Goal: Task Accomplishment & Management: Manage account settings

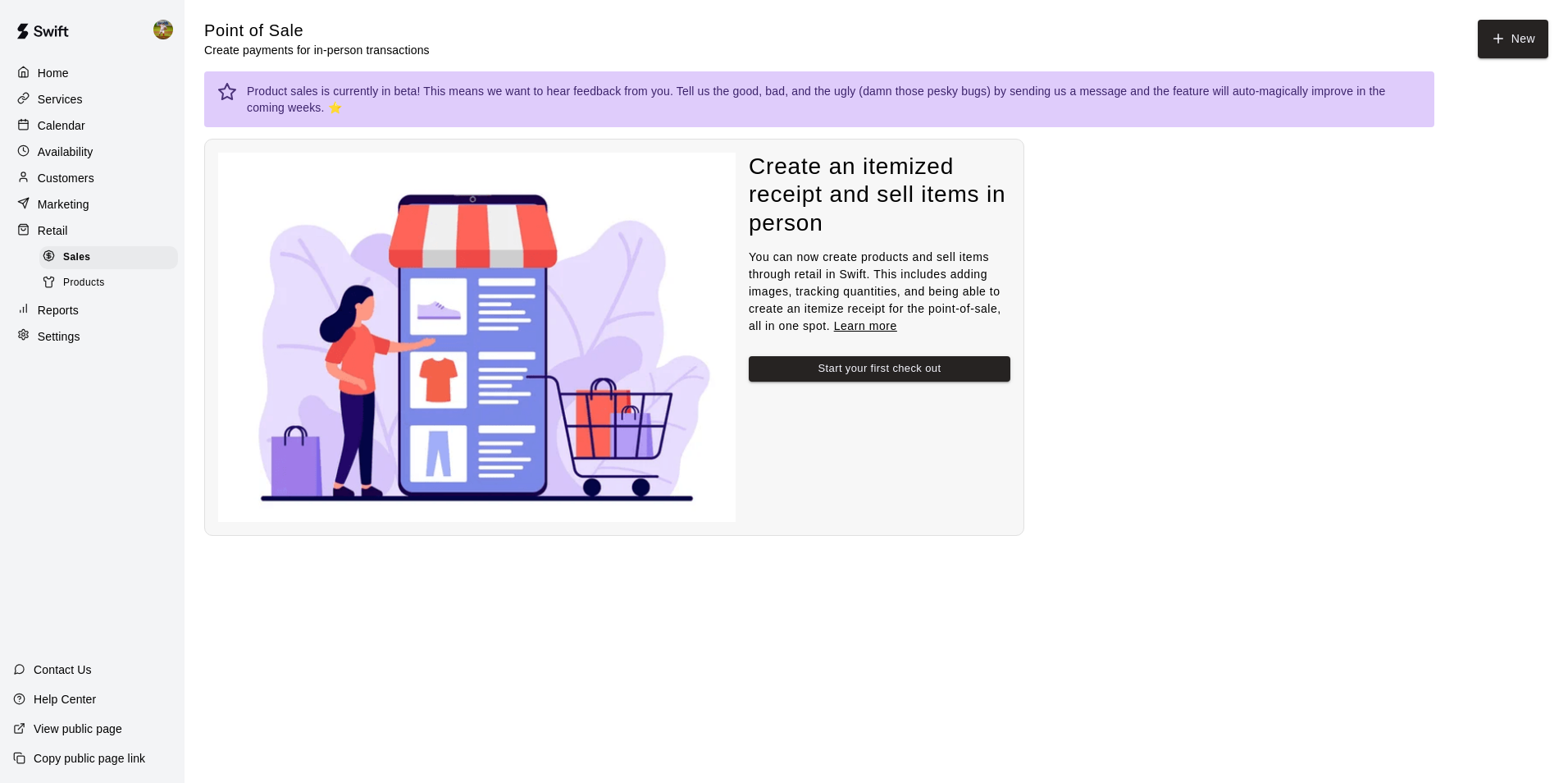
click at [99, 132] on div "Calendar" at bounding box center [92, 125] width 158 height 24
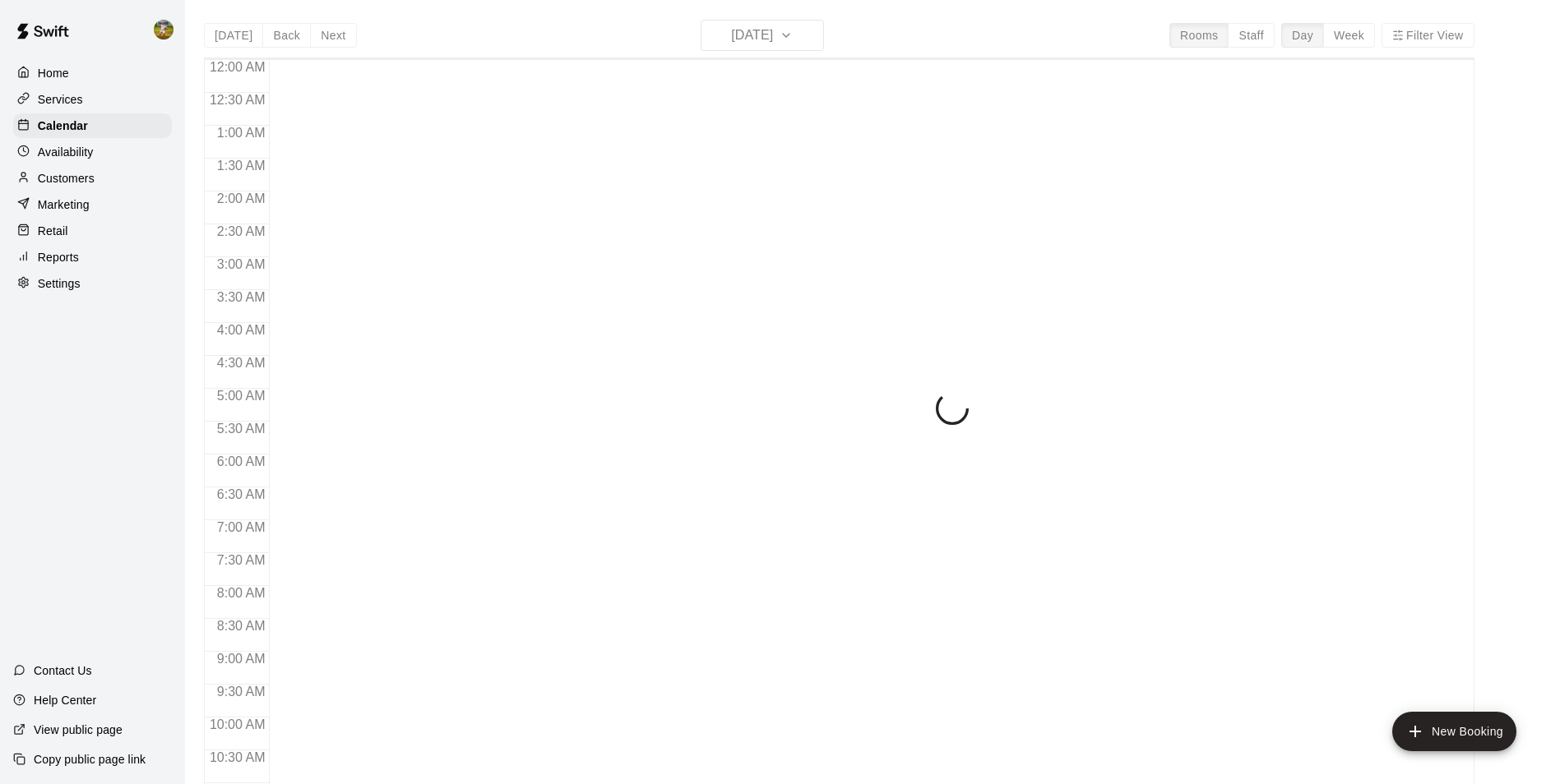
scroll to position [835, 0]
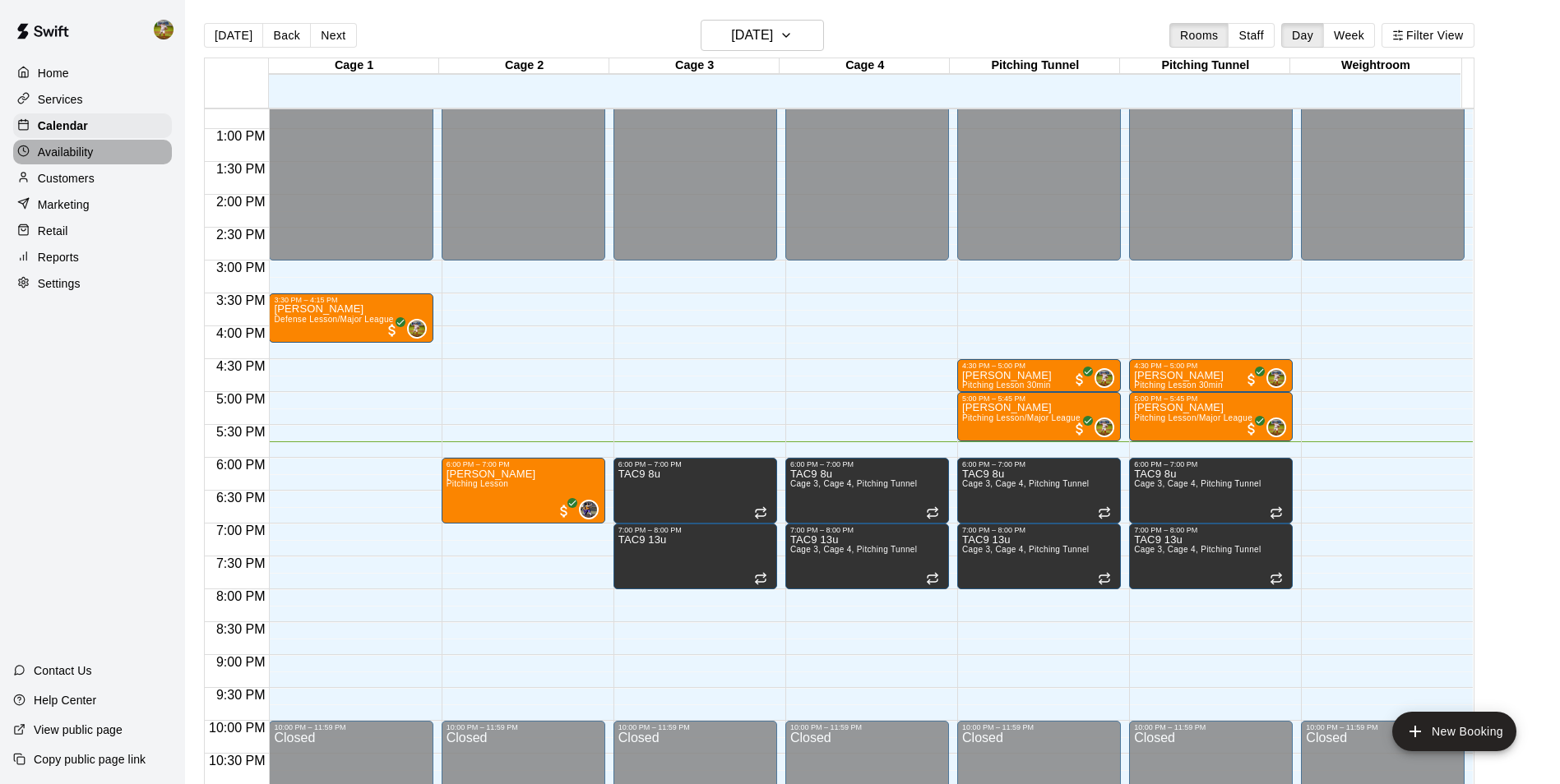
click at [119, 147] on div "Availability" at bounding box center [92, 151] width 158 height 24
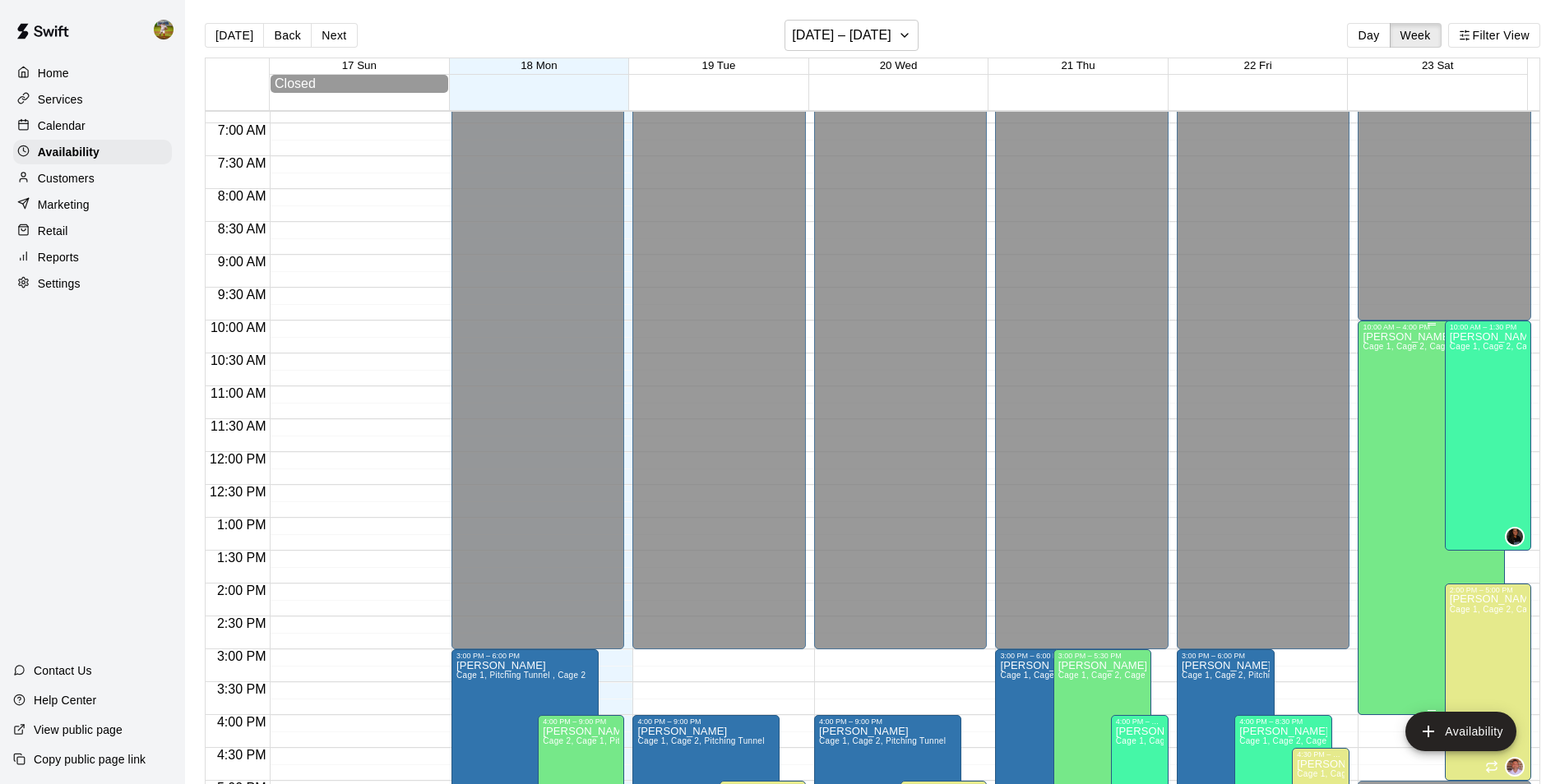
scroll to position [474, 0]
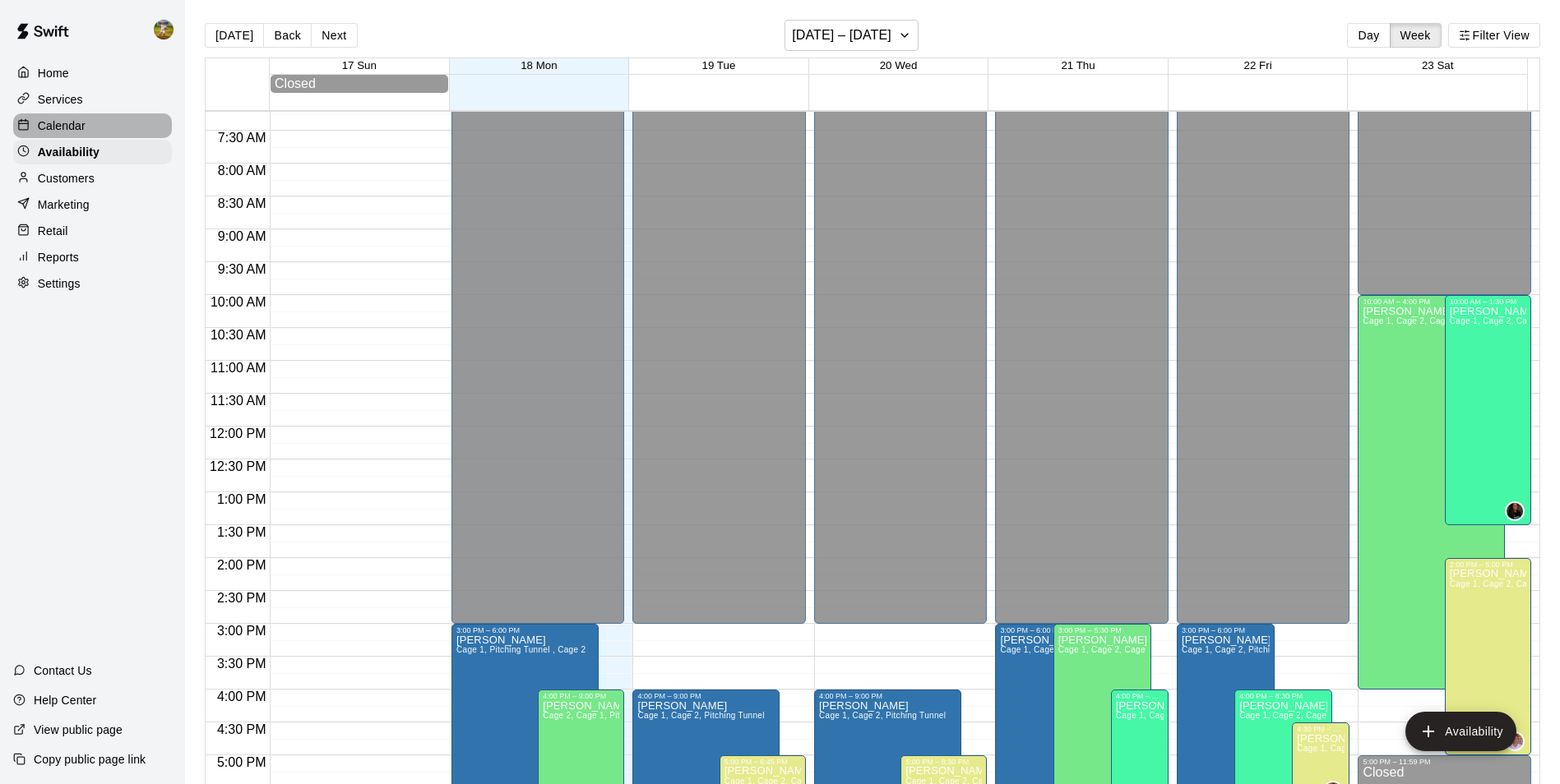
click at [67, 131] on p "Calendar" at bounding box center [61, 125] width 48 height 16
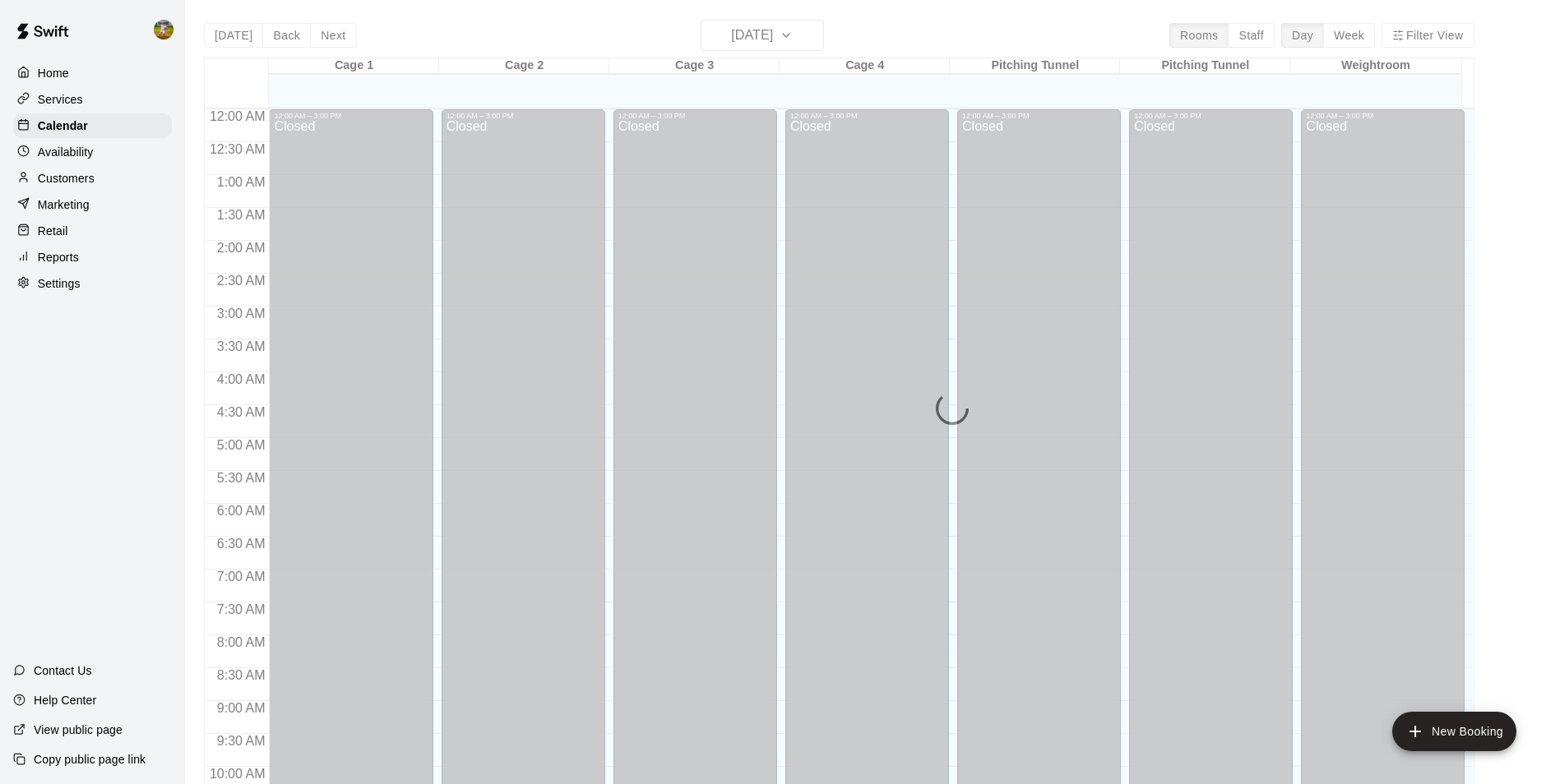
scroll to position [835, 0]
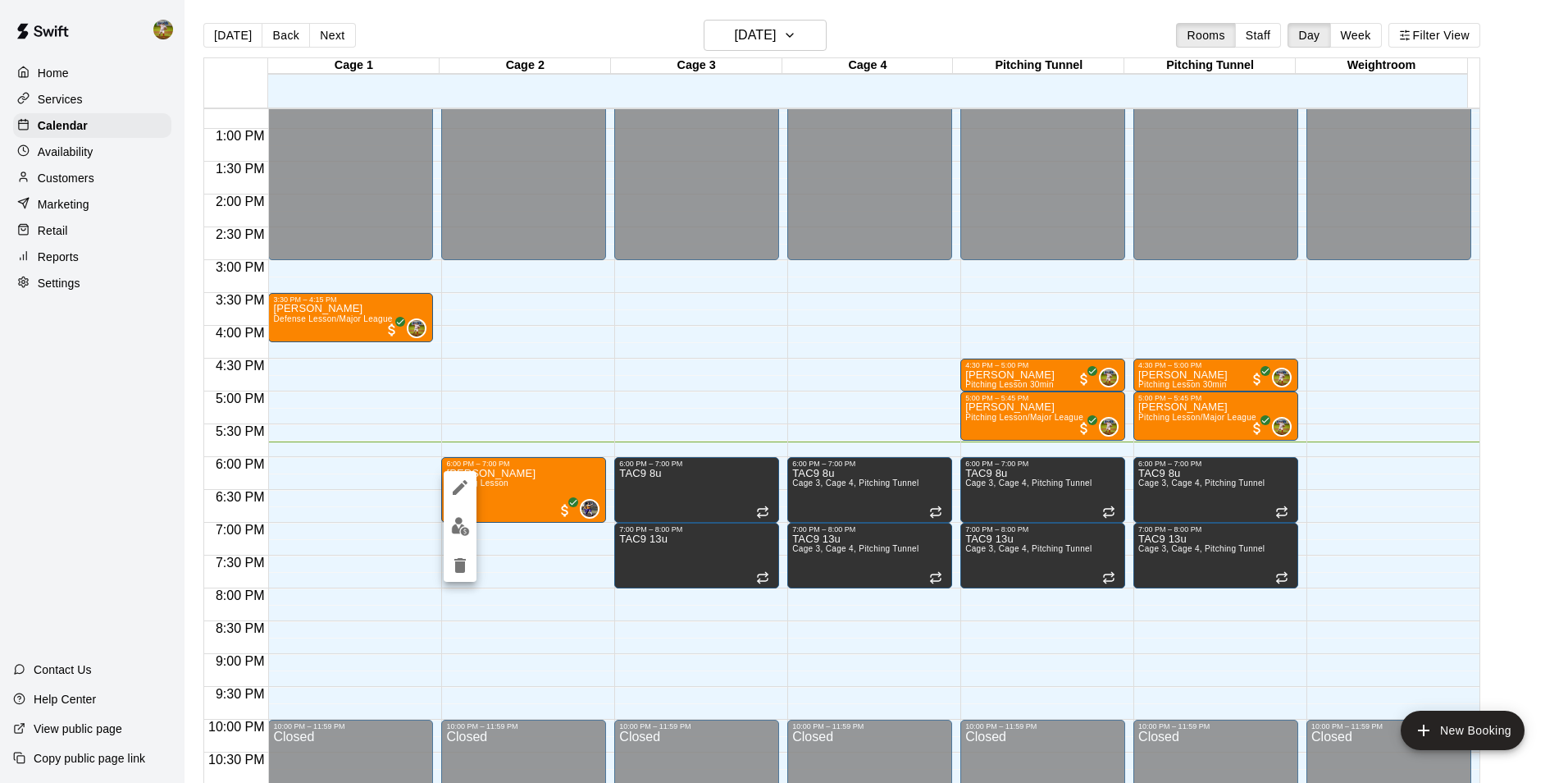
click at [513, 577] on div at bounding box center [784, 392] width 1568 height 783
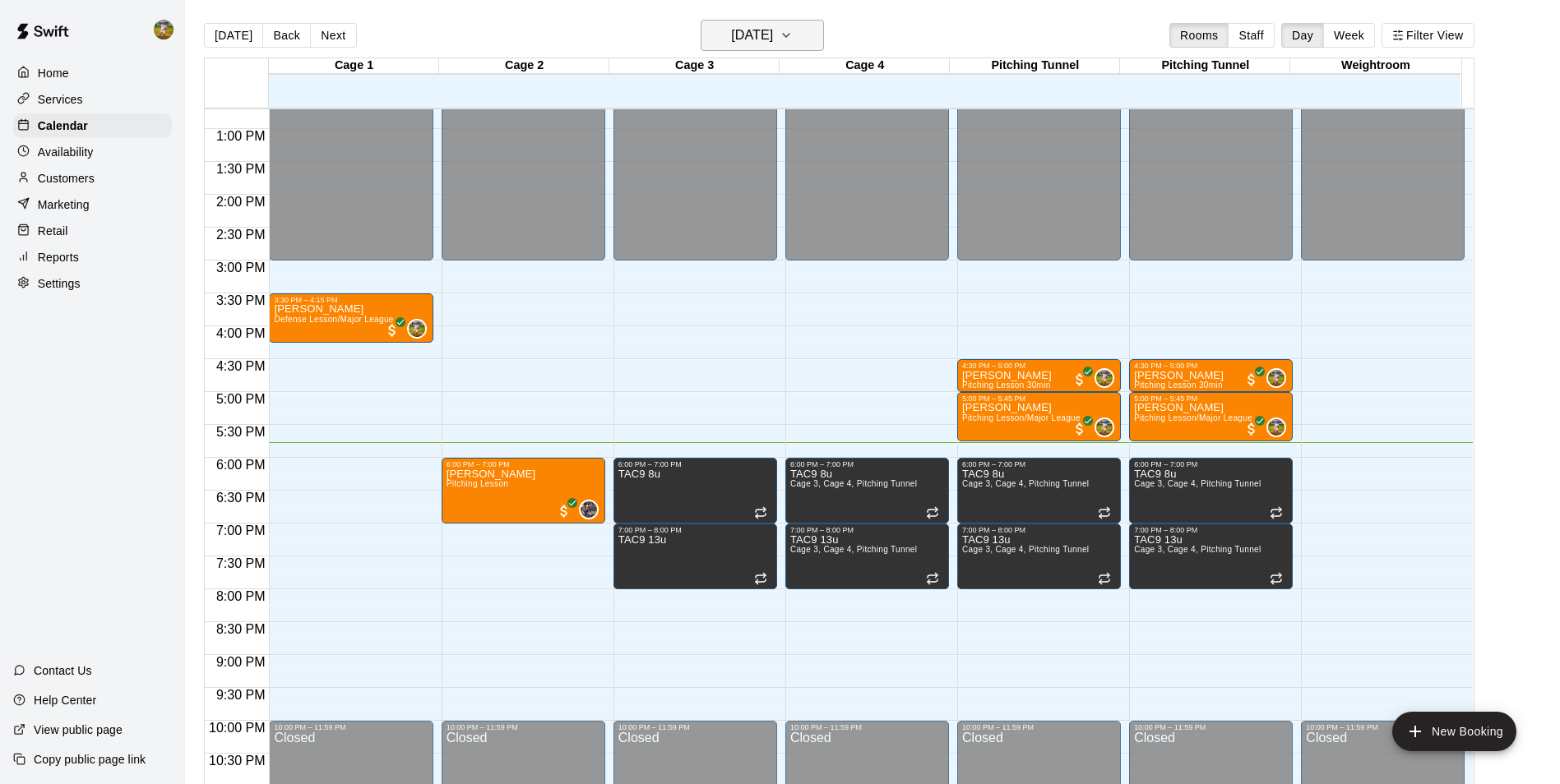
click at [792, 25] on icon "button" at bounding box center [786, 35] width 14 height 19
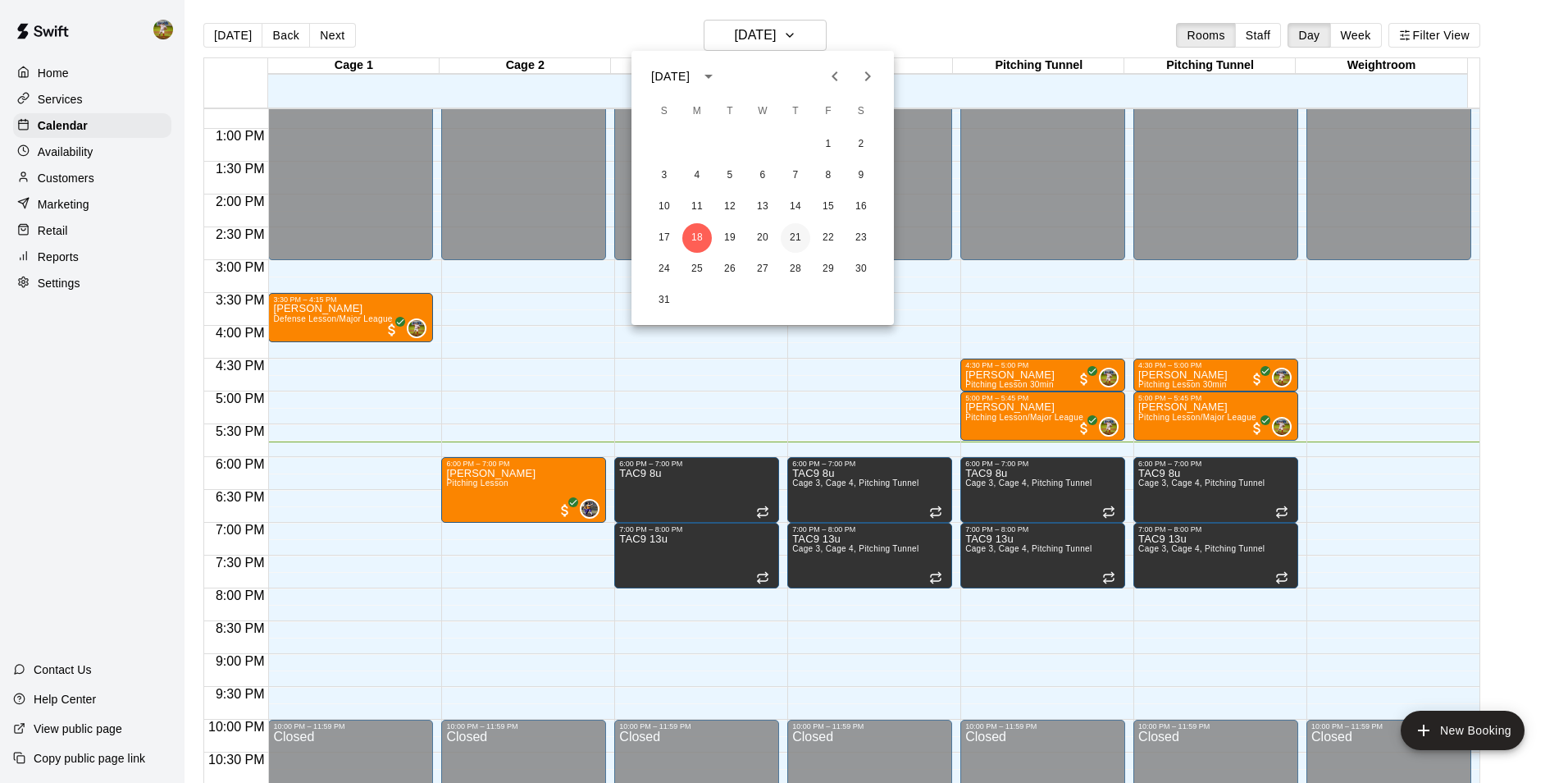
click at [789, 232] on button "21" at bounding box center [795, 237] width 29 height 29
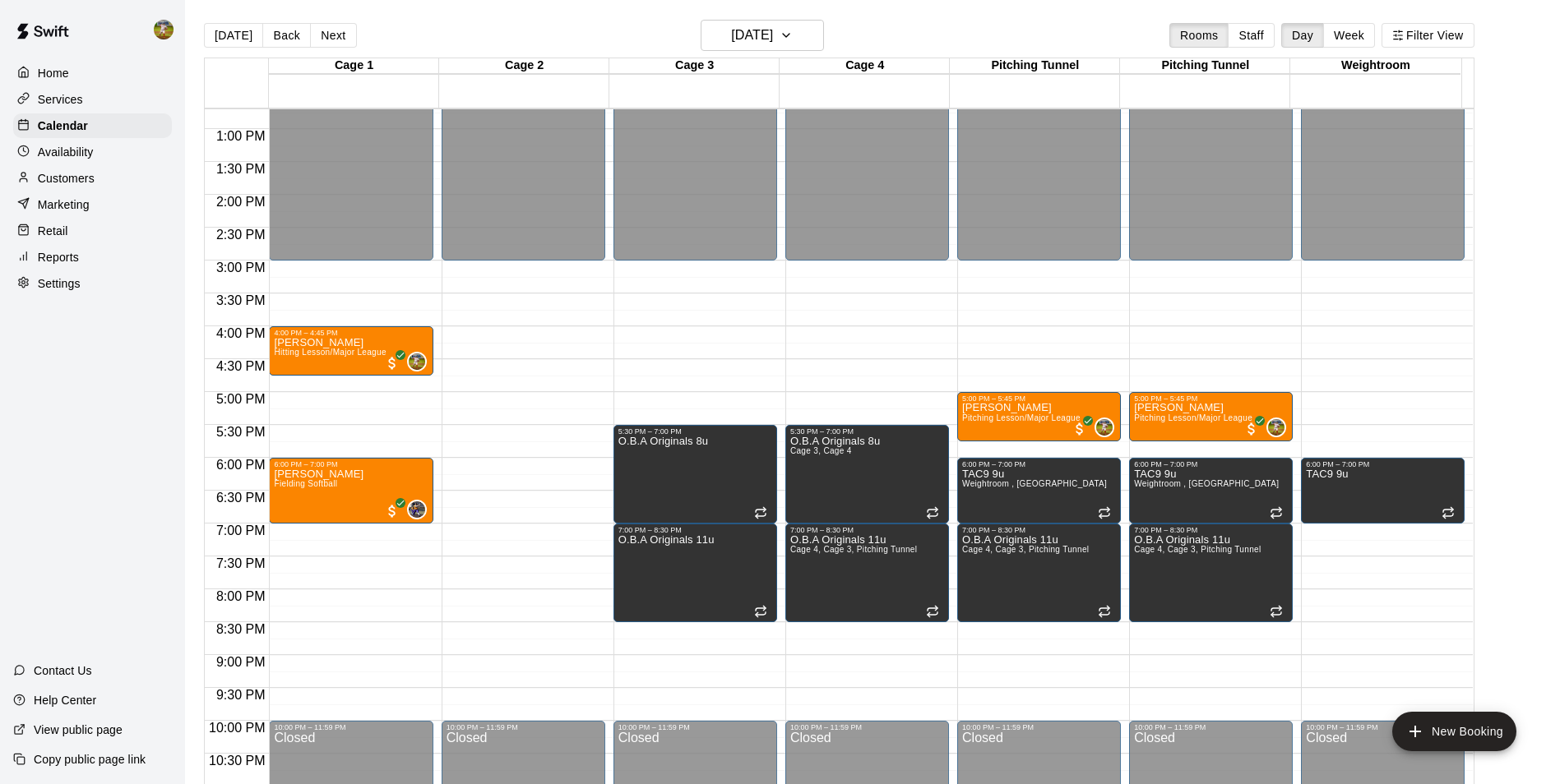
click at [102, 147] on div "Availability" at bounding box center [92, 151] width 158 height 24
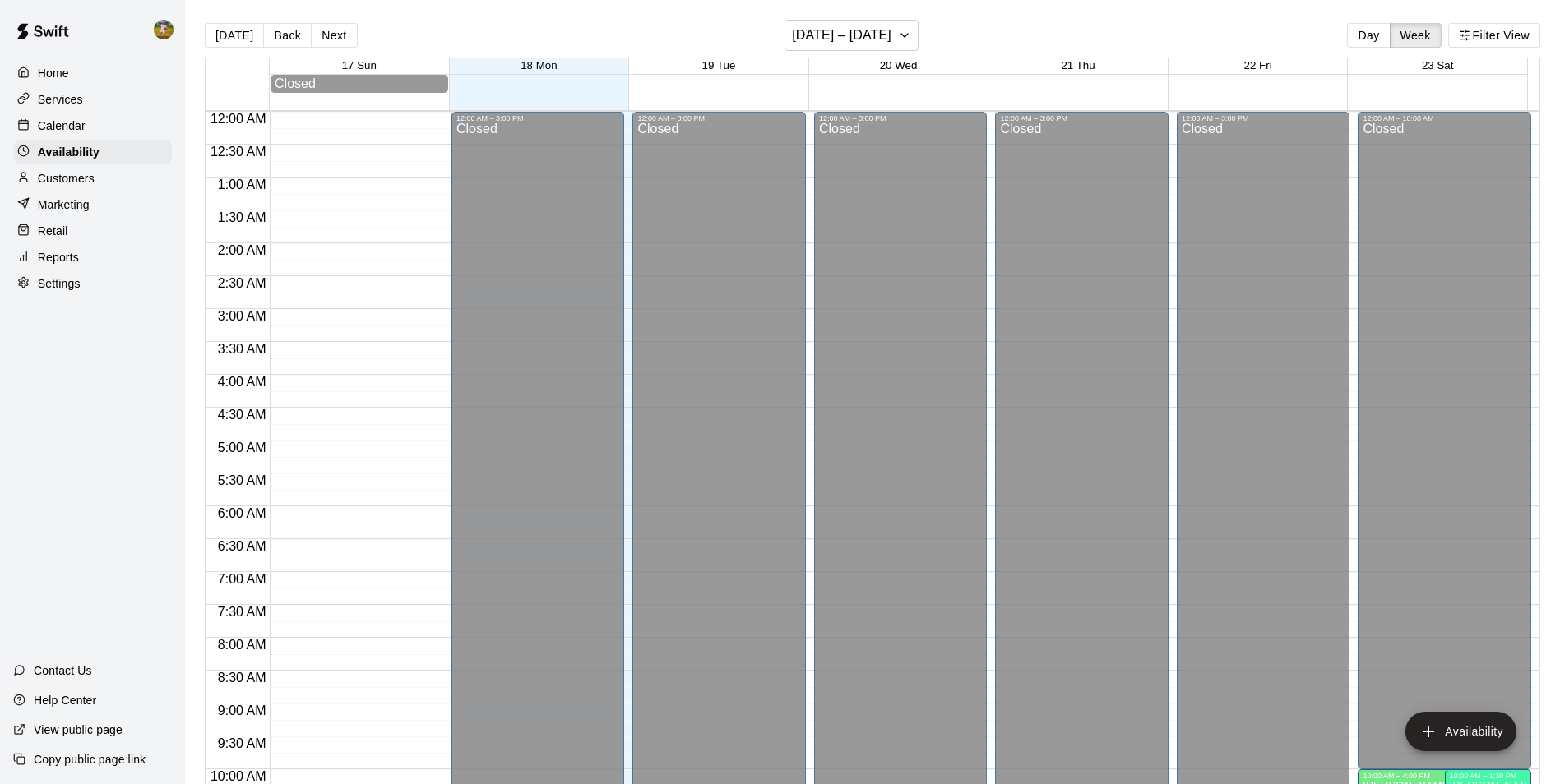
scroll to position [885, 0]
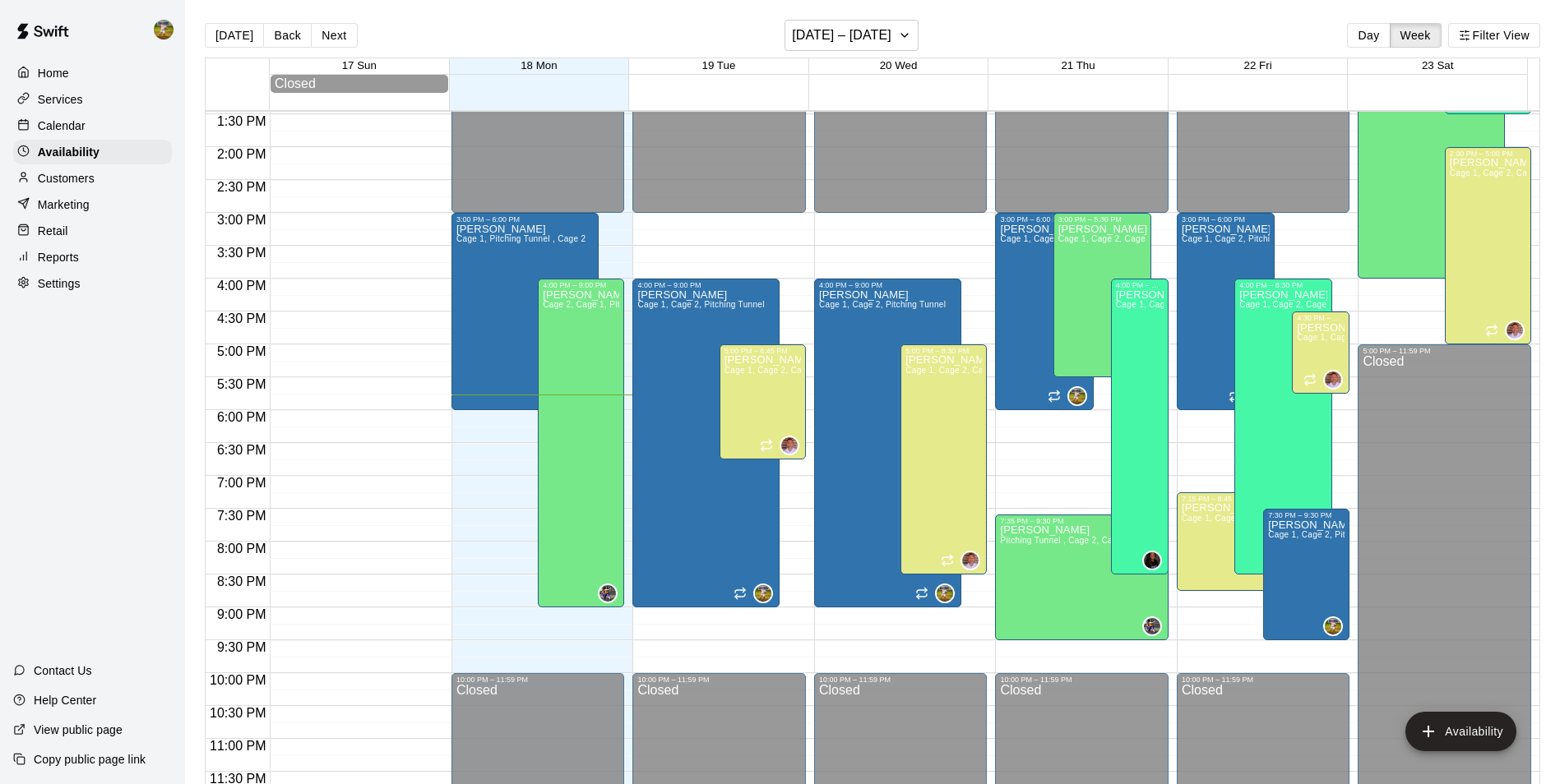
click at [149, 124] on div "Calendar" at bounding box center [92, 125] width 158 height 24
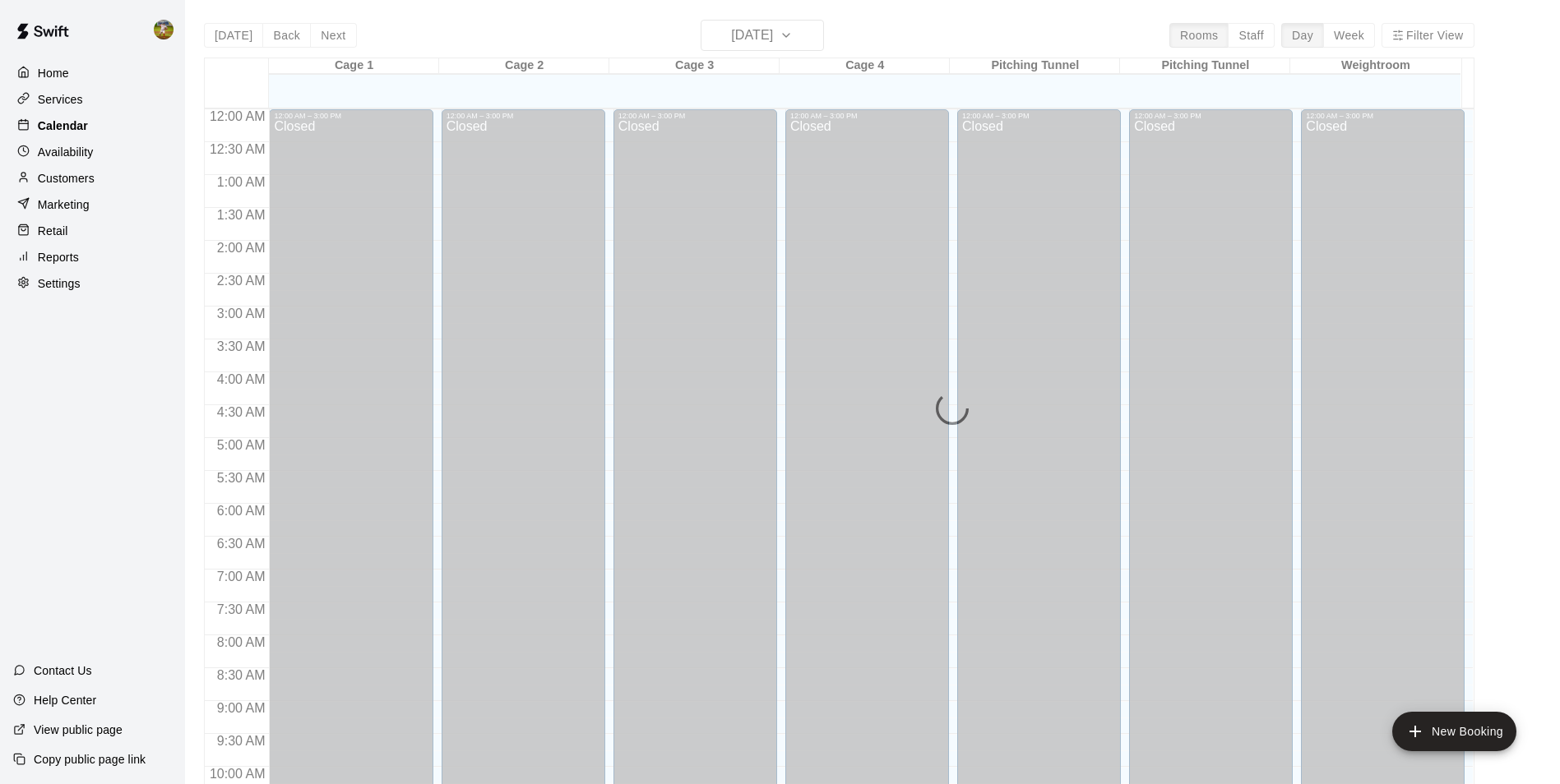
scroll to position [835, 0]
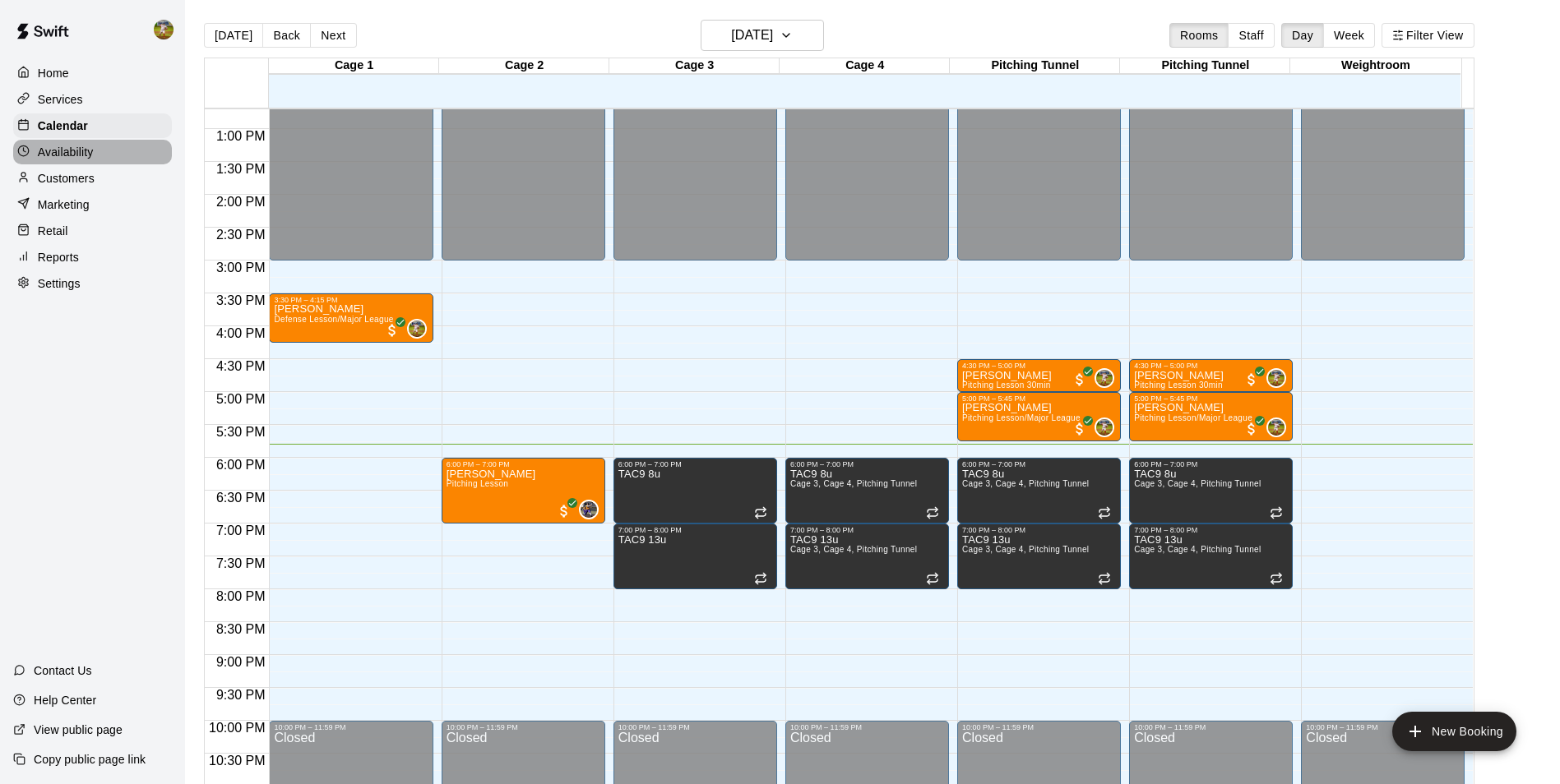
click at [126, 151] on div "Availability" at bounding box center [92, 151] width 158 height 24
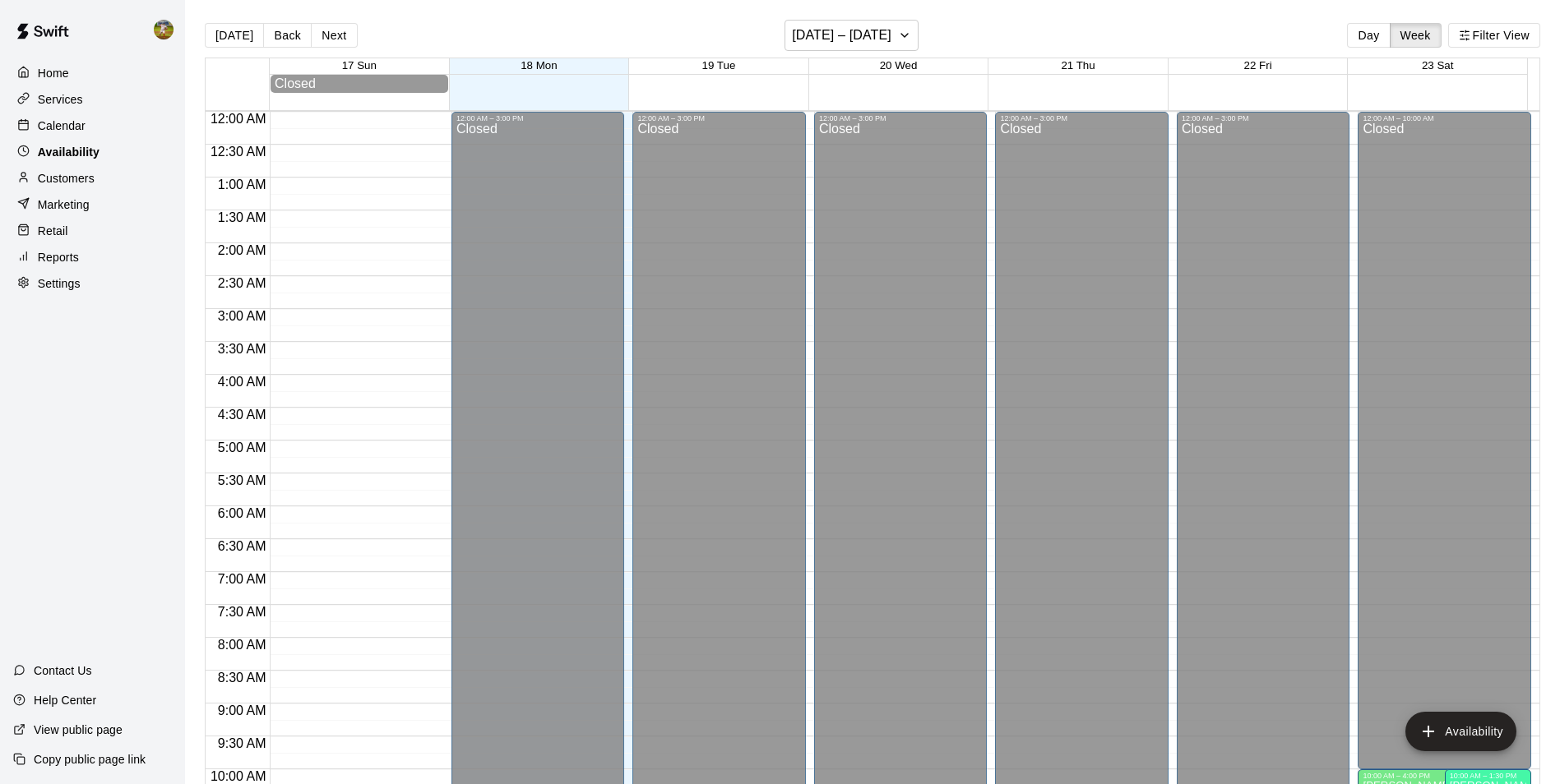
scroll to position [885, 0]
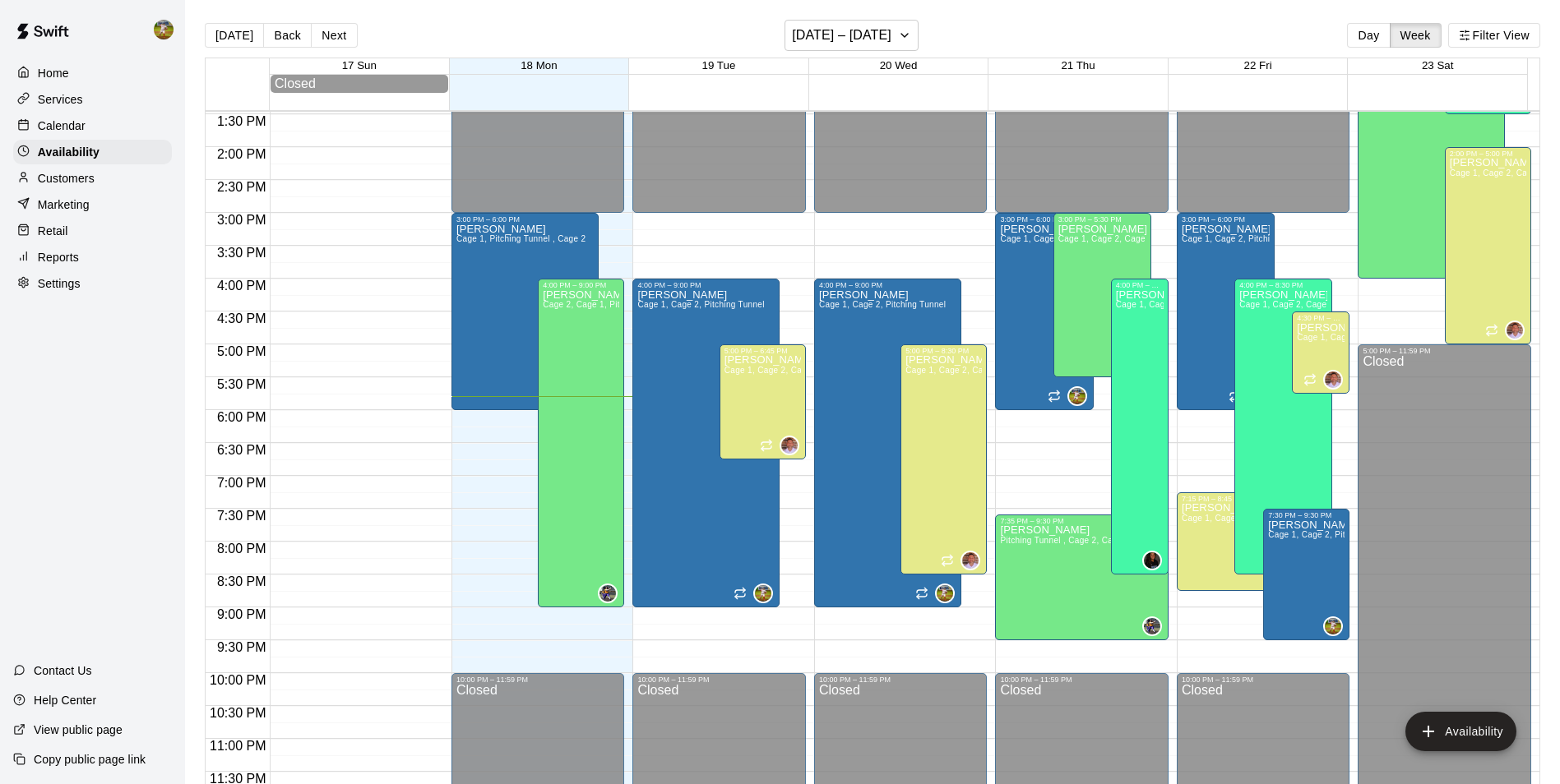
click at [121, 126] on div "Calendar" at bounding box center [92, 125] width 158 height 24
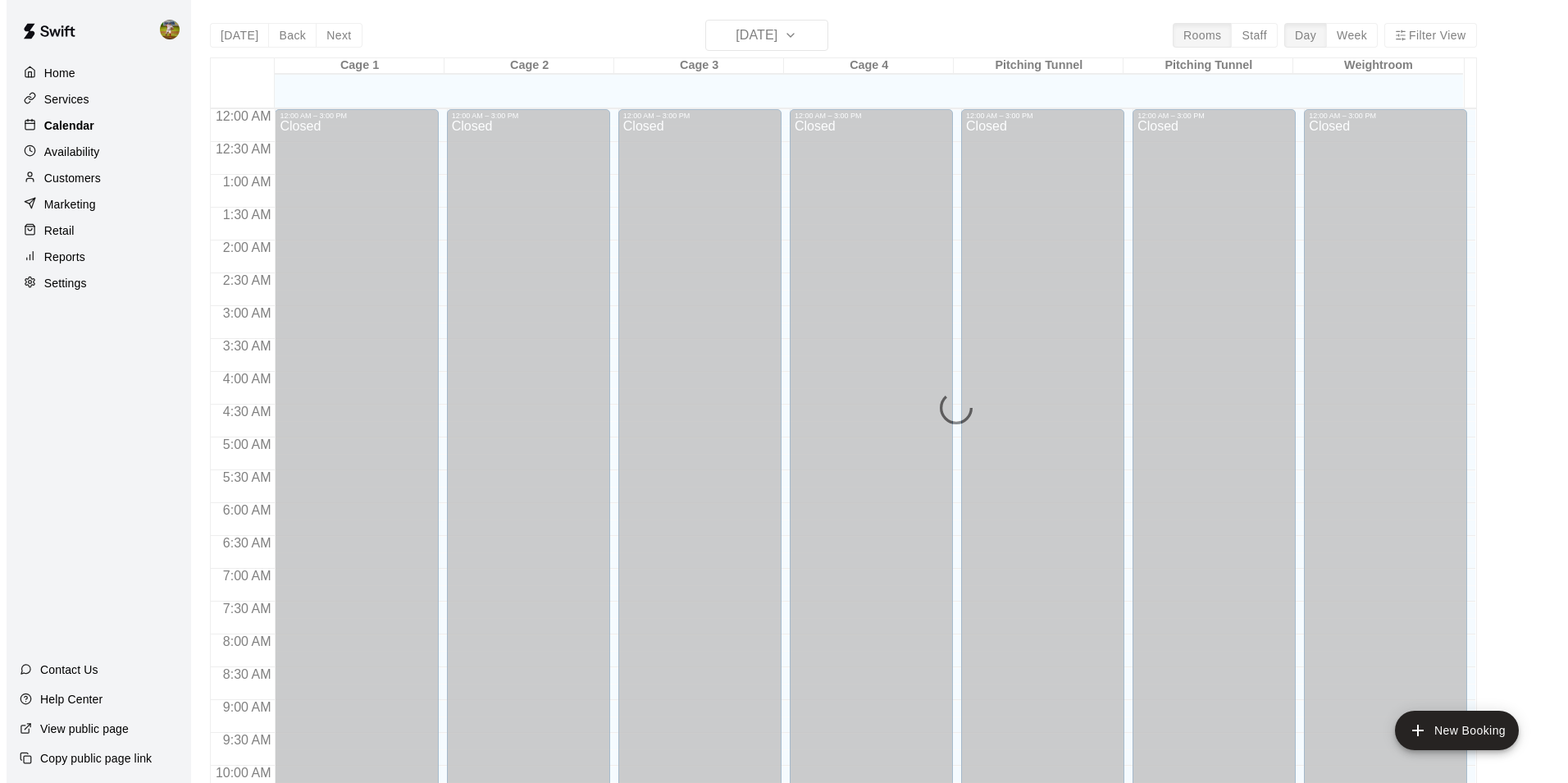
scroll to position [834, 0]
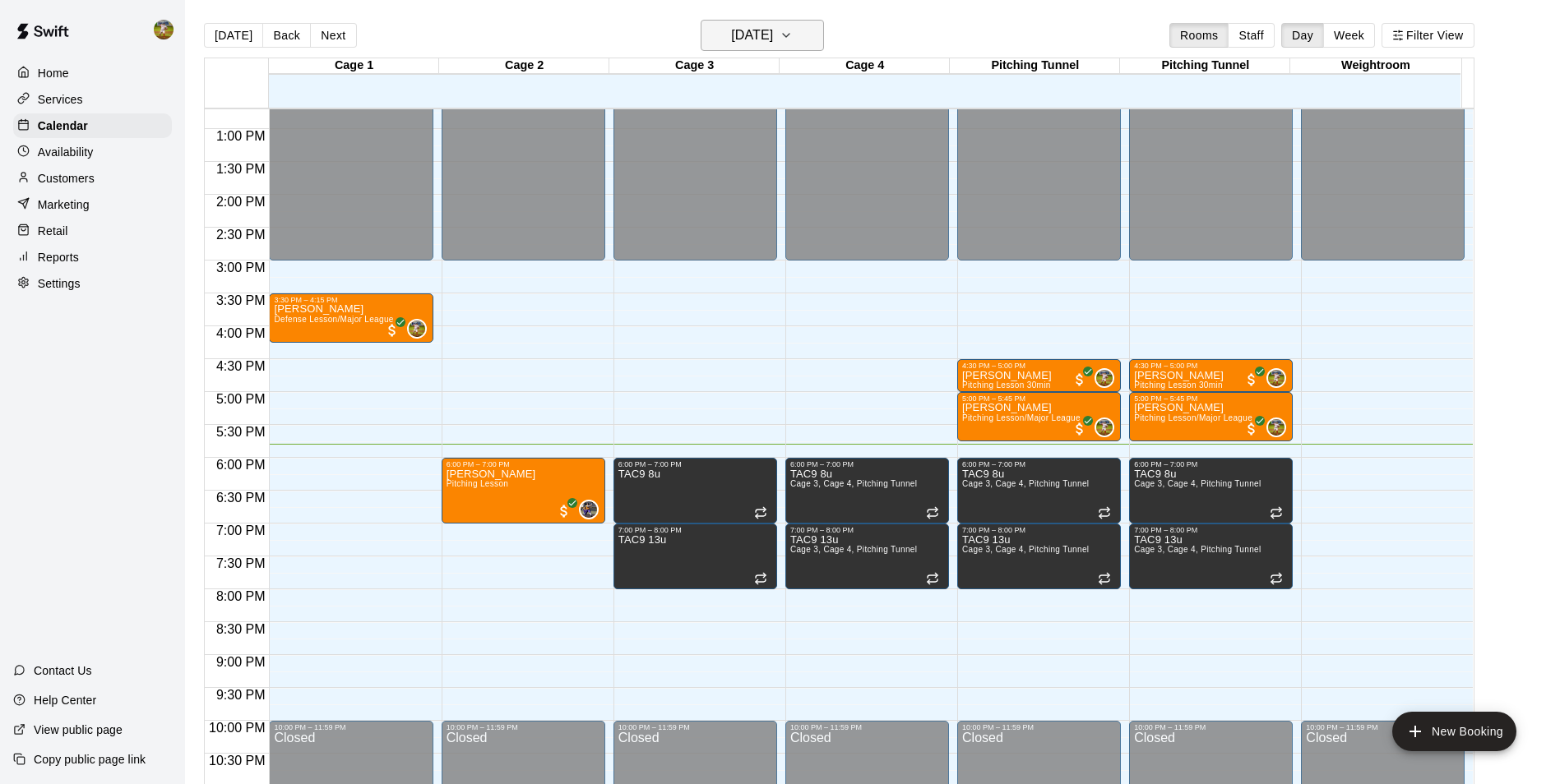
click at [792, 37] on icon "button" at bounding box center [786, 35] width 14 height 19
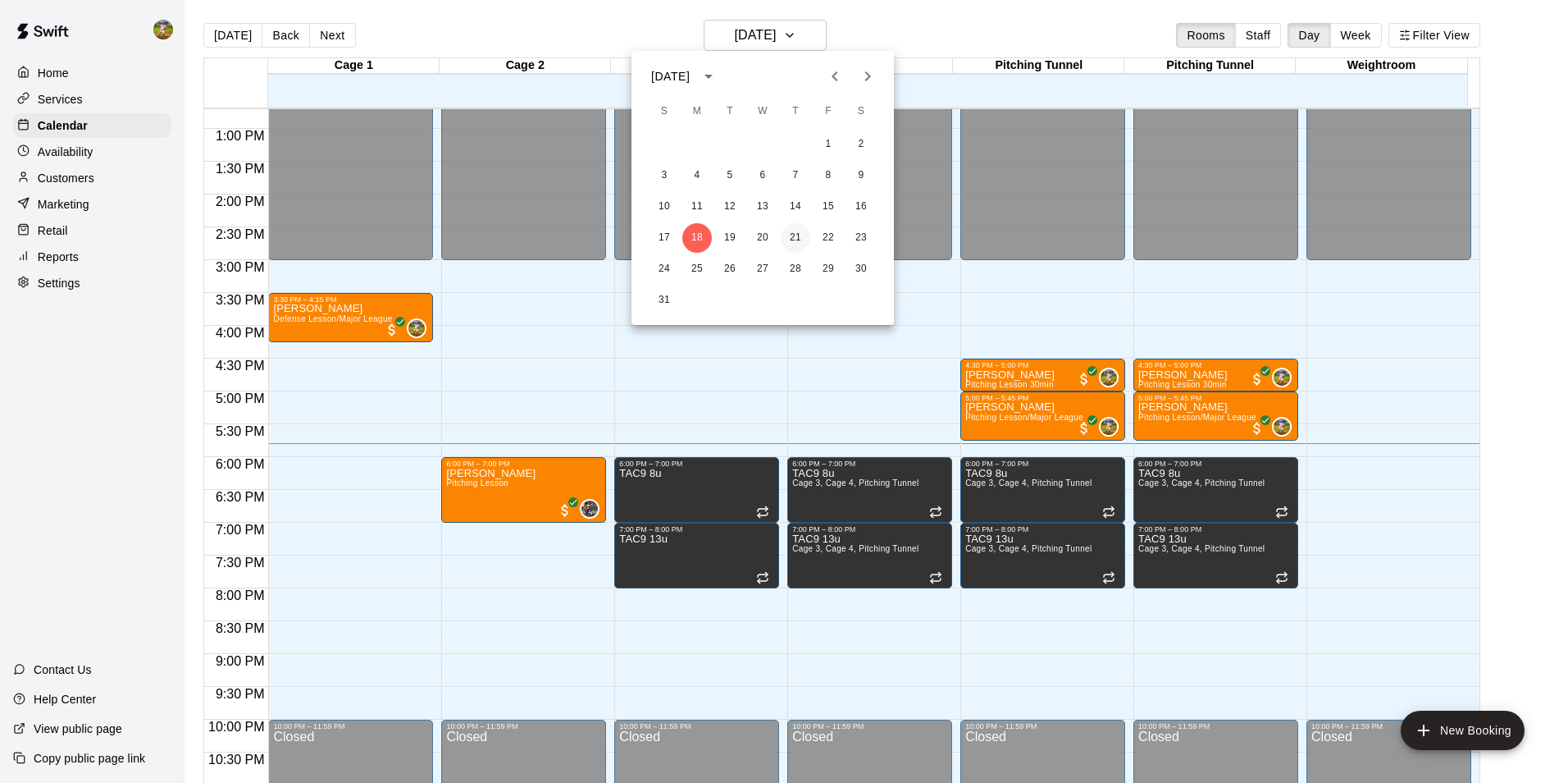
click at [786, 235] on button "21" at bounding box center [795, 237] width 29 height 29
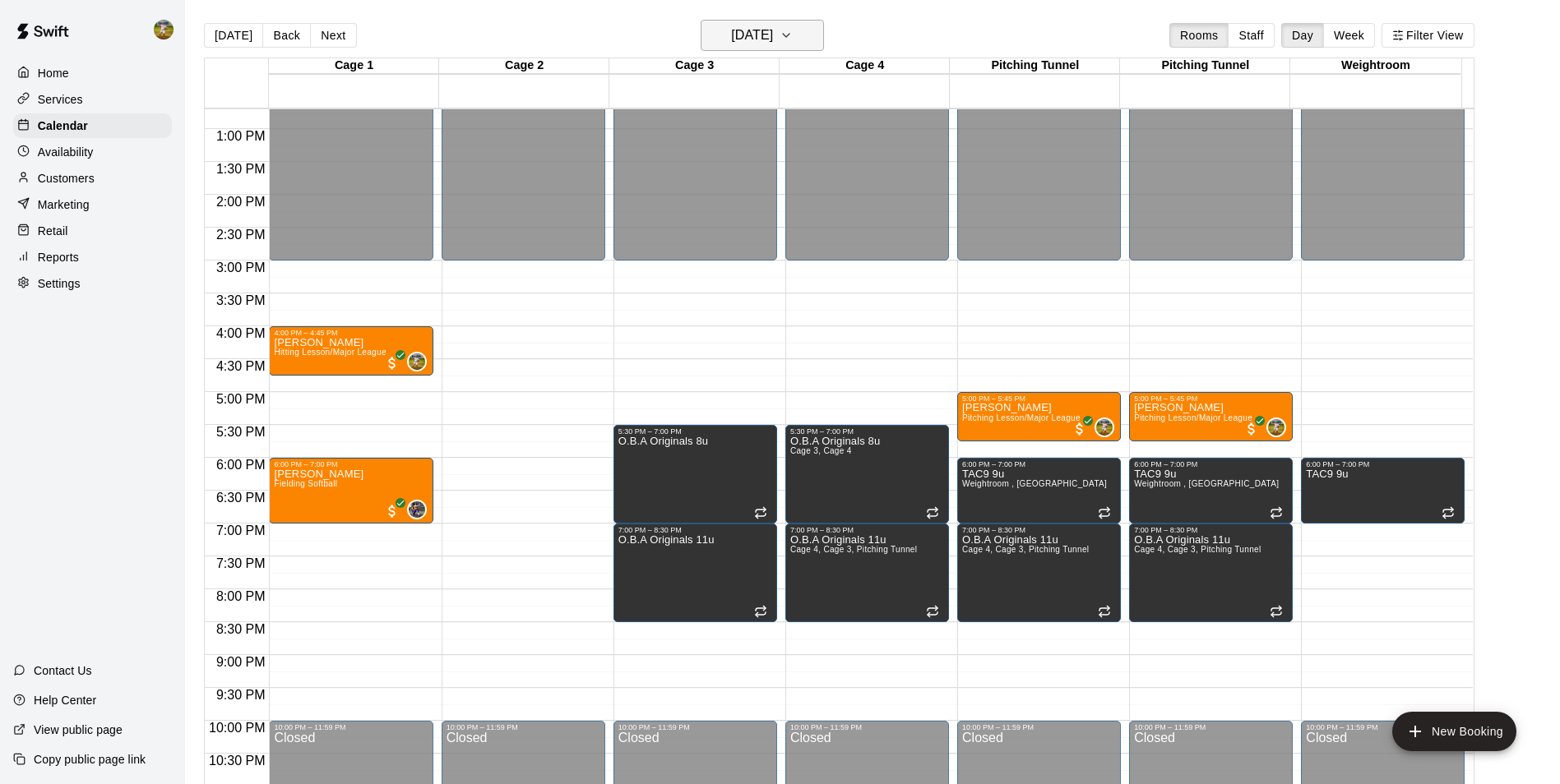
click at [773, 45] on h6 "Thursday Aug 21" at bounding box center [751, 36] width 42 height 23
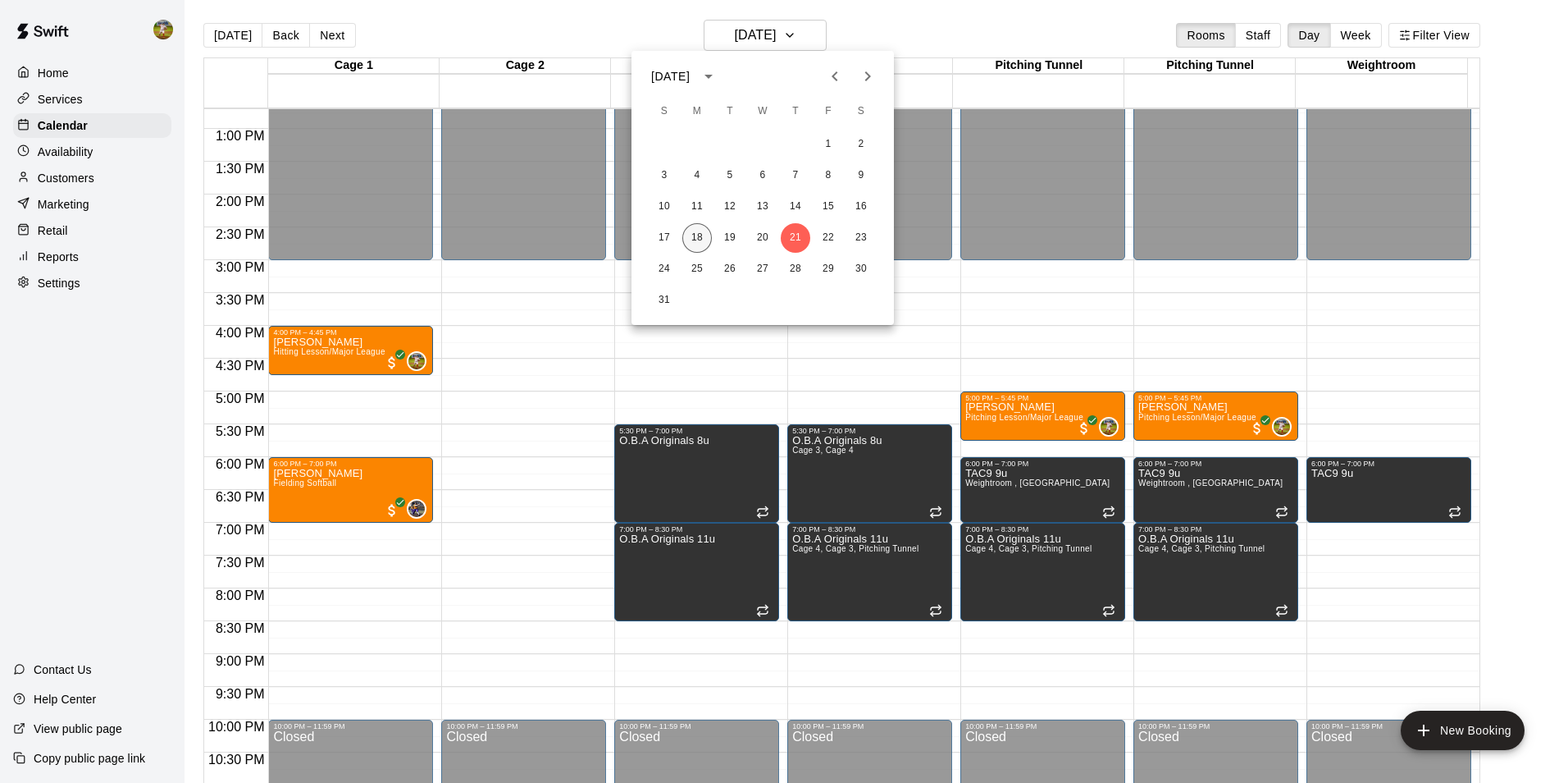
click at [702, 236] on button "18" at bounding box center [697, 237] width 29 height 29
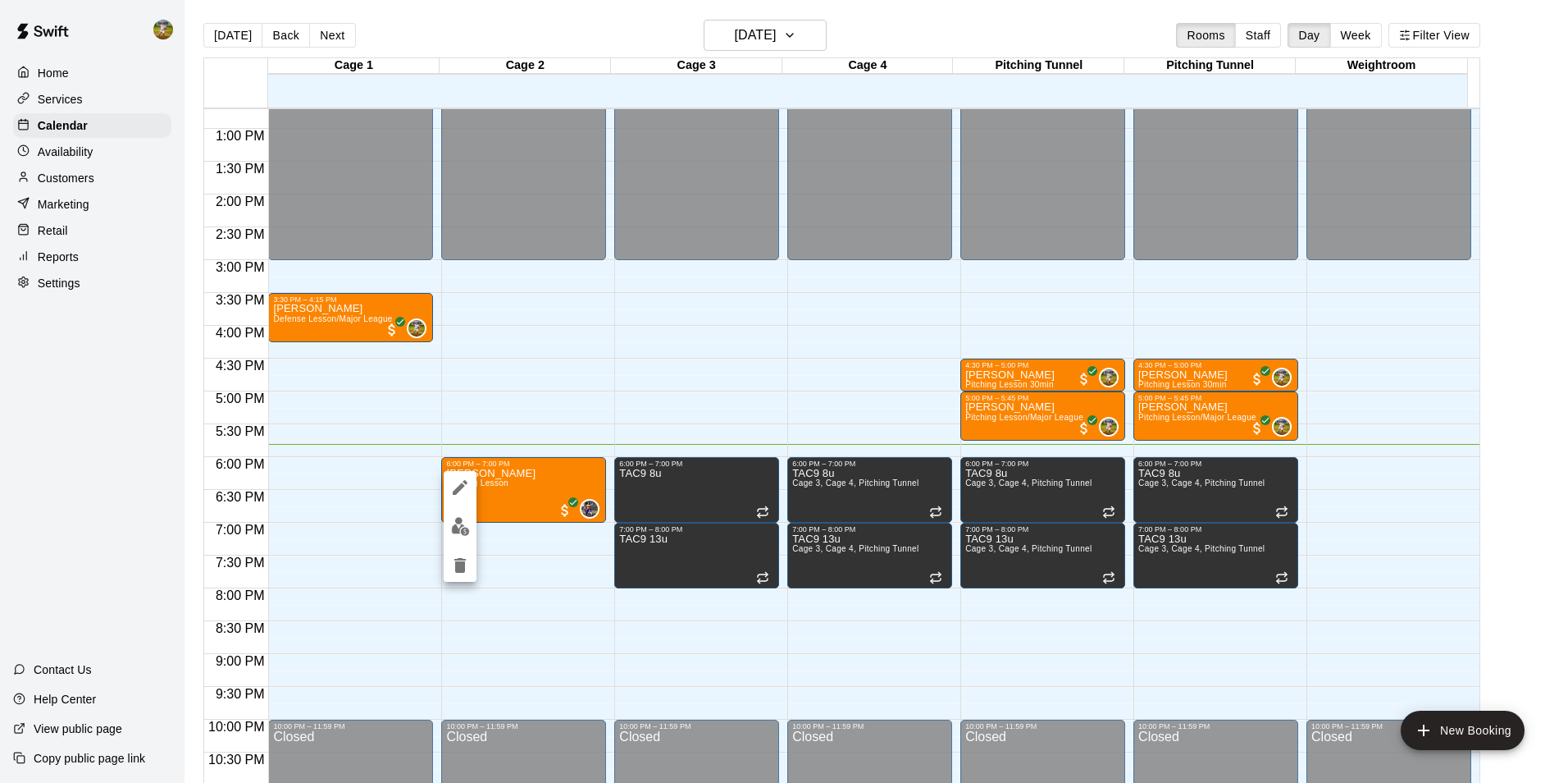
click at [460, 486] on icon "edit" at bounding box center [460, 486] width 15 height 15
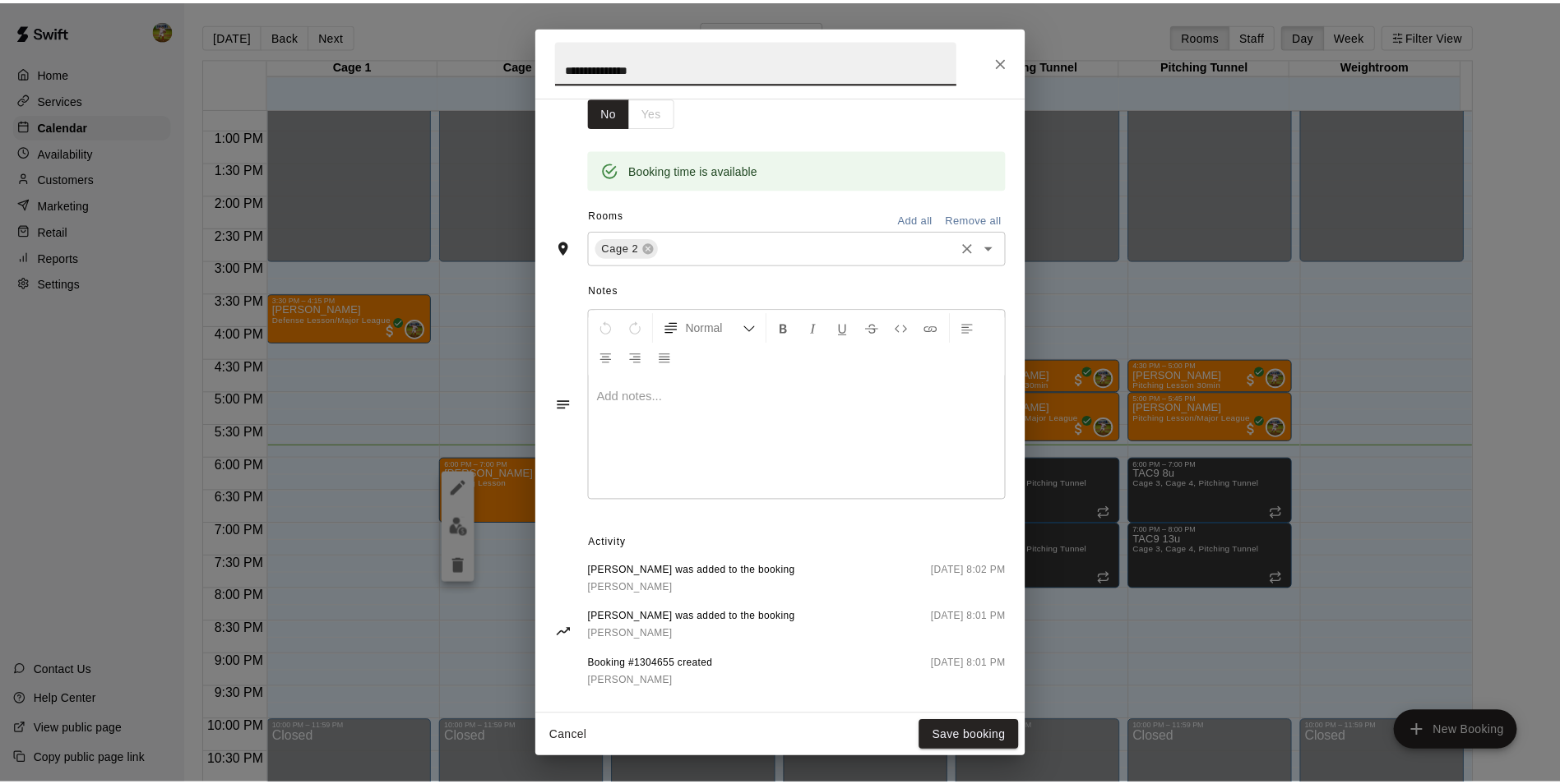
scroll to position [311, 0]
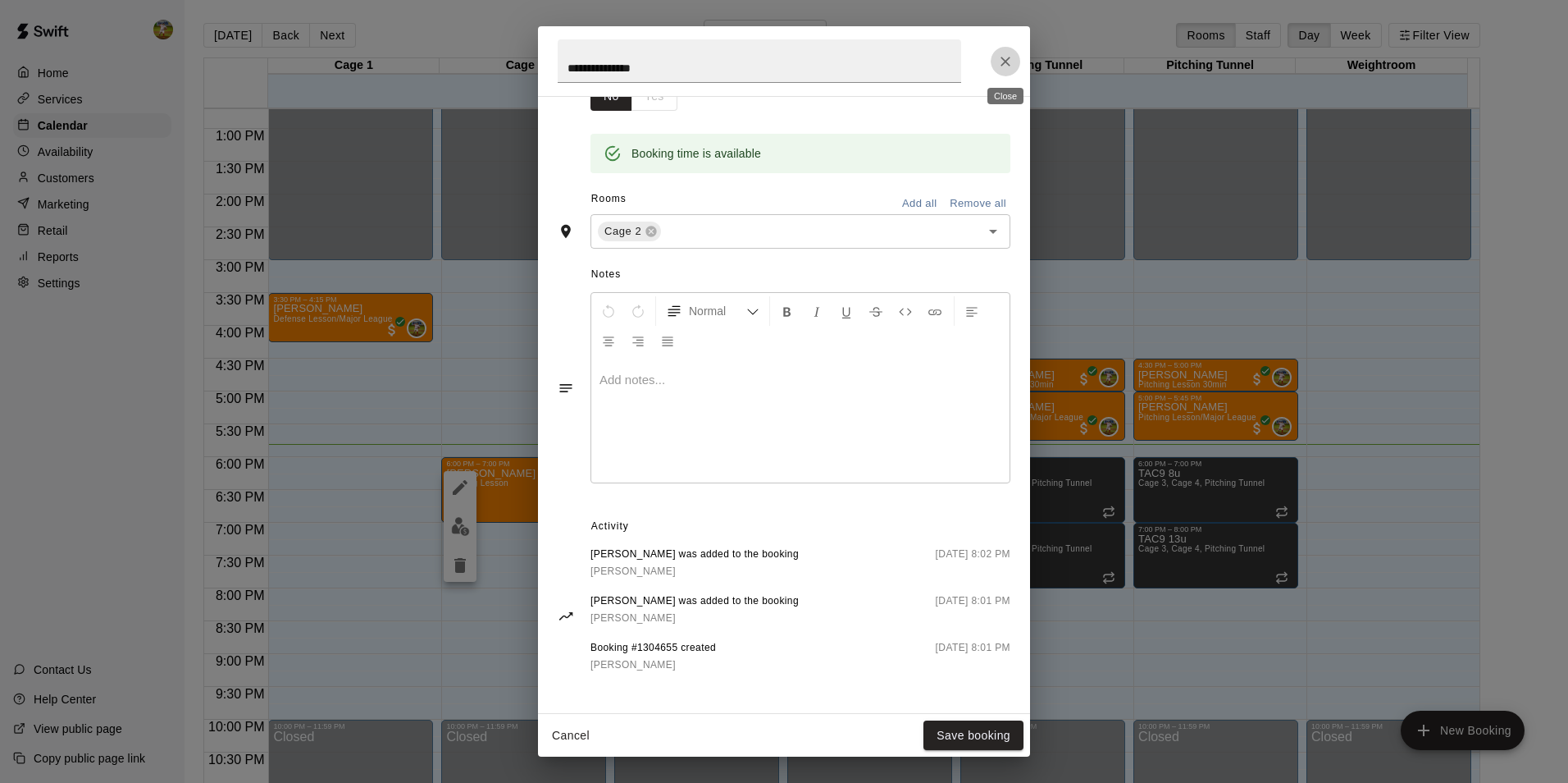
click at [998, 62] on icon "Close" at bounding box center [1005, 61] width 16 height 16
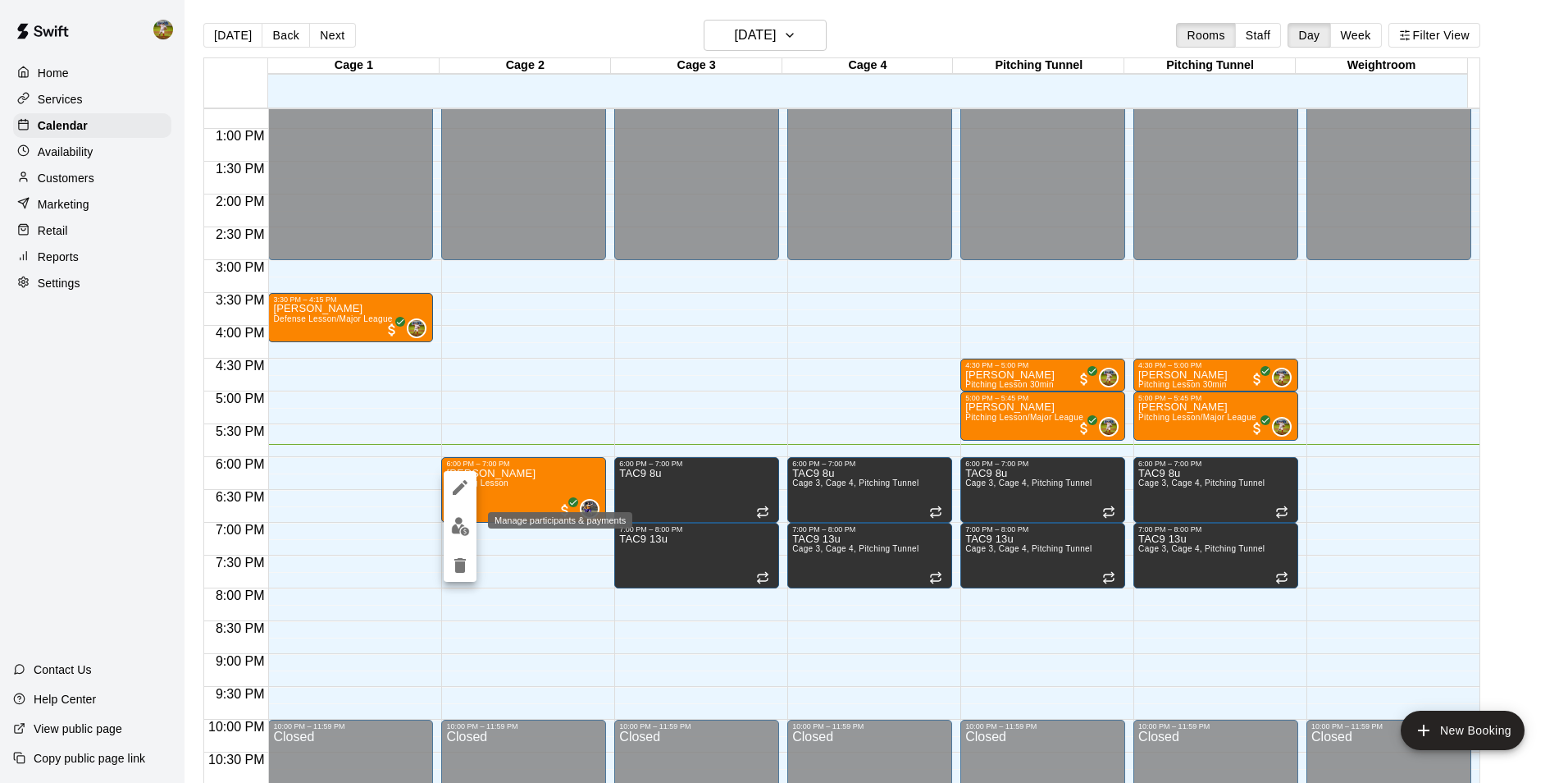
click at [456, 528] on img "edit" at bounding box center [460, 526] width 18 height 18
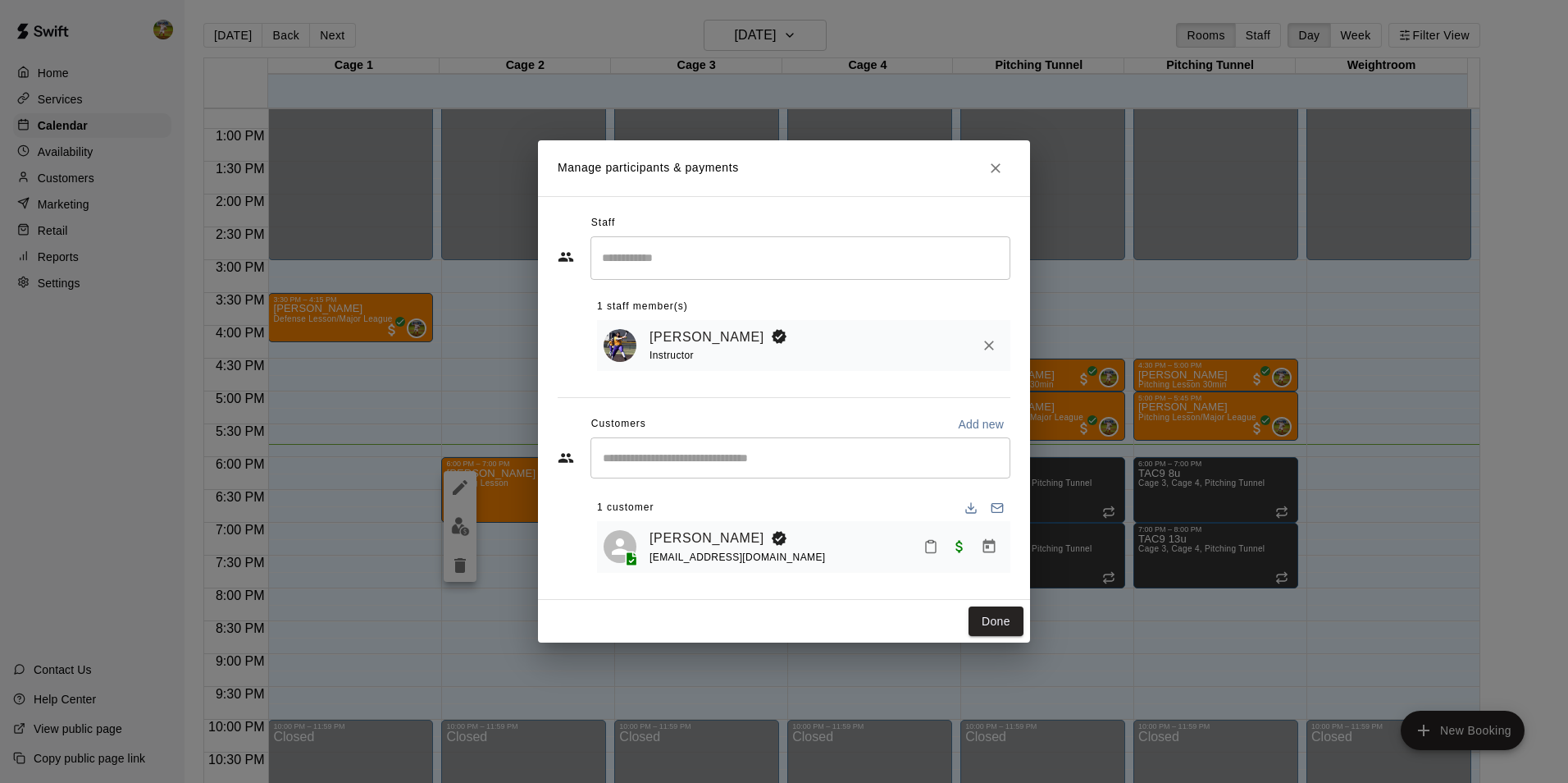
click at [836, 555] on div "Mady Price price10301@gmail.com" at bounding box center [827, 548] width 354 height 39
click at [1002, 170] on icon "Close" at bounding box center [996, 168] width 16 height 16
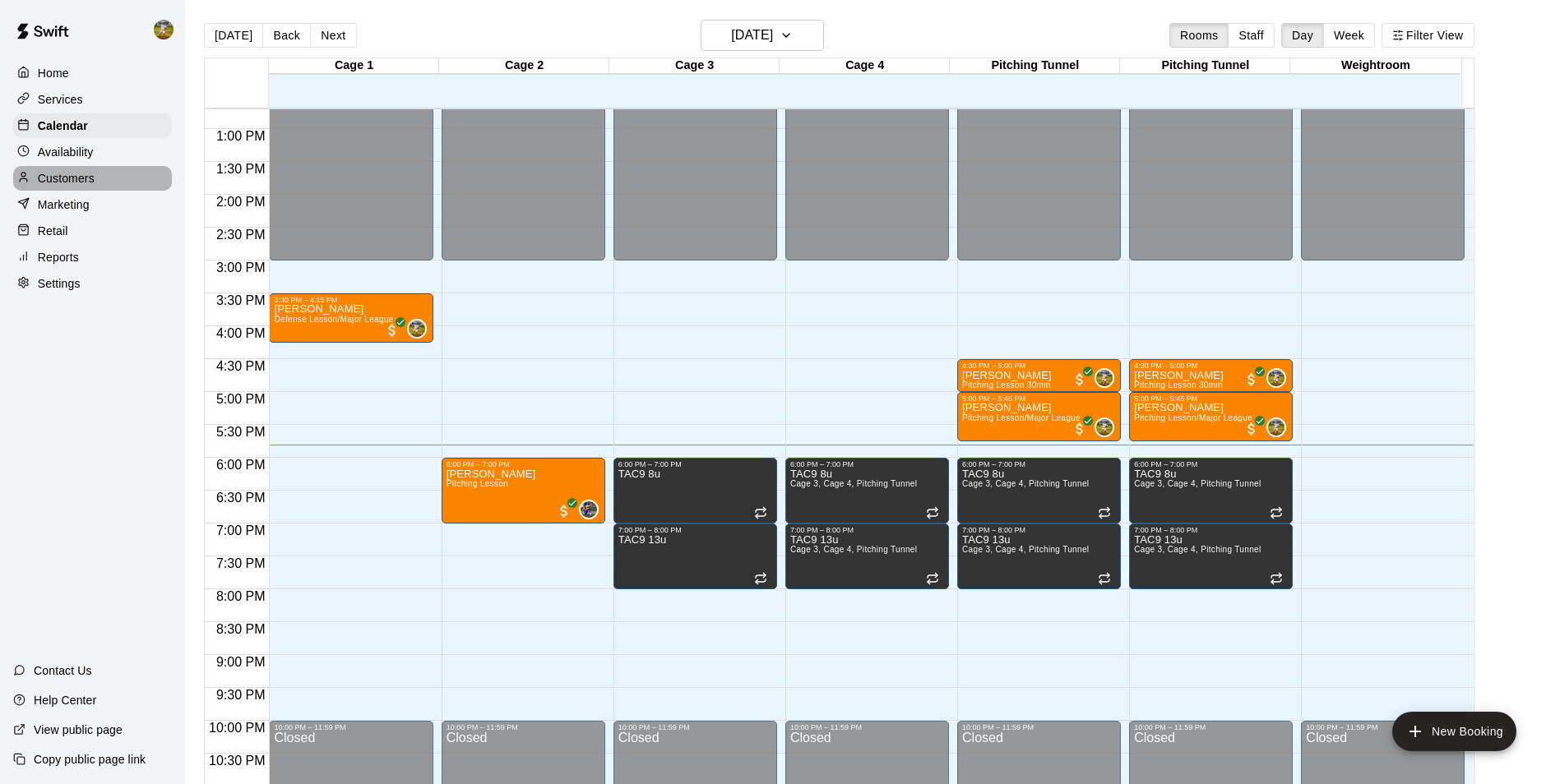
click at [136, 180] on div "Customers" at bounding box center [92, 178] width 158 height 24
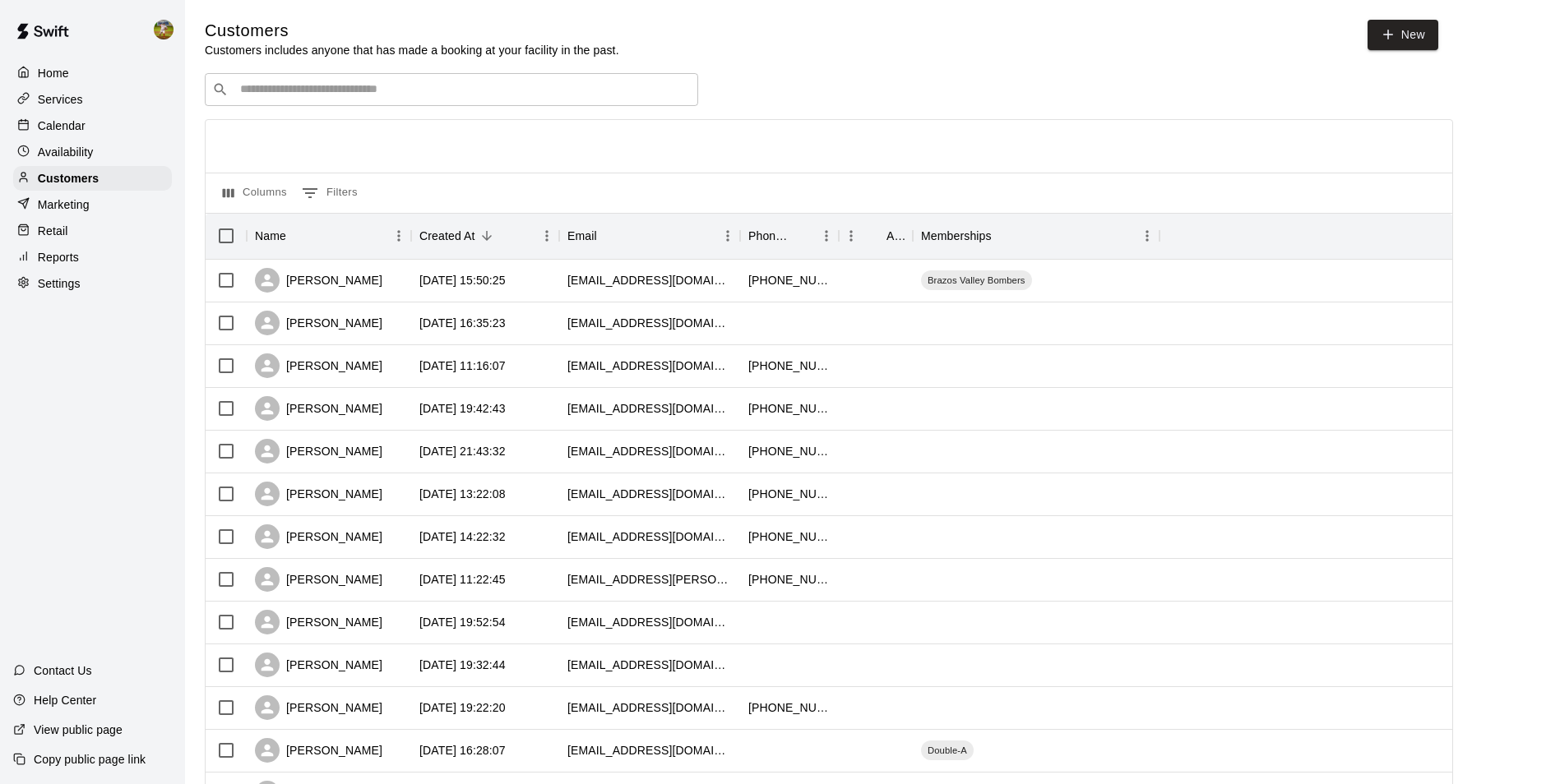
click at [367, 90] on input "Search customers by name or email" at bounding box center [462, 89] width 455 height 16
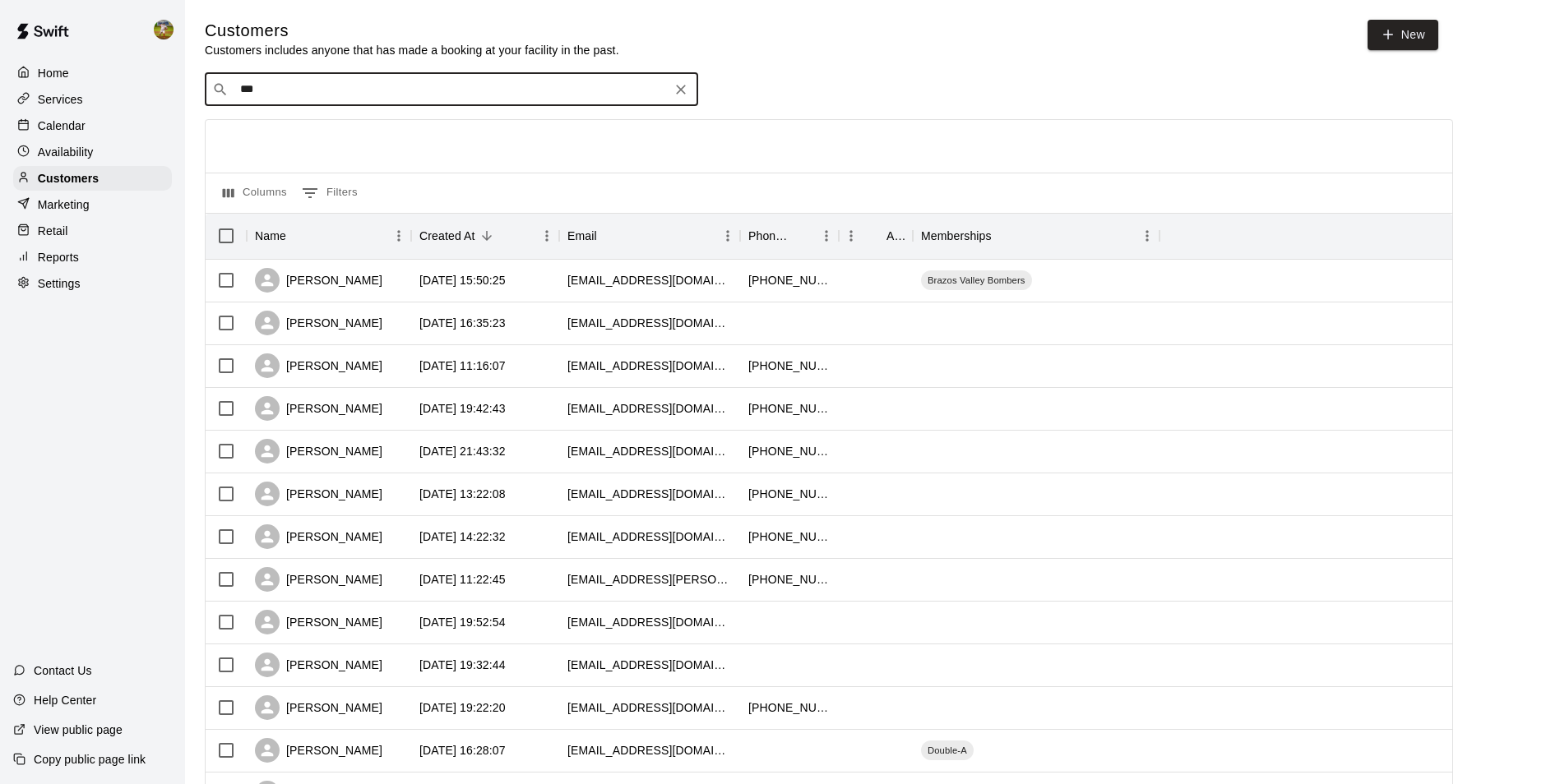
type input "****"
click at [399, 140] on div "Mady Price price10301@gmail.com" at bounding box center [467, 135] width 434 height 35
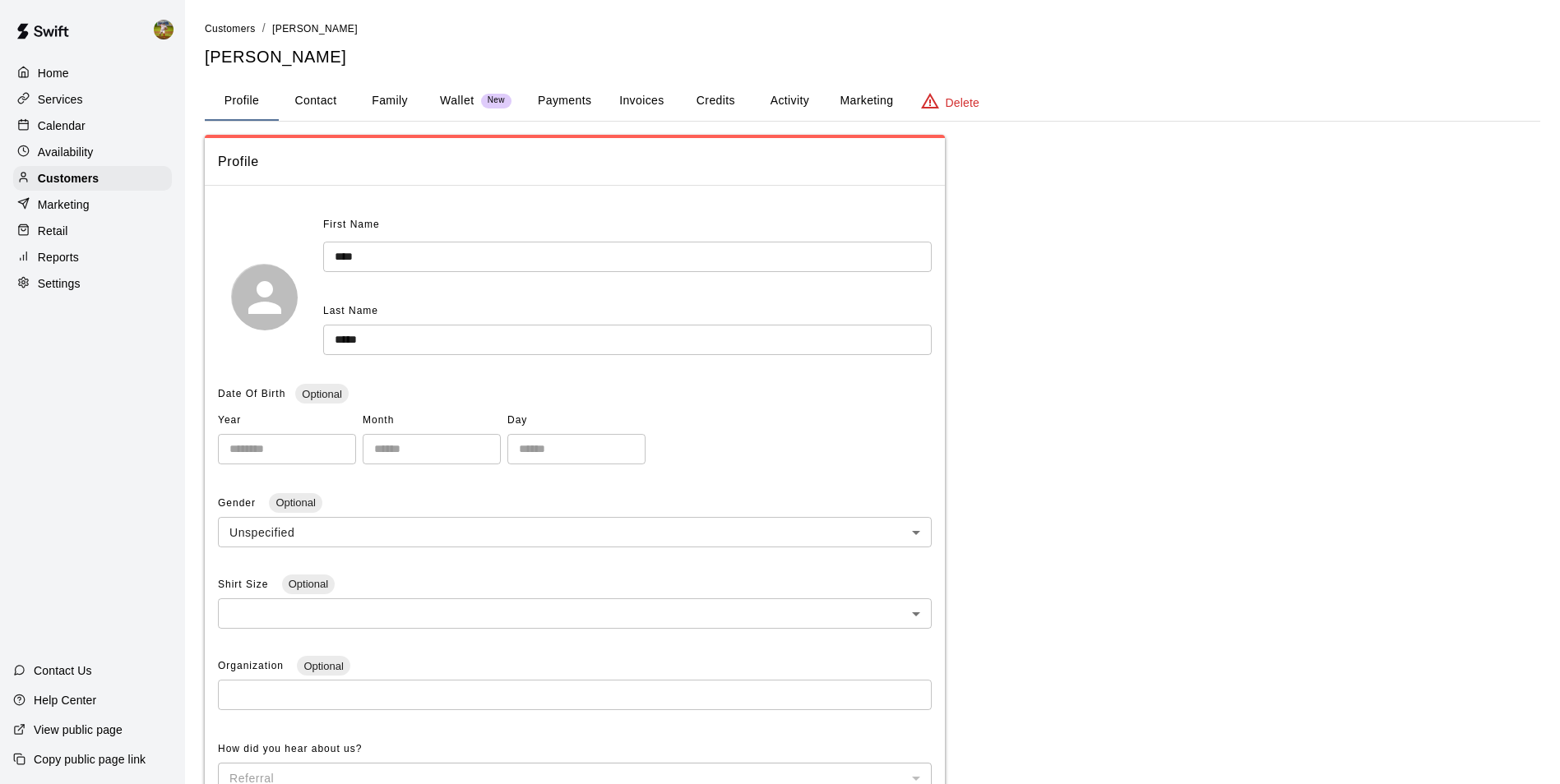
click at [406, 99] on button "Family" at bounding box center [389, 101] width 74 height 40
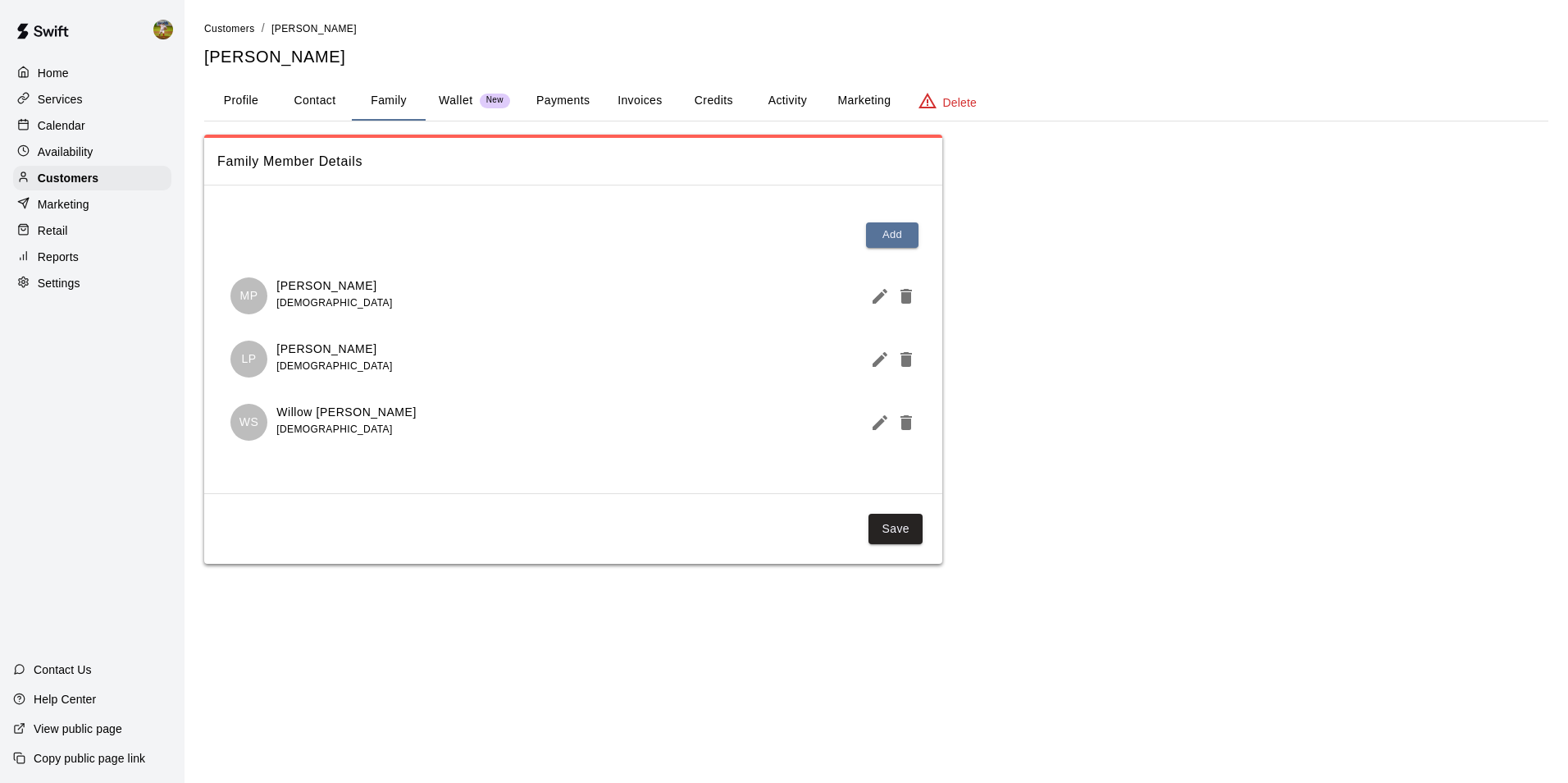
click at [93, 156] on p "Availability" at bounding box center [66, 151] width 56 height 16
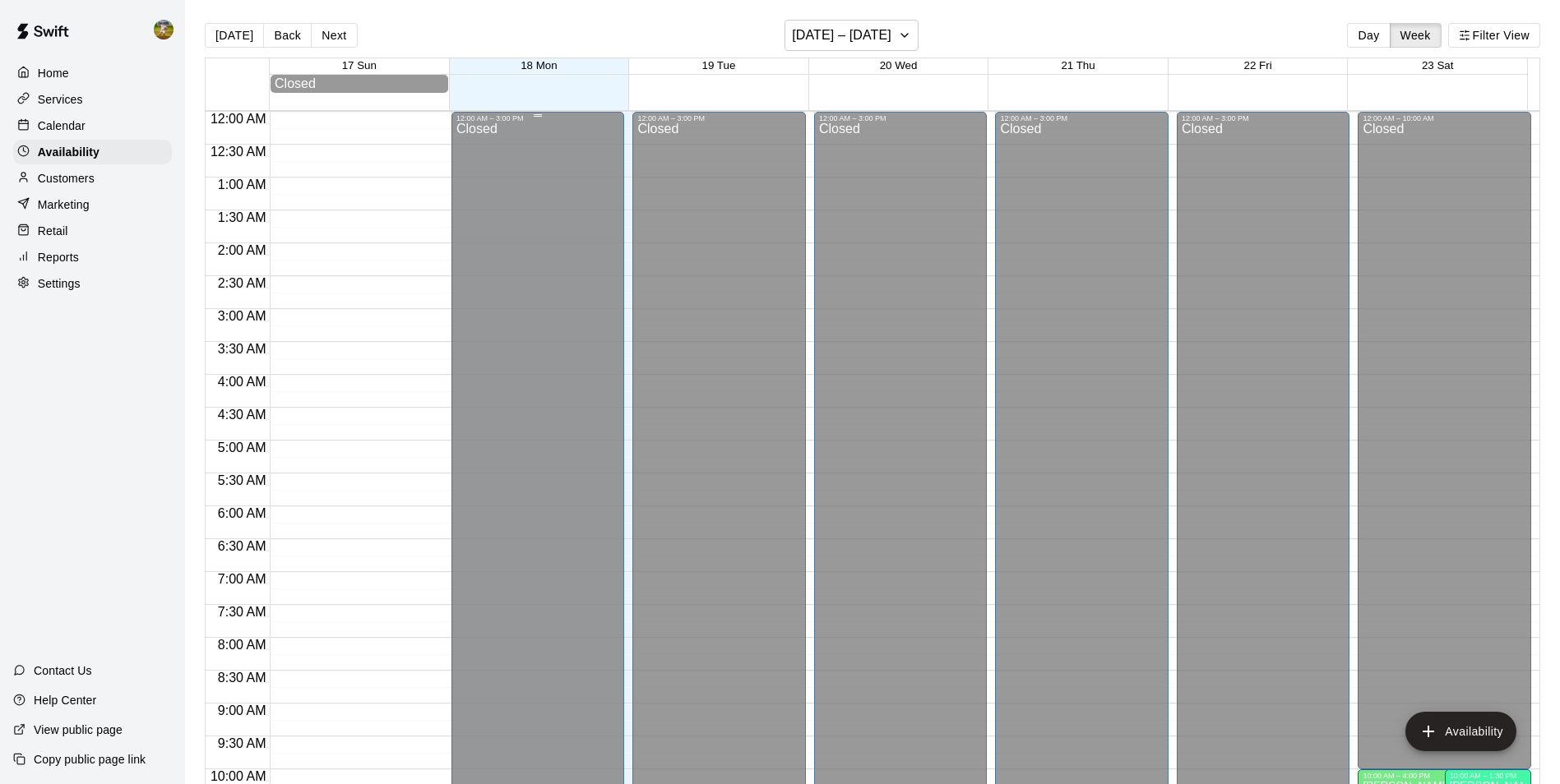
scroll to position [885, 0]
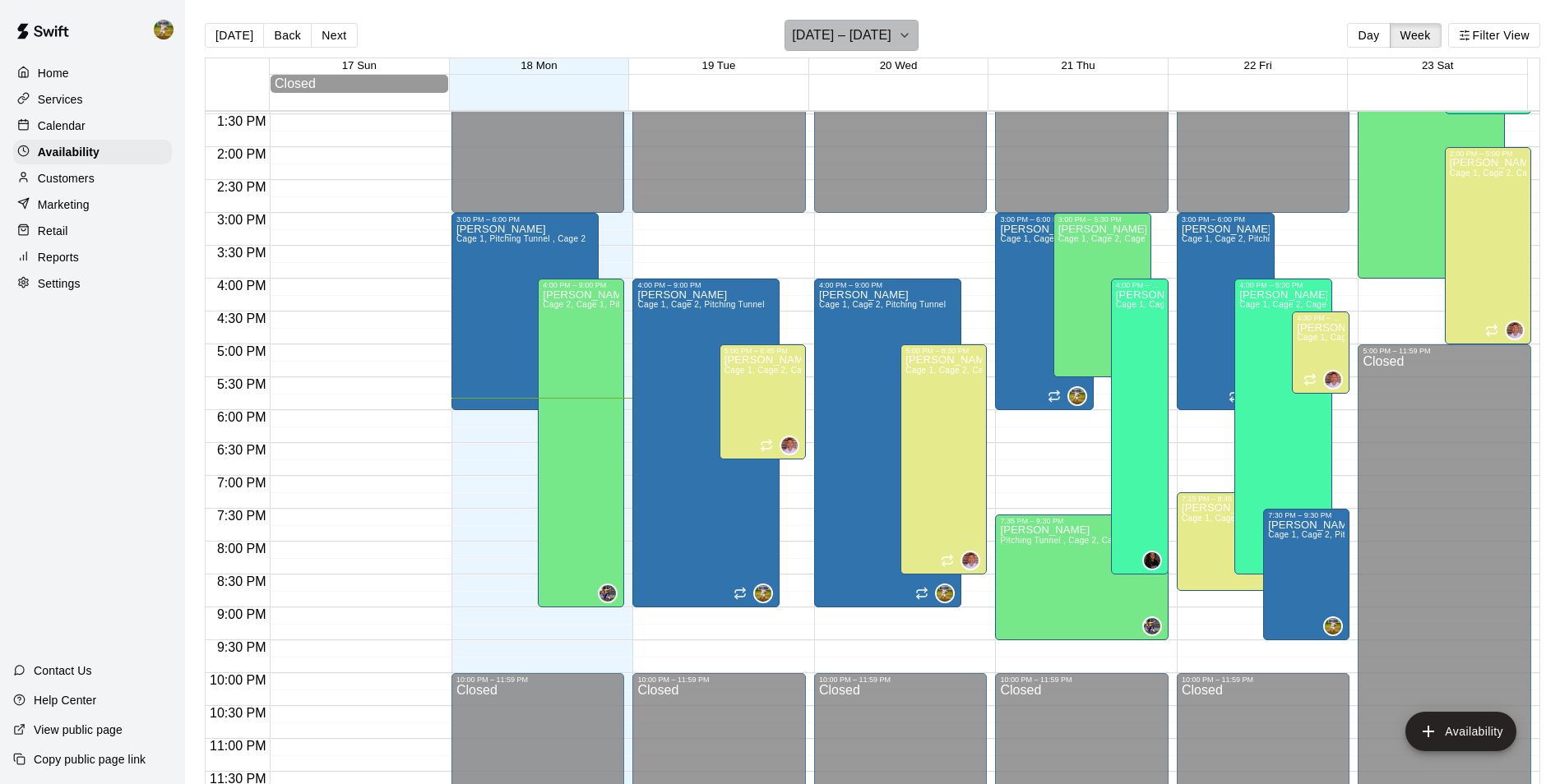
click at [898, 35] on icon "button" at bounding box center [905, 35] width 14 height 19
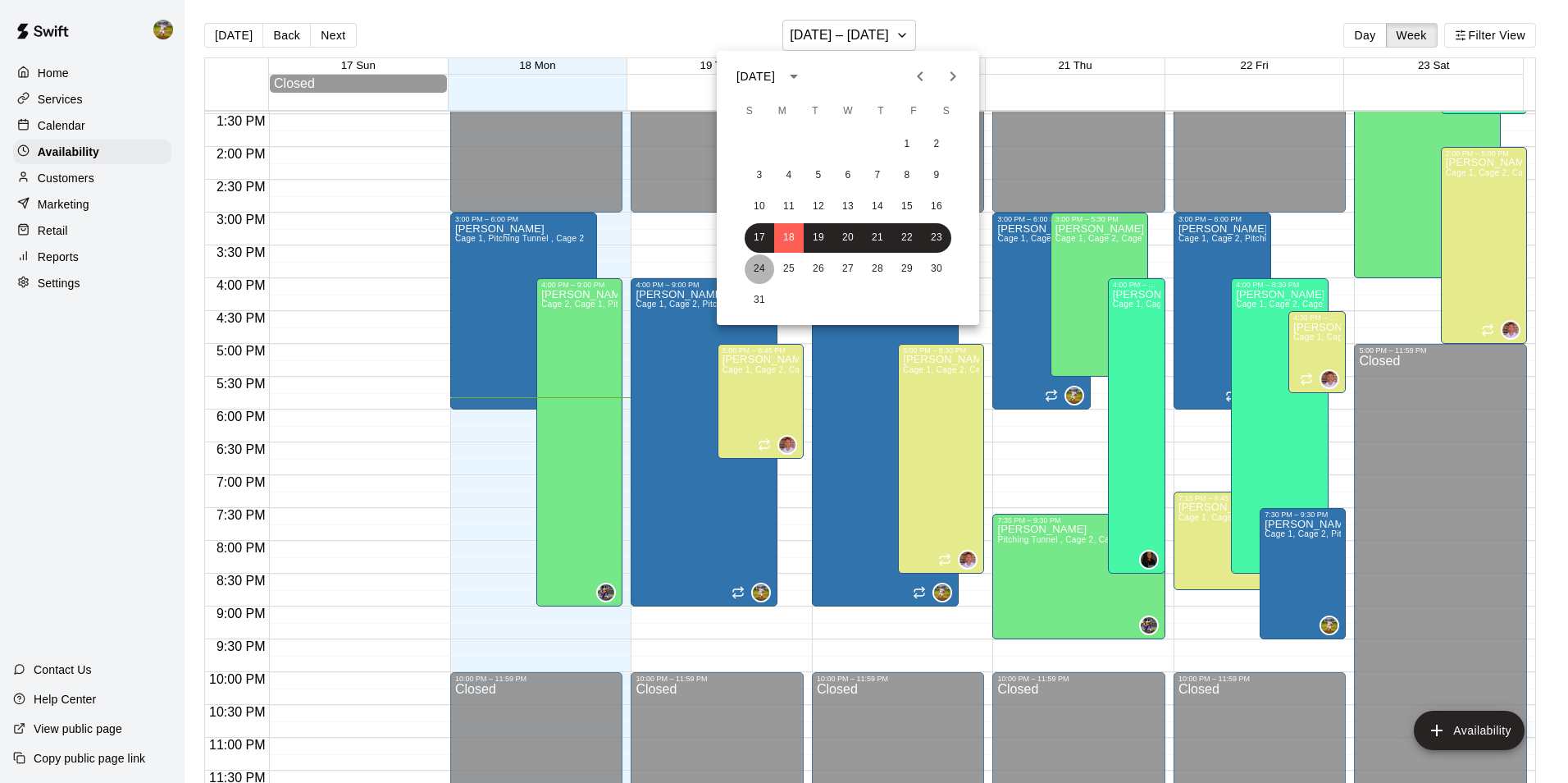
click at [762, 269] on button "24" at bounding box center [759, 269] width 29 height 29
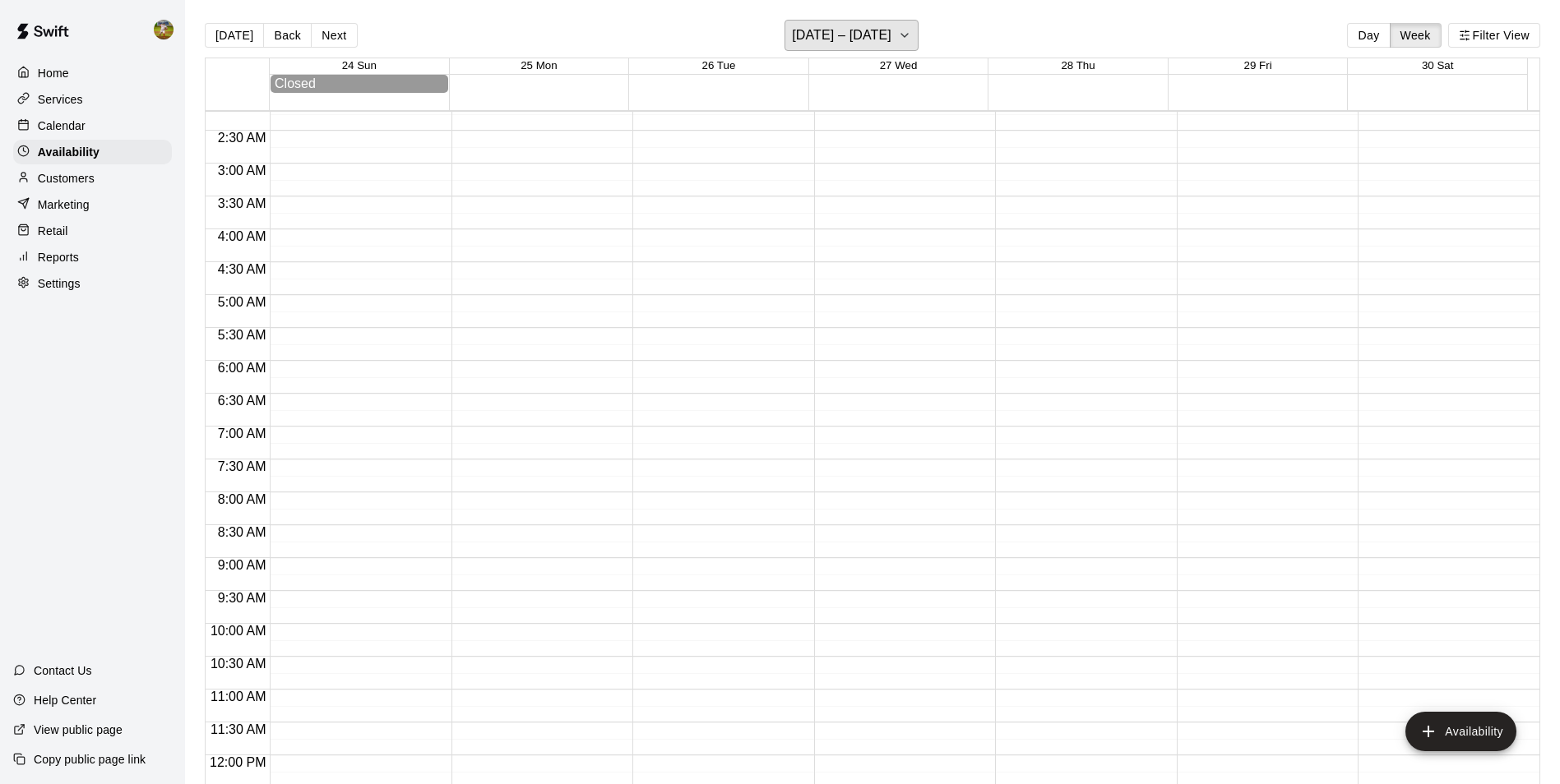
scroll to position [0, 0]
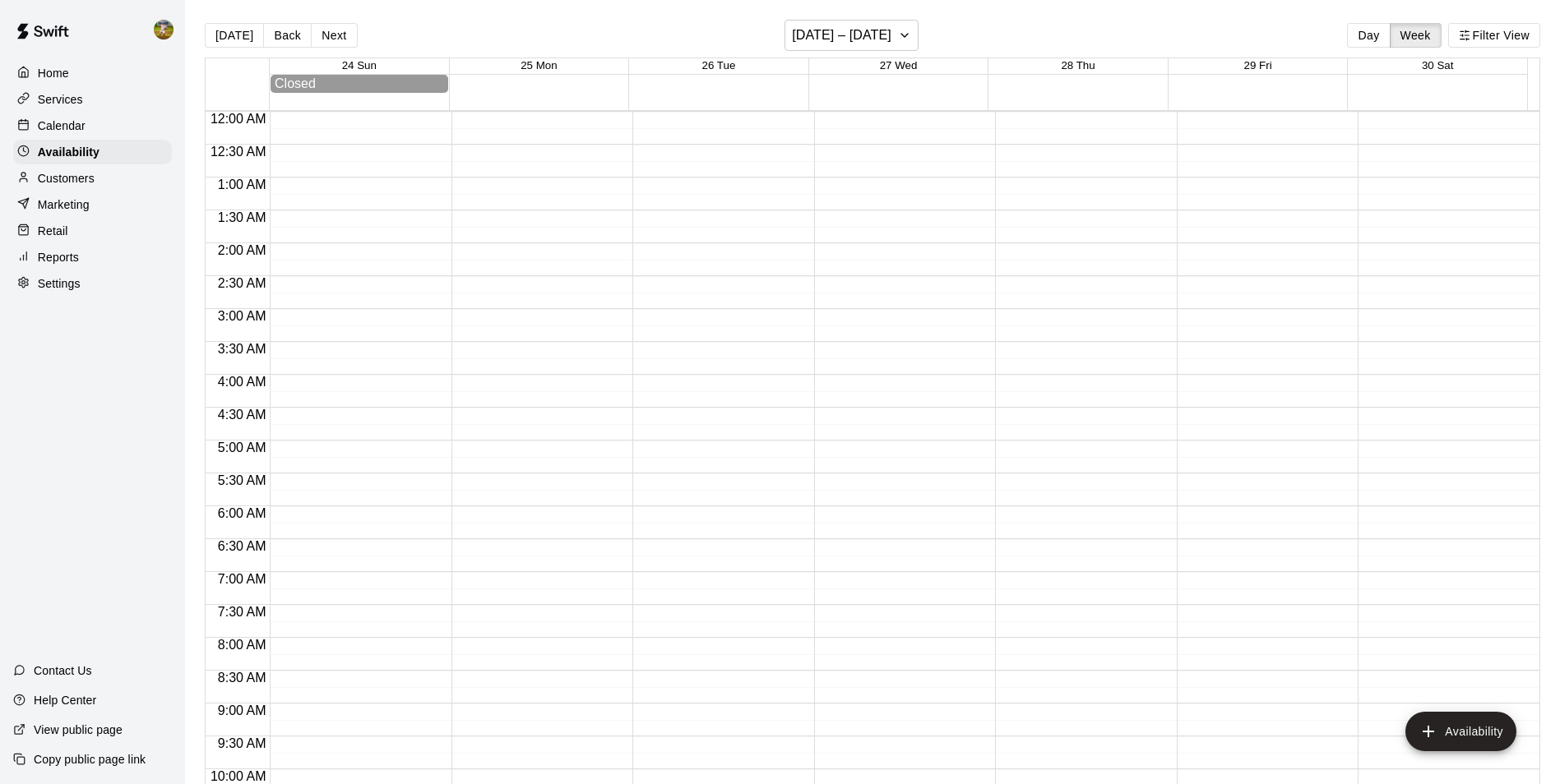
click at [83, 106] on div "Services" at bounding box center [92, 99] width 158 height 24
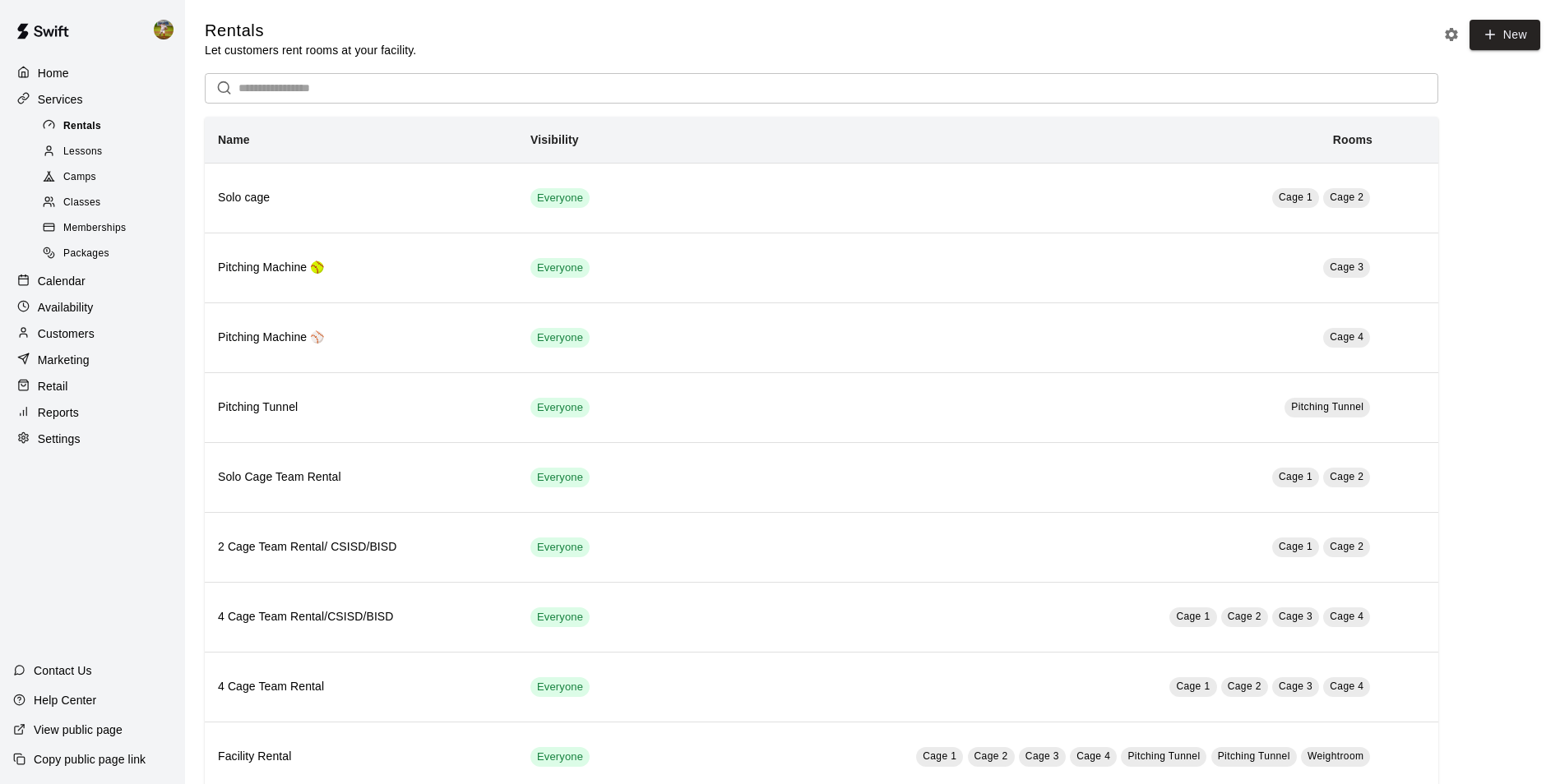
click at [90, 123] on span "Rentals" at bounding box center [82, 126] width 38 height 16
click at [84, 291] on div "Calendar" at bounding box center [92, 280] width 158 height 24
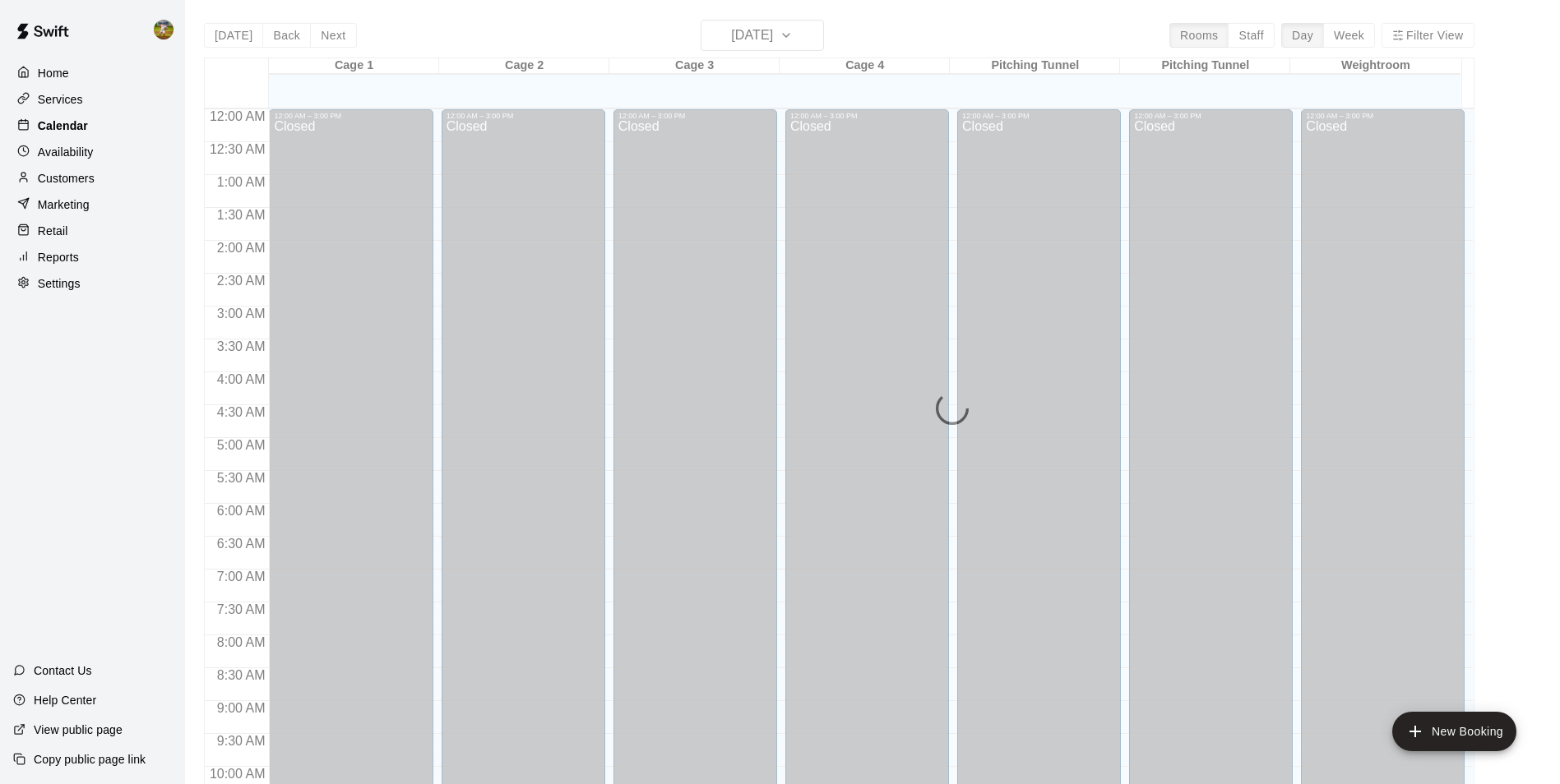
scroll to position [835, 0]
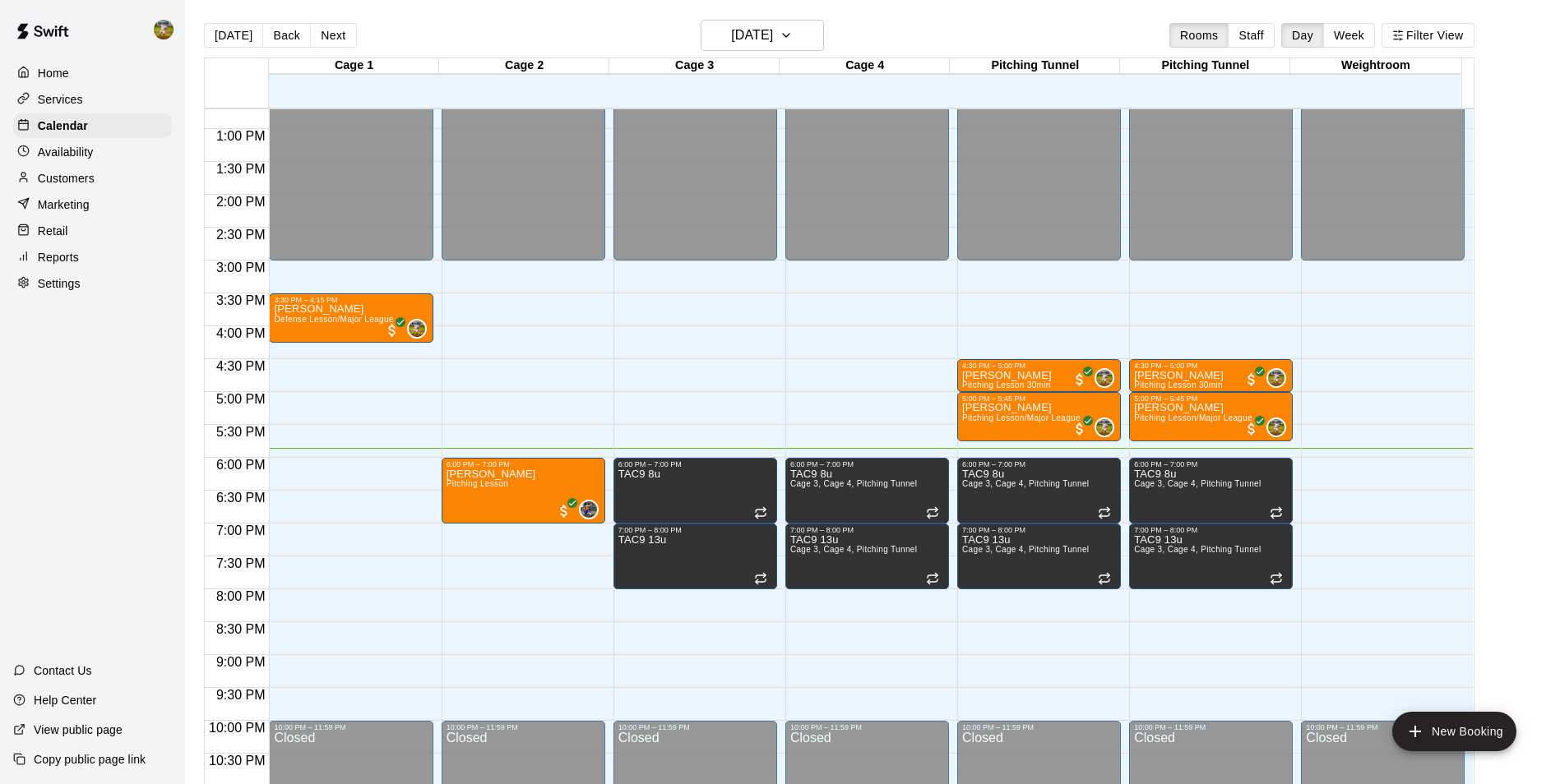
click at [102, 96] on div "Services" at bounding box center [92, 99] width 158 height 24
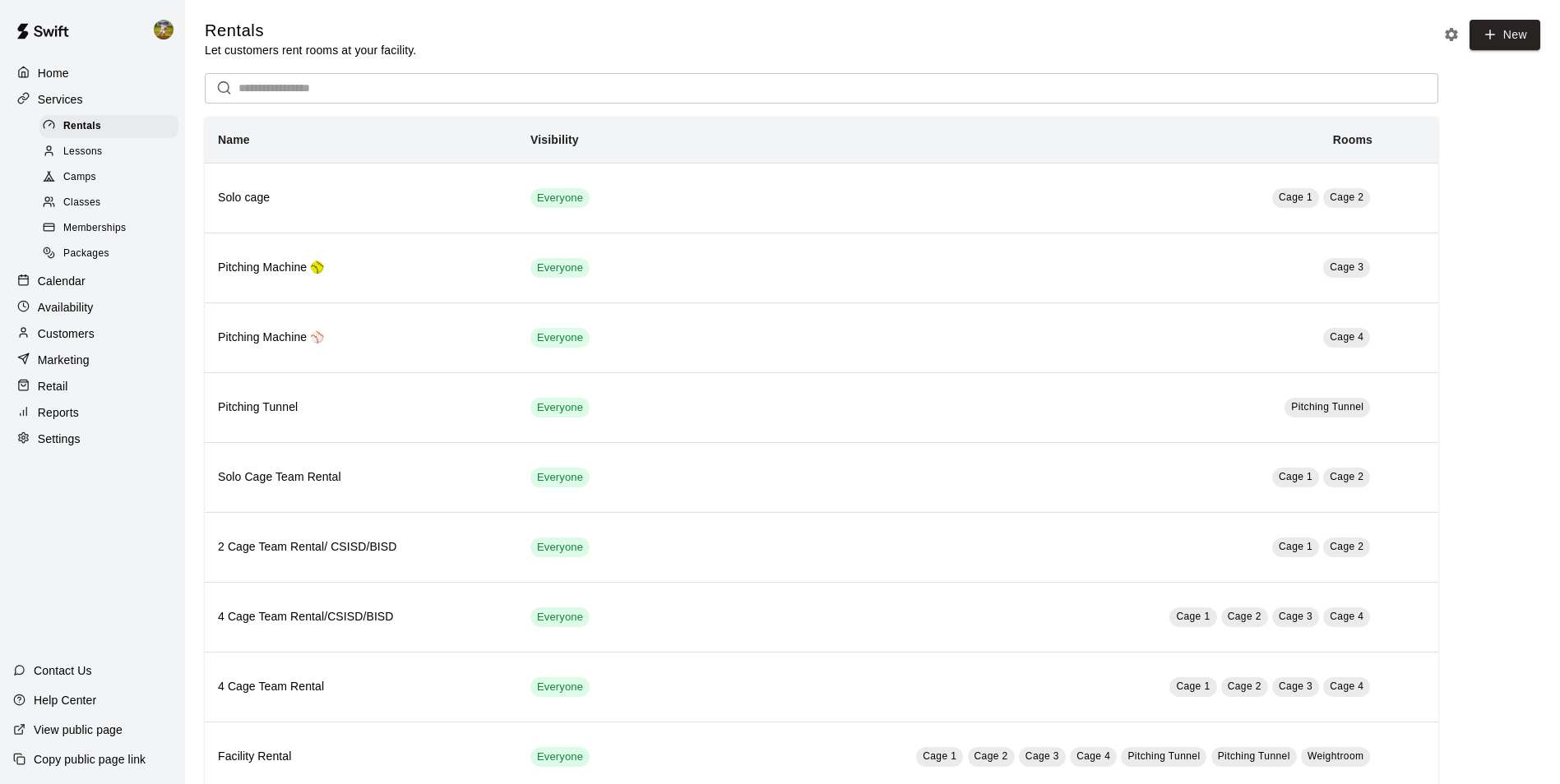
click at [108, 154] on div "Lessons" at bounding box center [109, 152] width 139 height 23
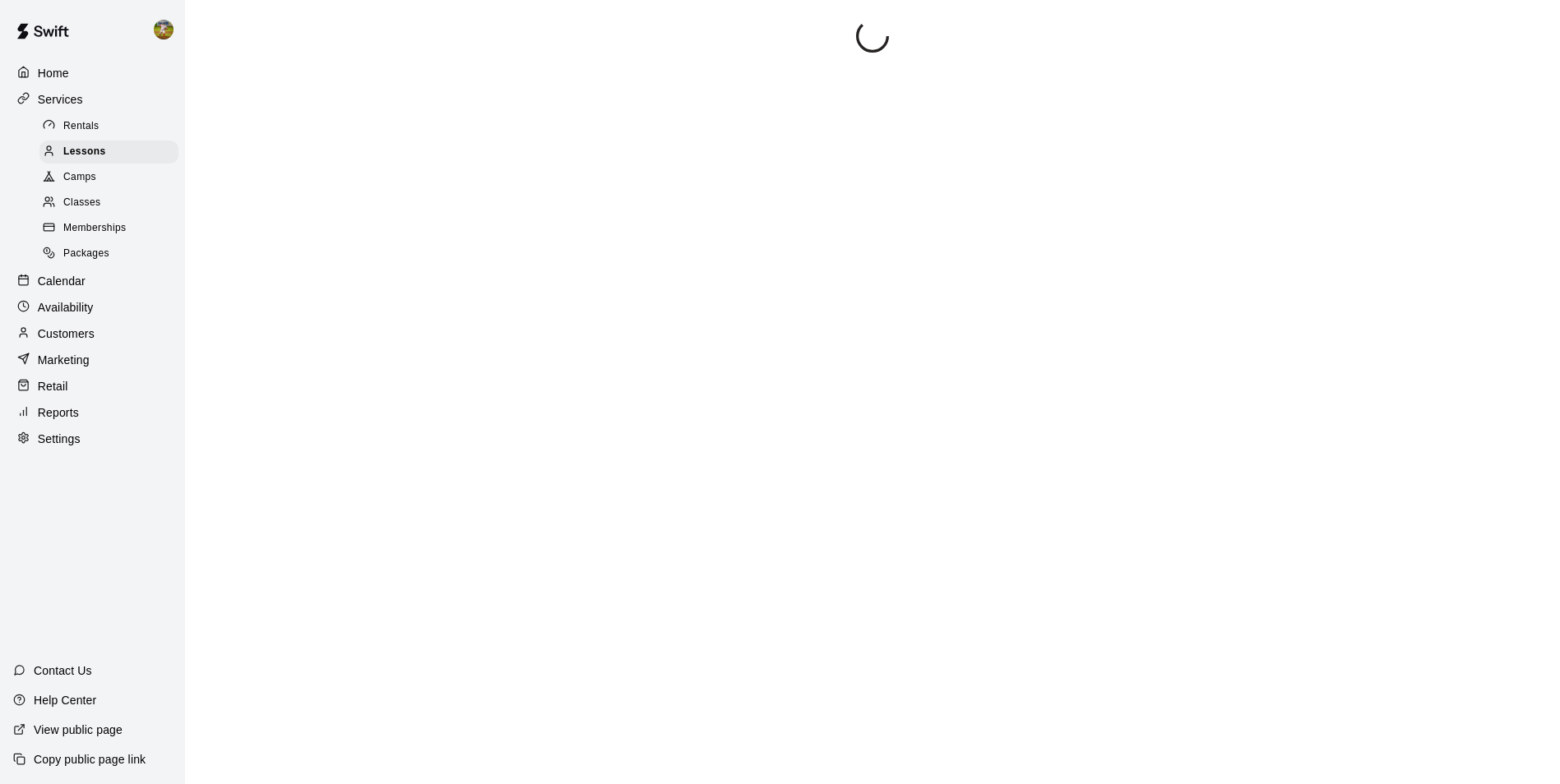
click at [116, 180] on div "Camps" at bounding box center [109, 178] width 139 height 23
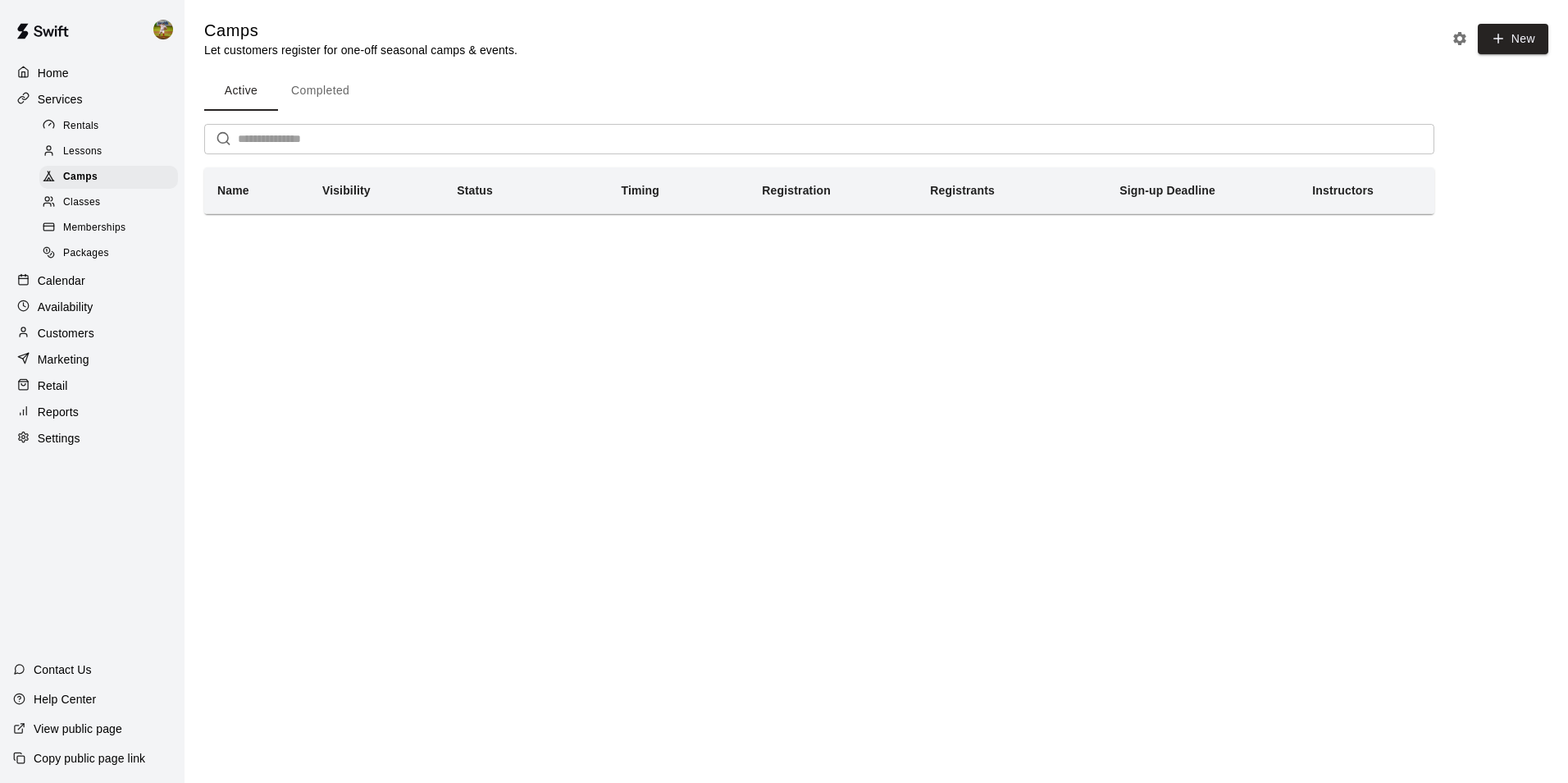
click at [92, 335] on p "Customers" at bounding box center [66, 332] width 56 height 16
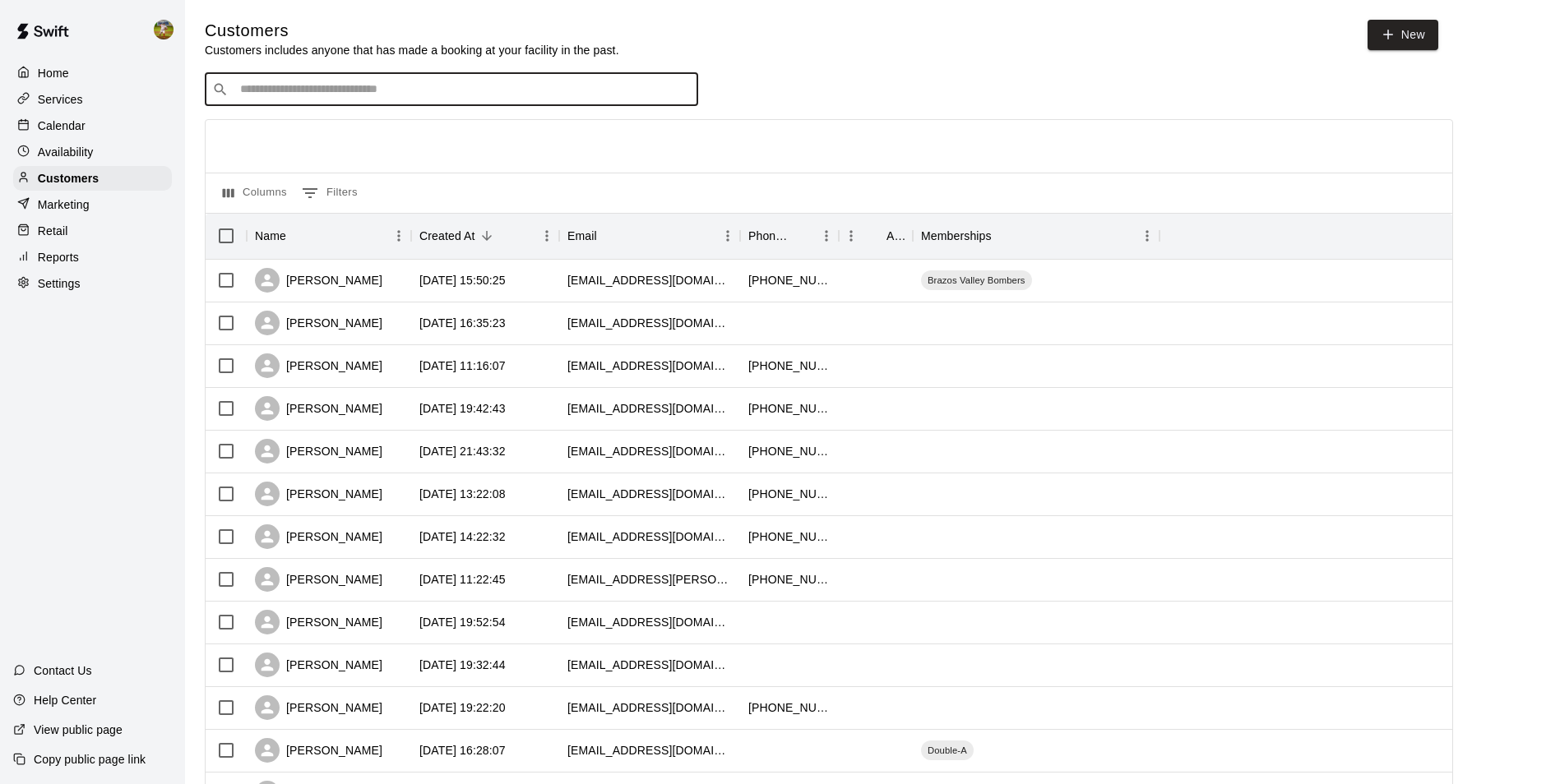
click at [284, 94] on input "Search customers by name or email" at bounding box center [462, 89] width 455 height 16
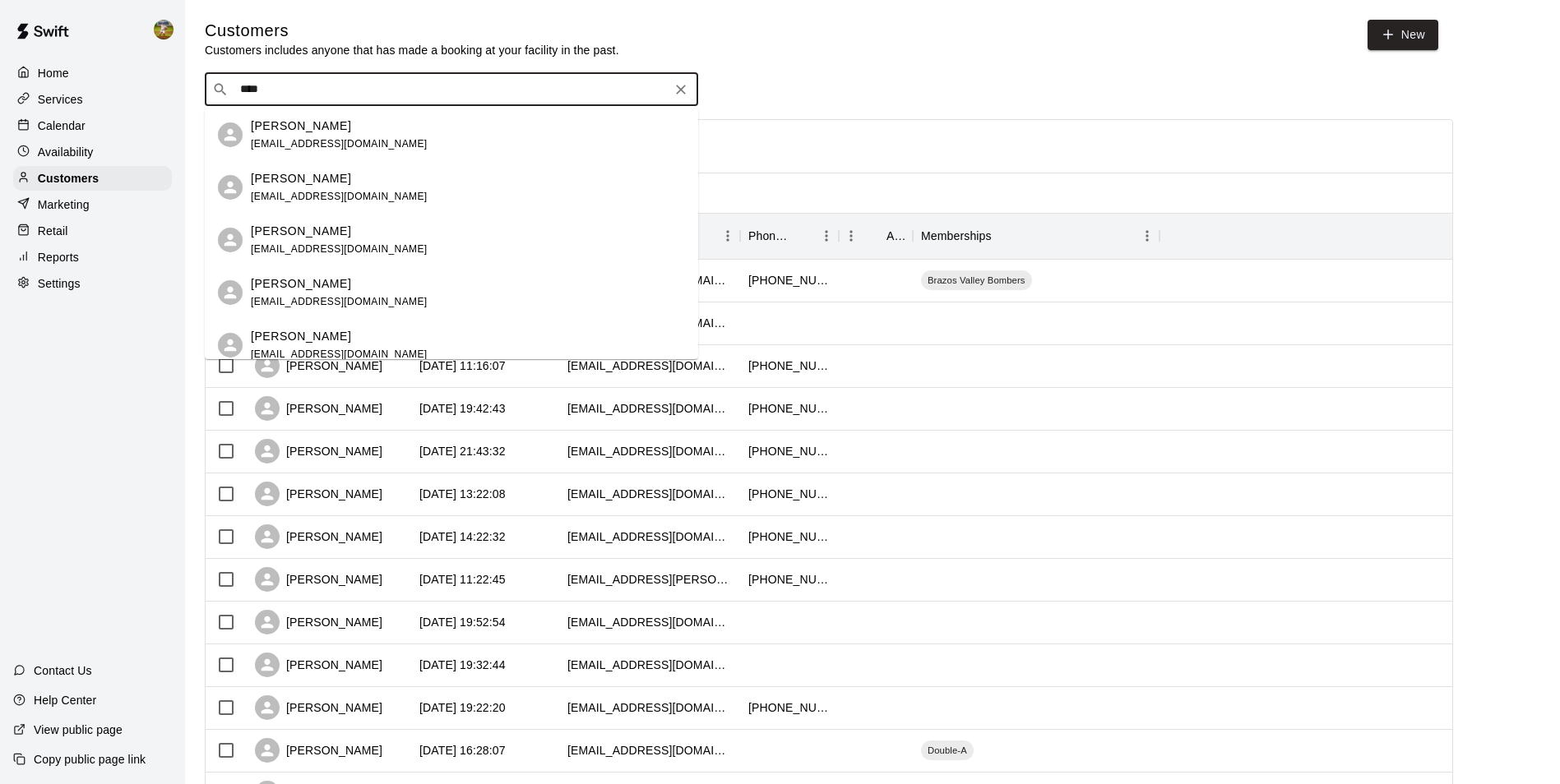
type input "*****"
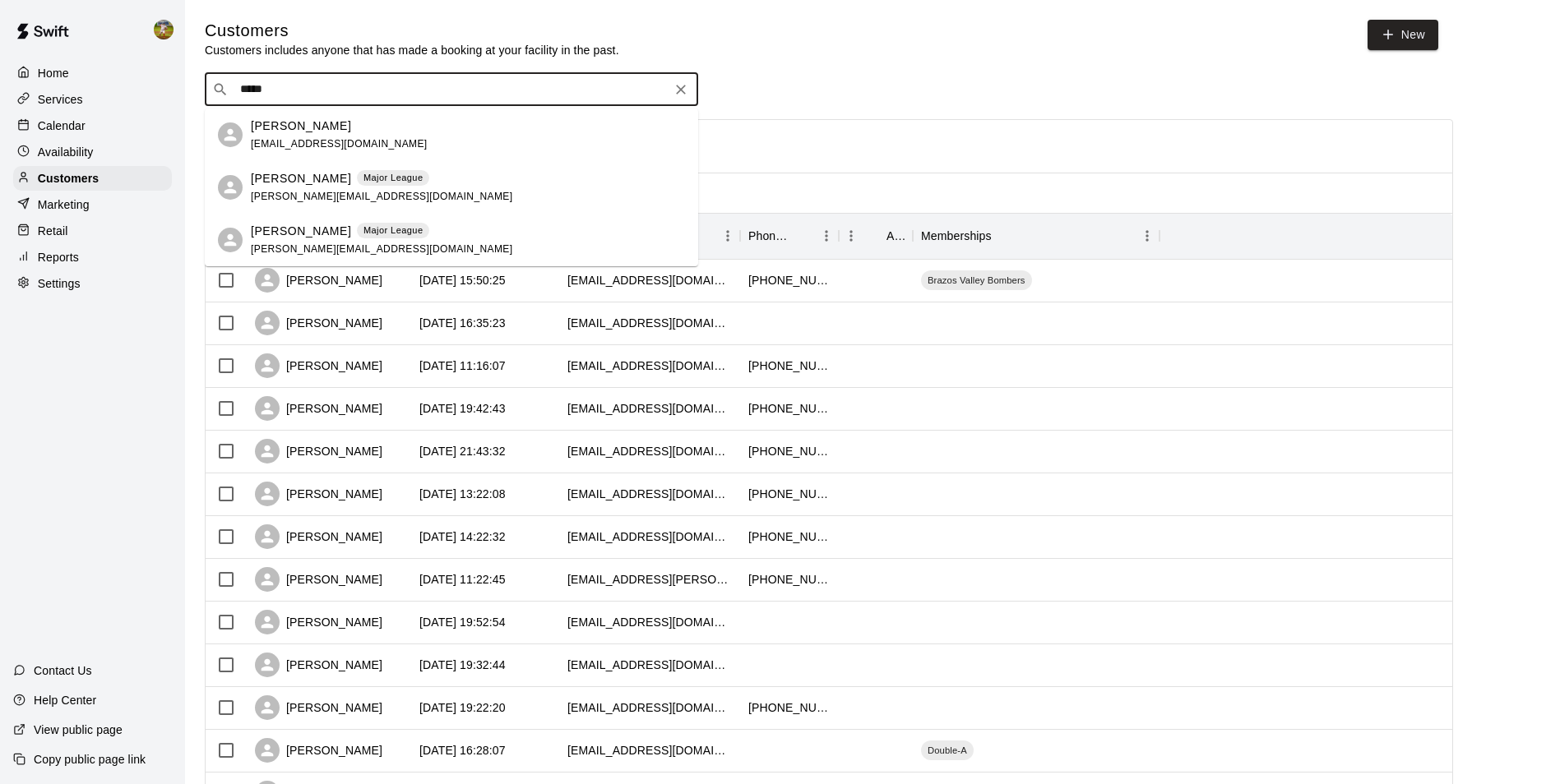
click at [357, 185] on div "Major League" at bounding box center [393, 178] width 73 height 16
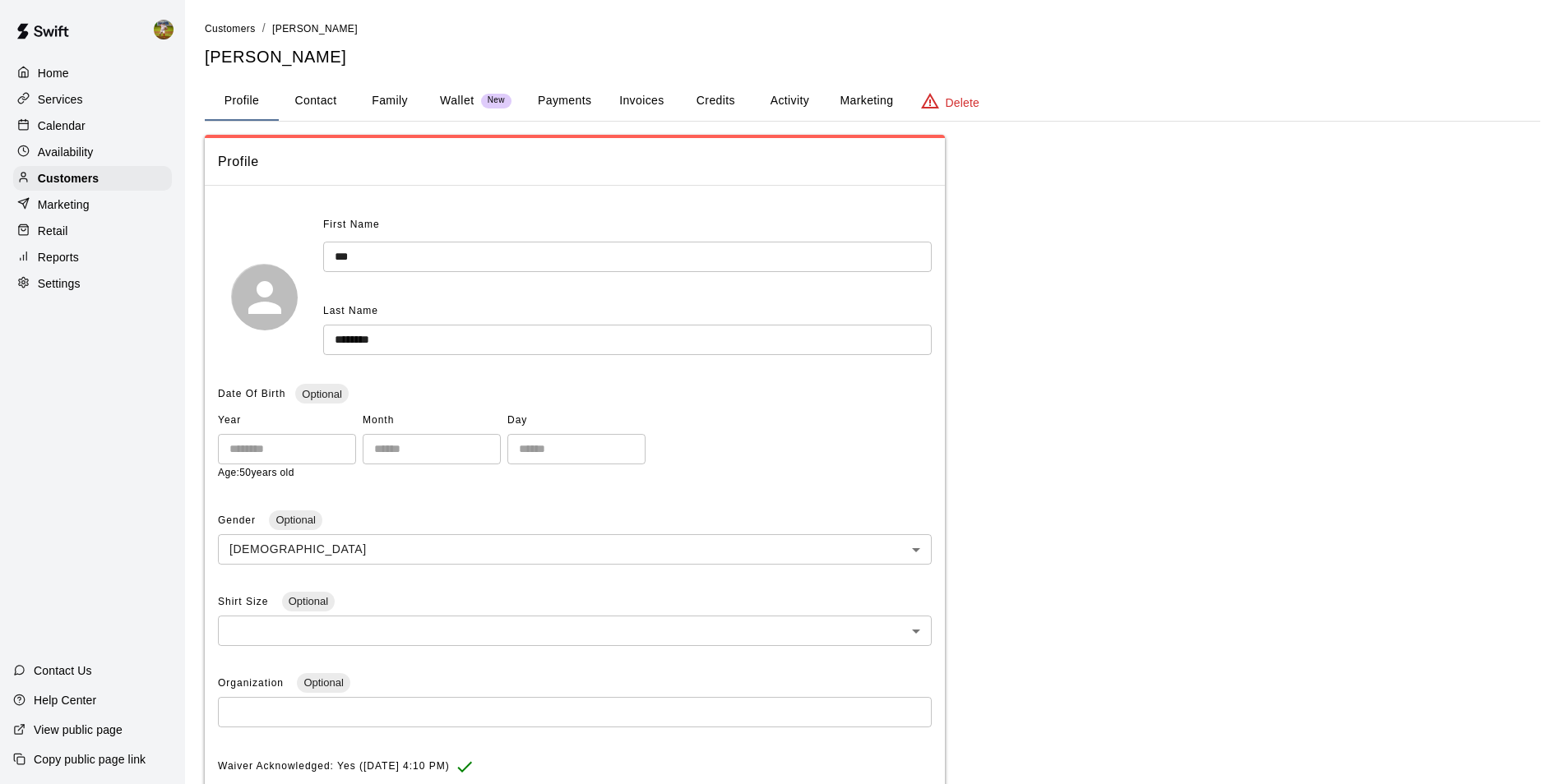
click at [501, 109] on div "Wallet New" at bounding box center [476, 101] width 72 height 17
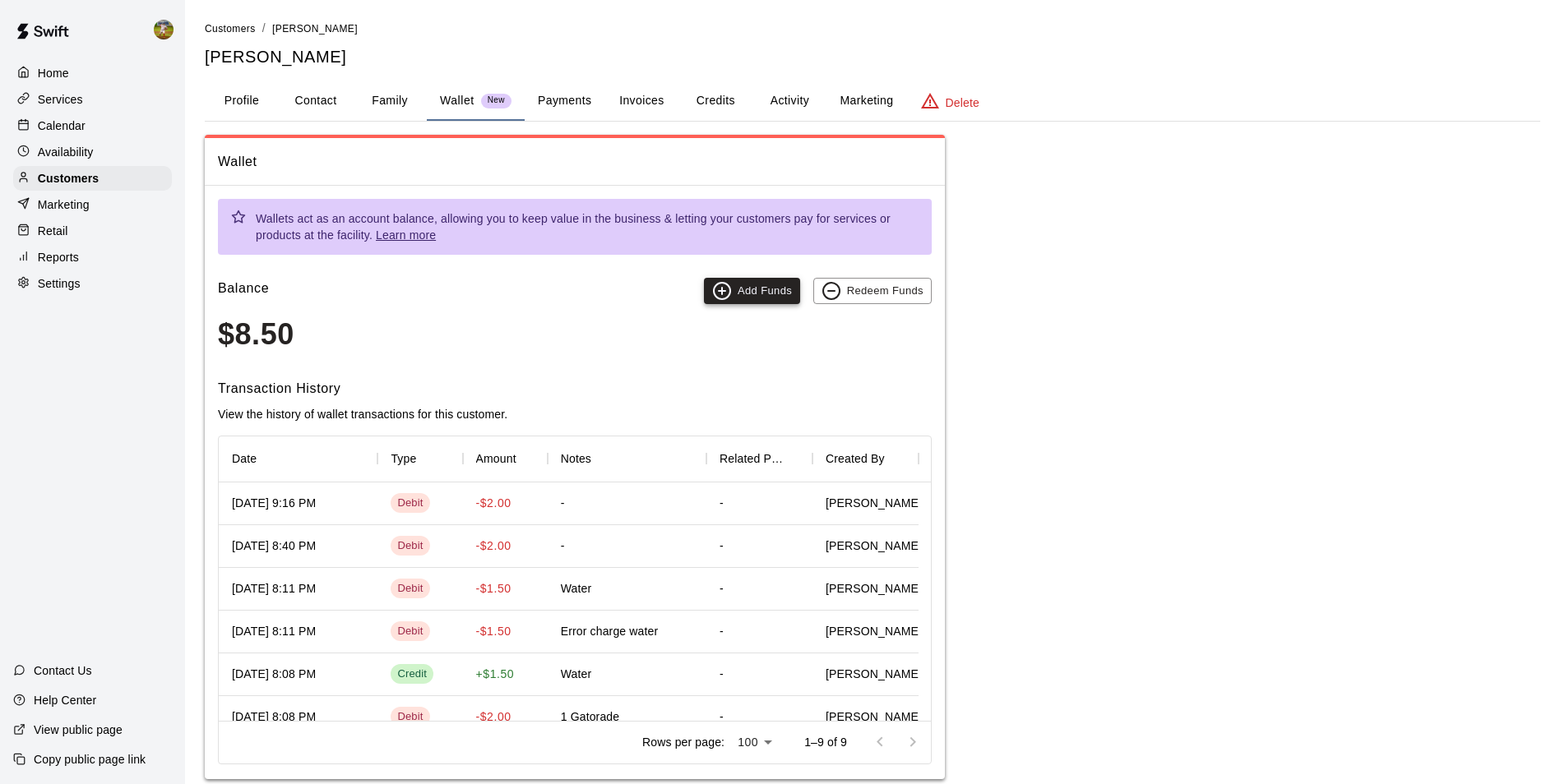
click at [763, 293] on button "Add Funds" at bounding box center [751, 290] width 96 height 26
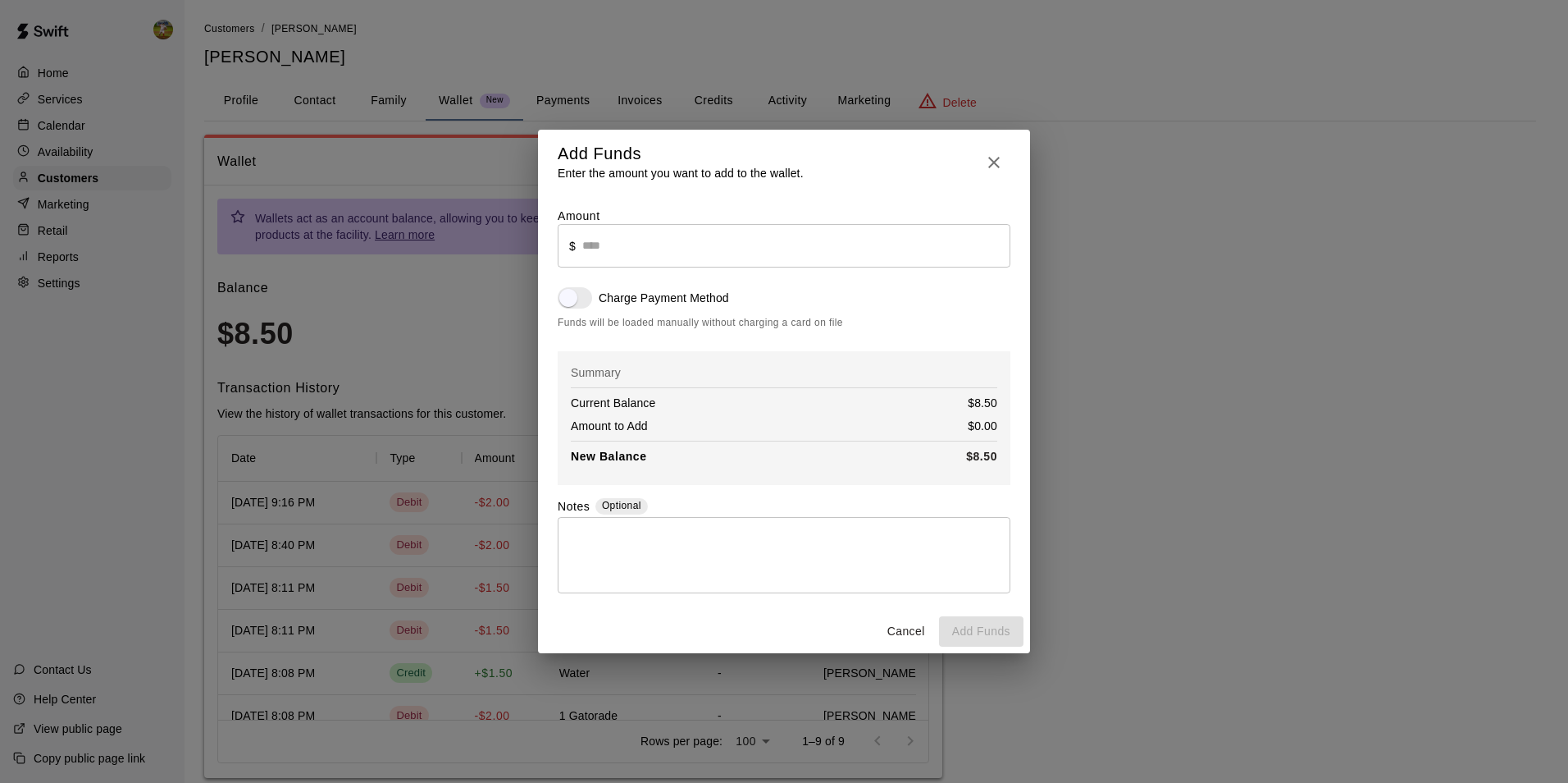
click at [666, 265] on input "text" at bounding box center [796, 245] width 428 height 44
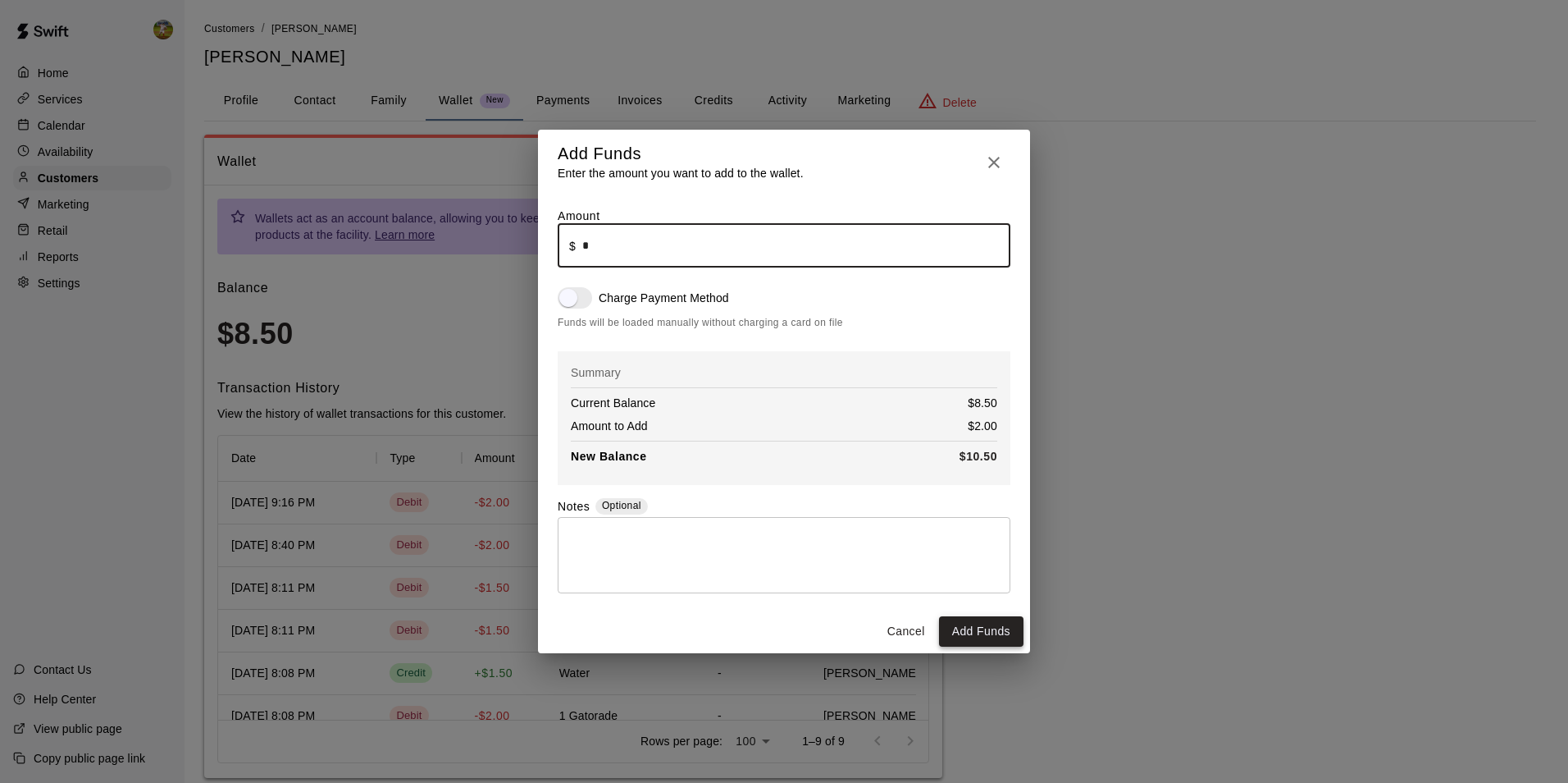
type input "****"
click at [978, 627] on button "Add Funds" at bounding box center [981, 631] width 84 height 30
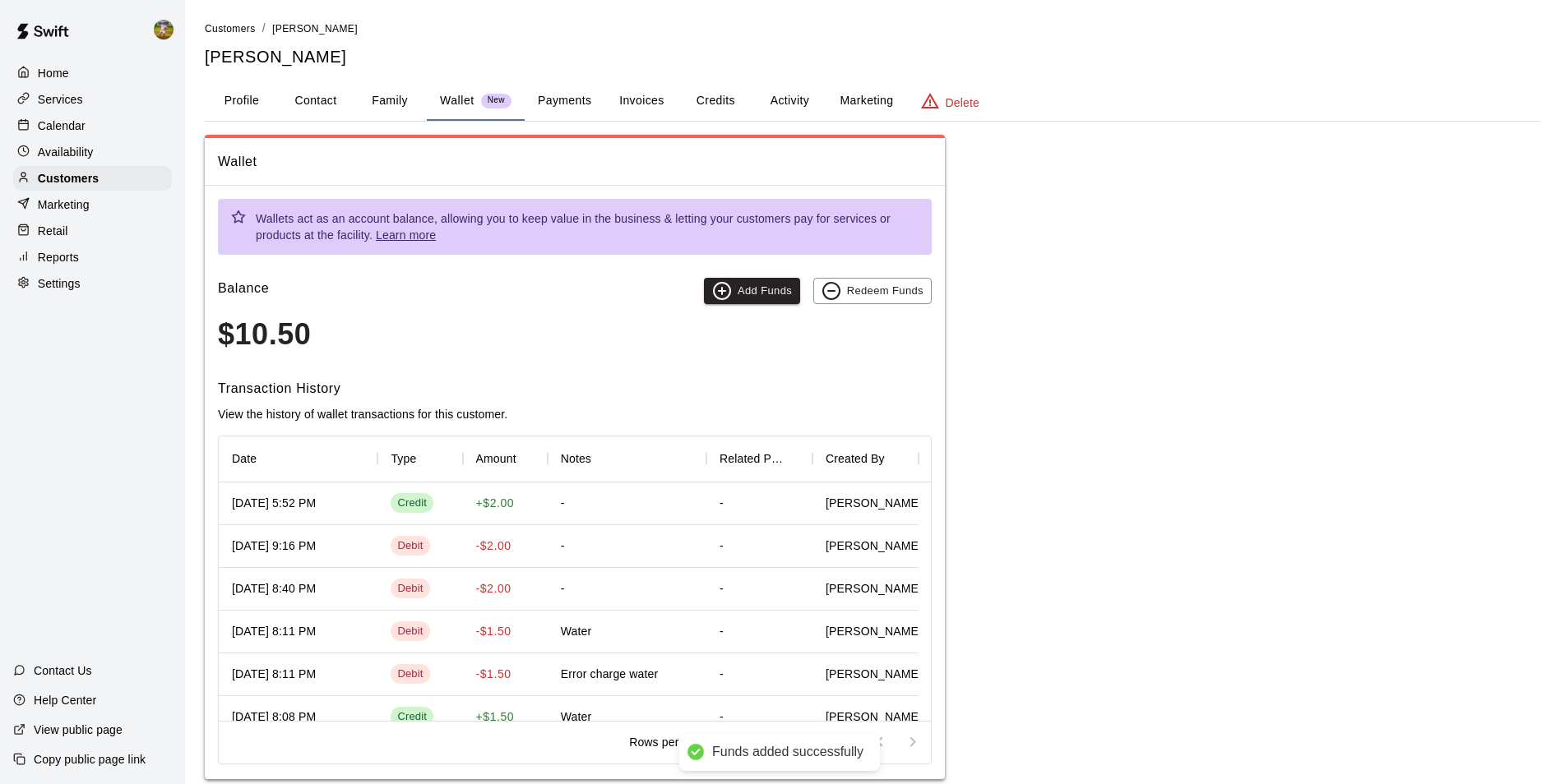
click at [876, 275] on div "Wallets act as an account balance, allowing you to keep value in the business &…" at bounding box center [575, 482] width 740 height 594
click at [878, 283] on button "Redeem Funds" at bounding box center [873, 290] width 118 height 26
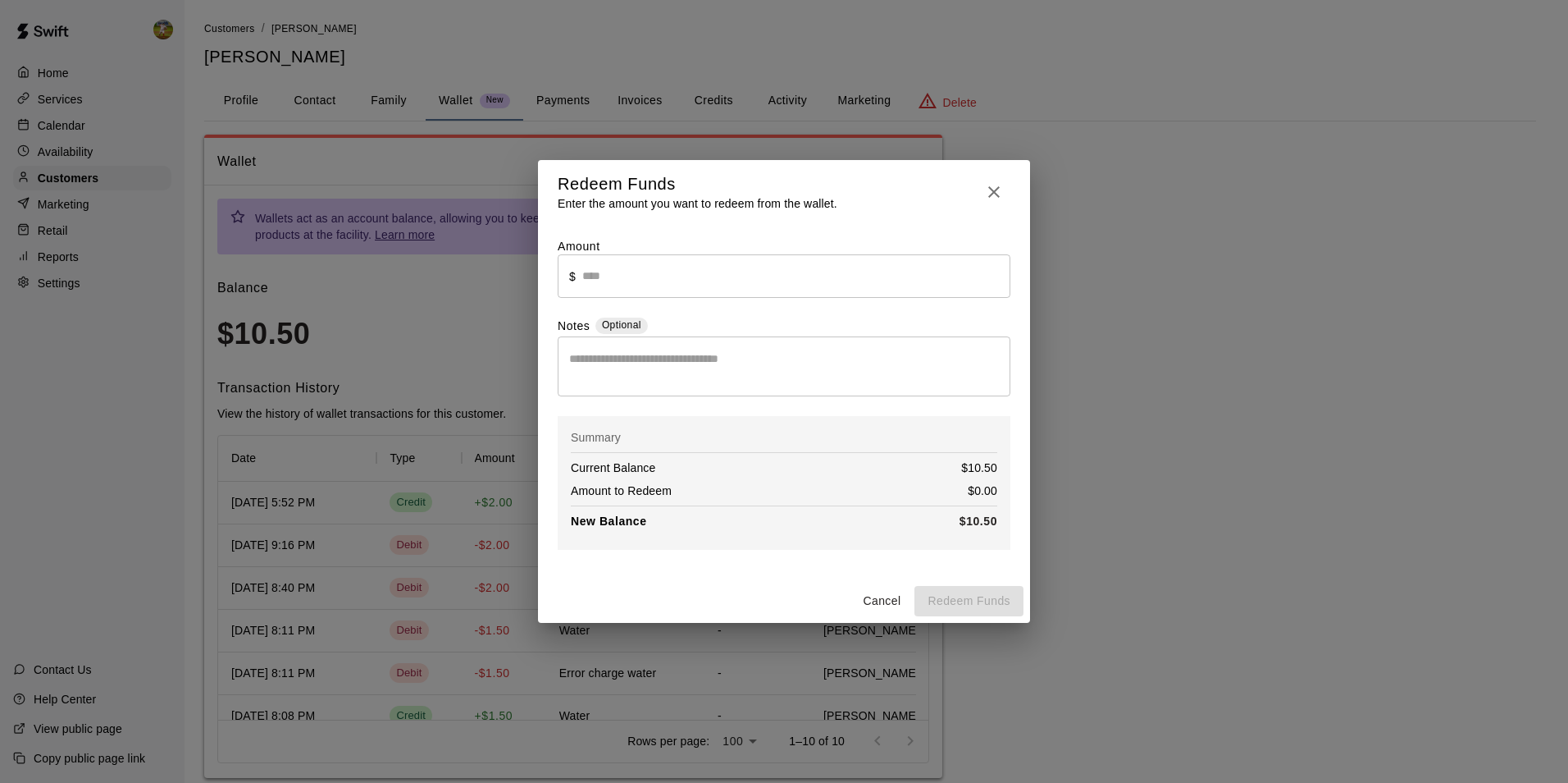
click at [752, 292] on input "text" at bounding box center [796, 276] width 428 height 44
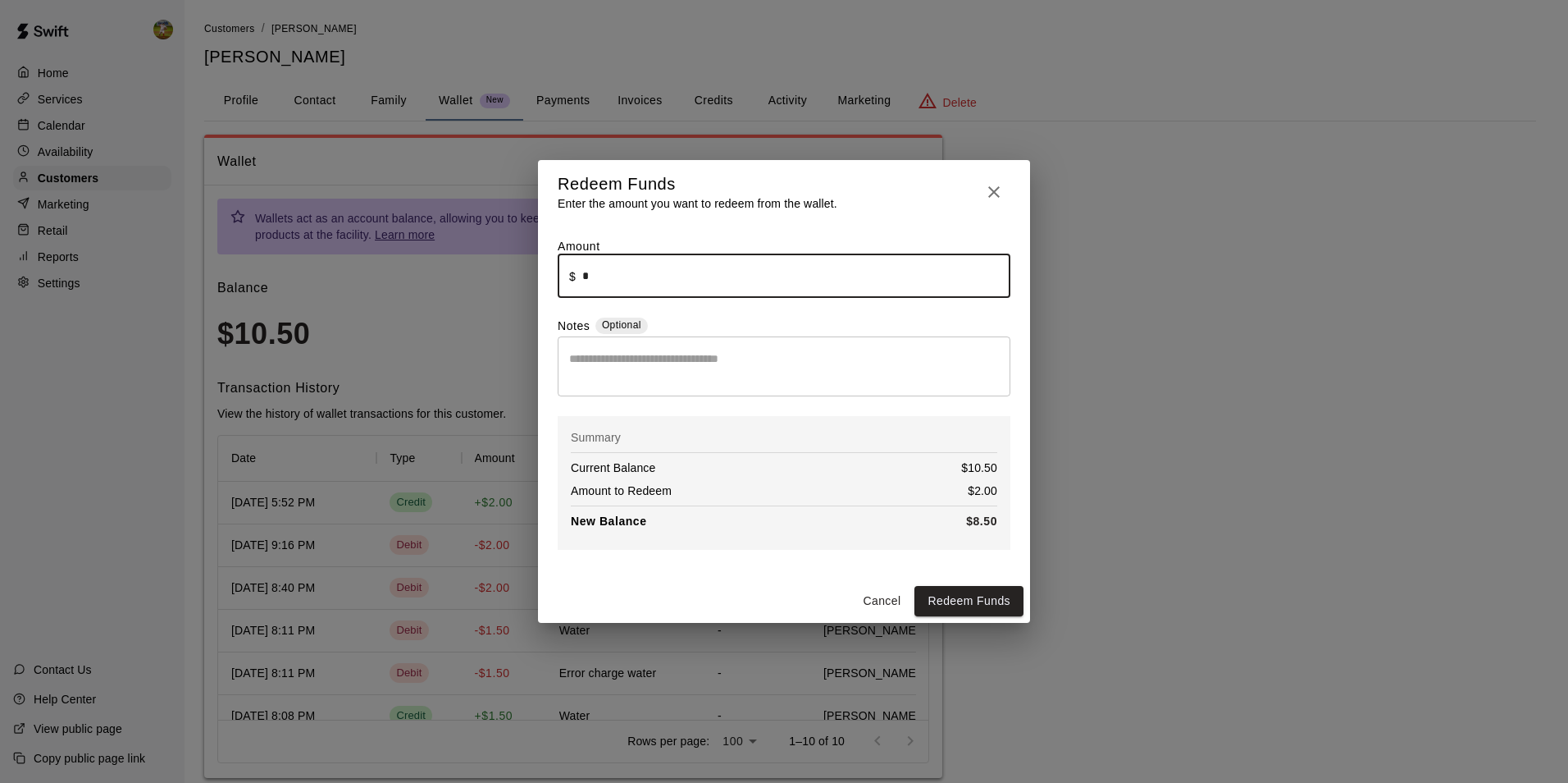
type input "****"
click at [962, 599] on button "Redeem Funds" at bounding box center [968, 601] width 109 height 30
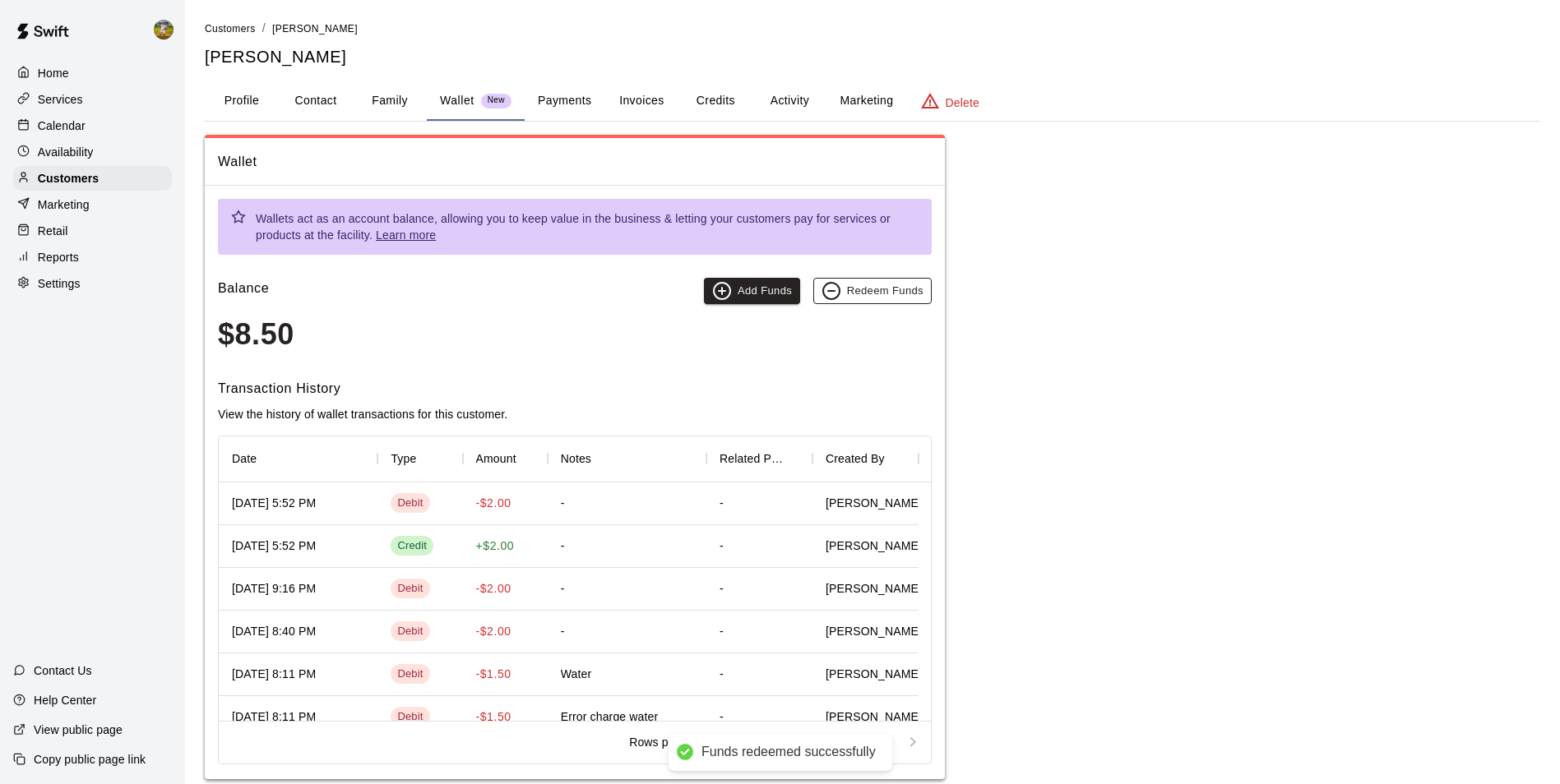
click at [861, 289] on button "Redeem Funds" at bounding box center [873, 290] width 118 height 26
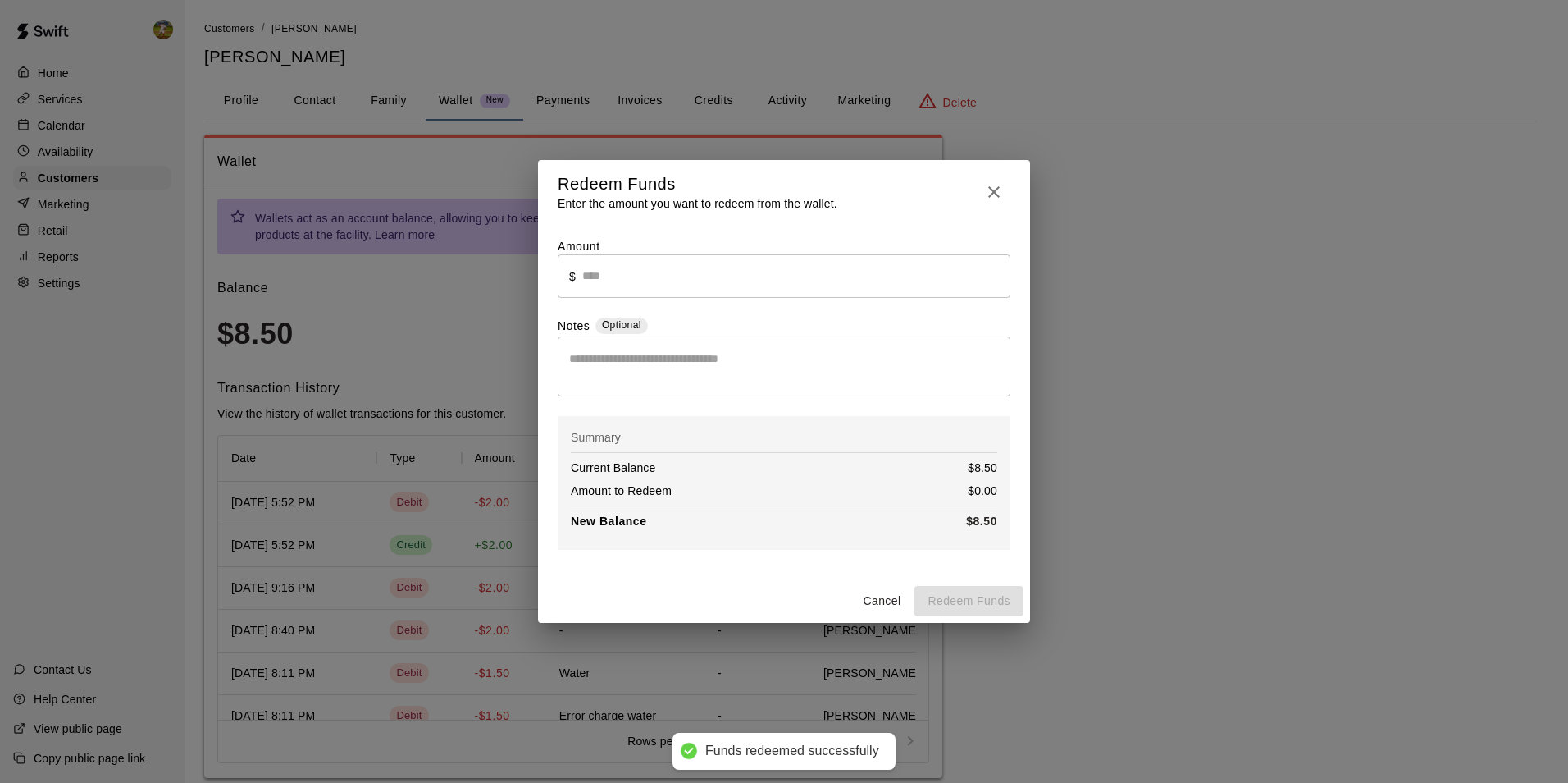
click at [721, 267] on input "text" at bounding box center [796, 276] width 428 height 44
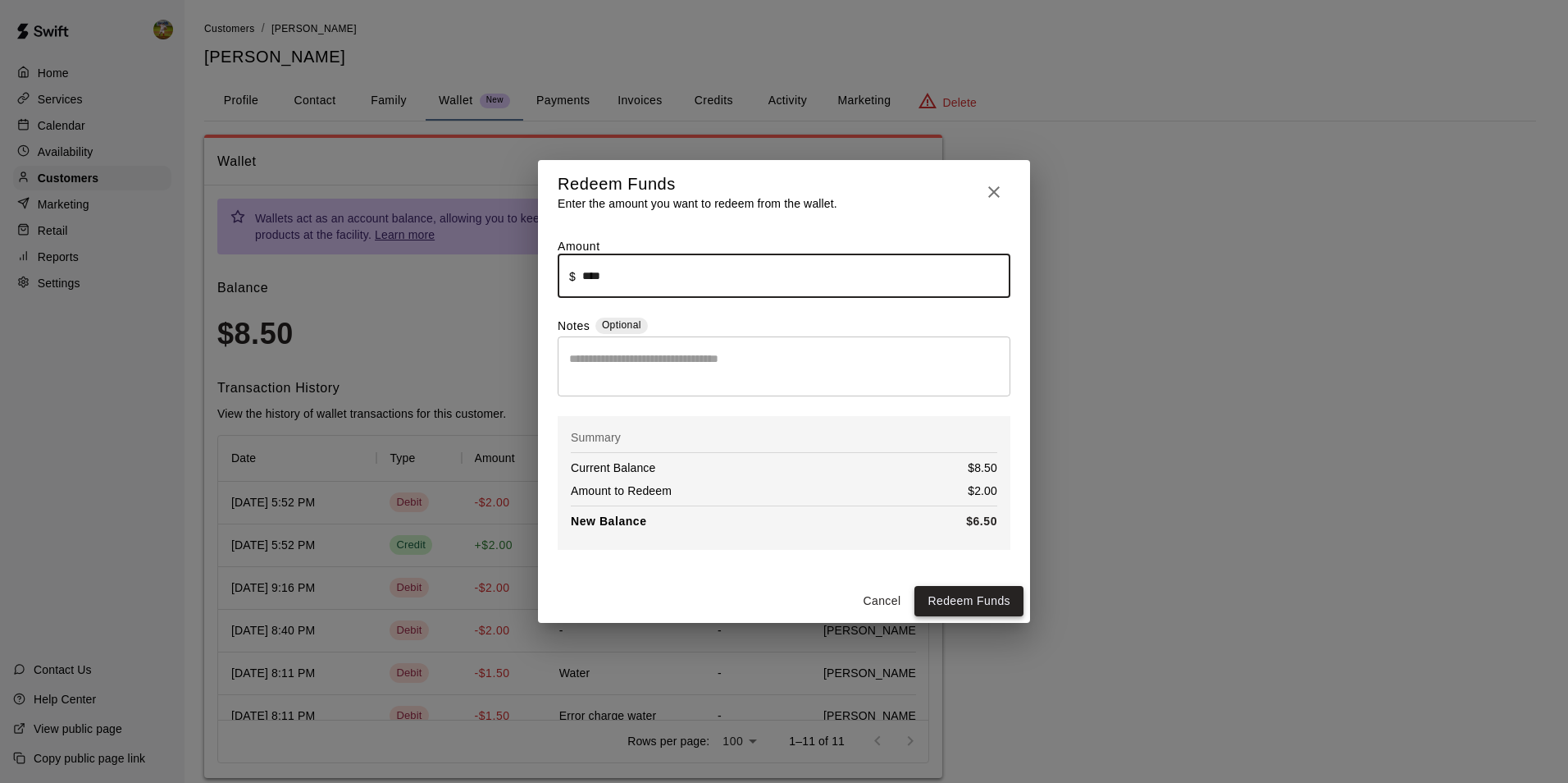
type input "****"
click at [986, 597] on button "Redeem Funds" at bounding box center [968, 601] width 109 height 30
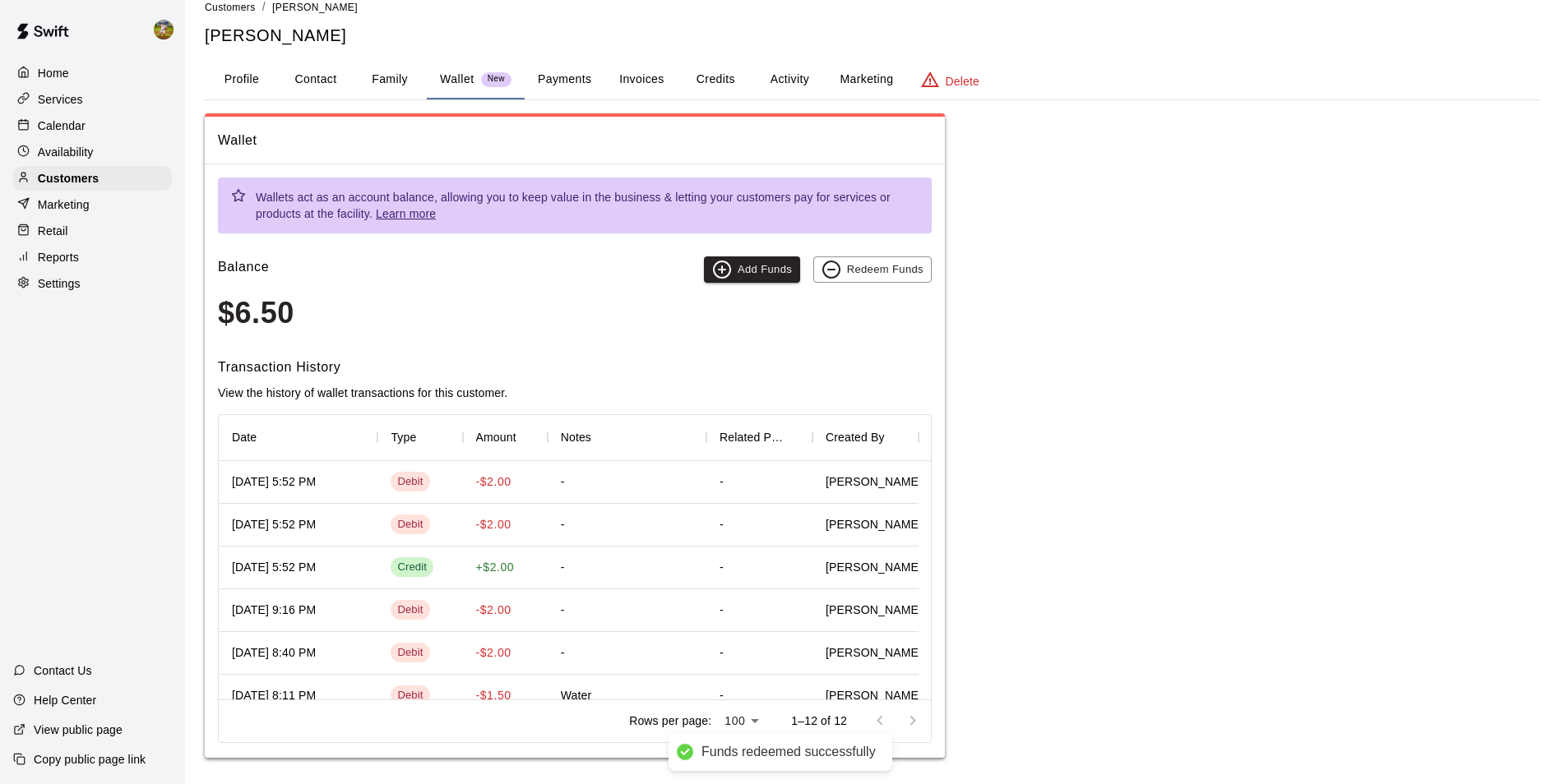
scroll to position [28, 0]
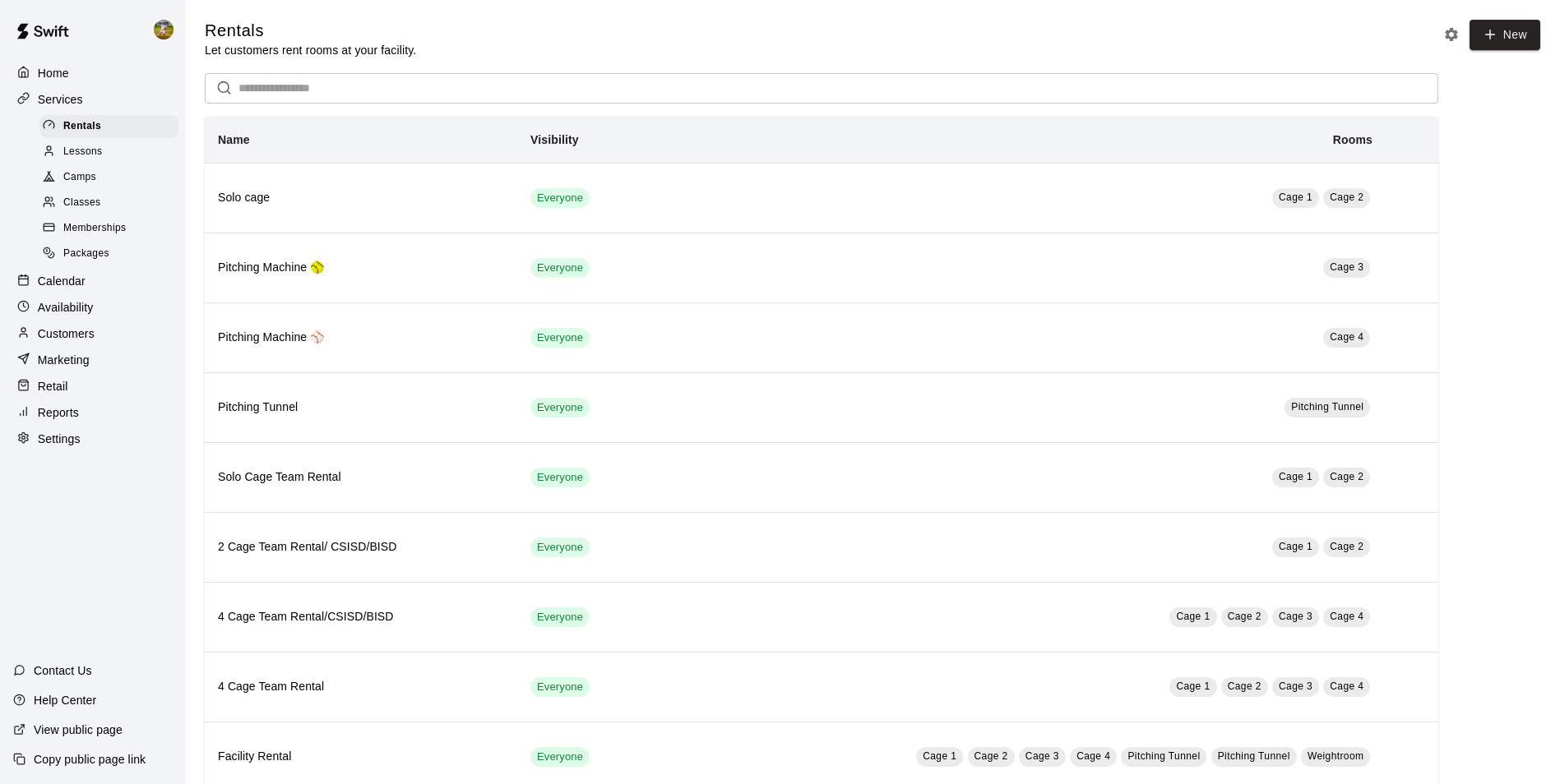
click at [99, 287] on div "Calendar" at bounding box center [92, 280] width 158 height 24
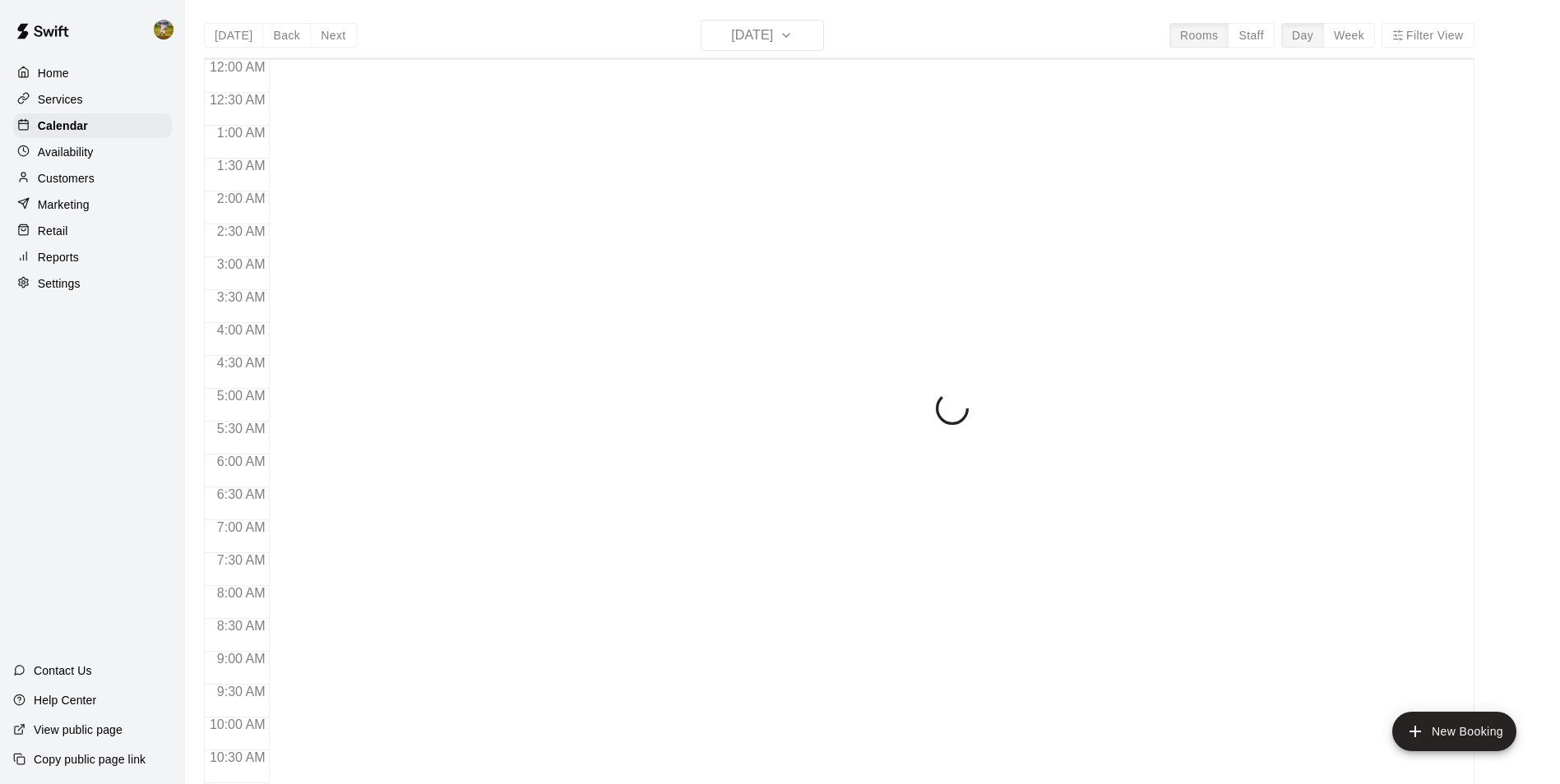
scroll to position [835, 0]
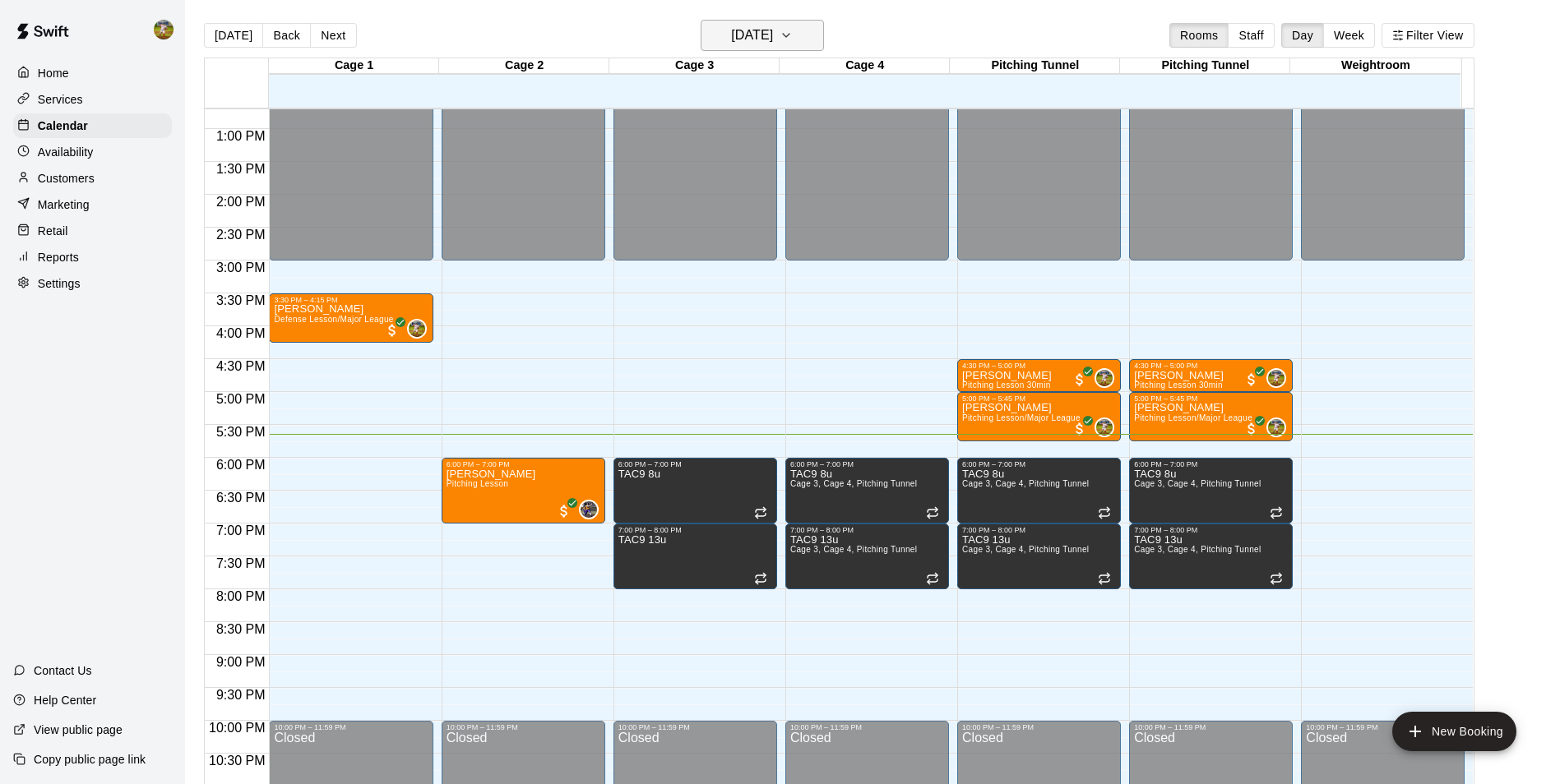
click at [807, 49] on button "[DATE]" at bounding box center [762, 35] width 123 height 31
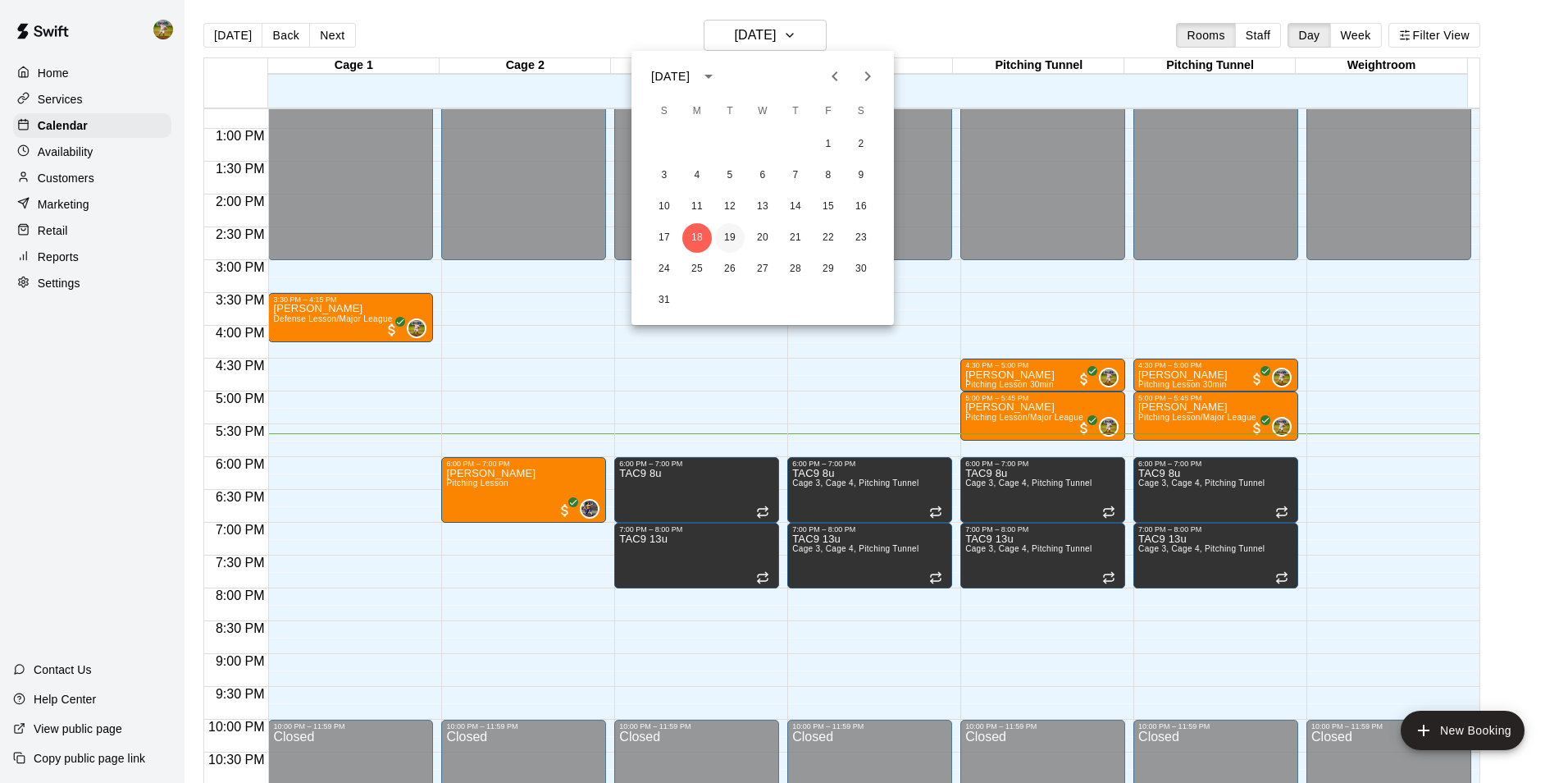
click at [722, 238] on button "19" at bounding box center [730, 237] width 29 height 29
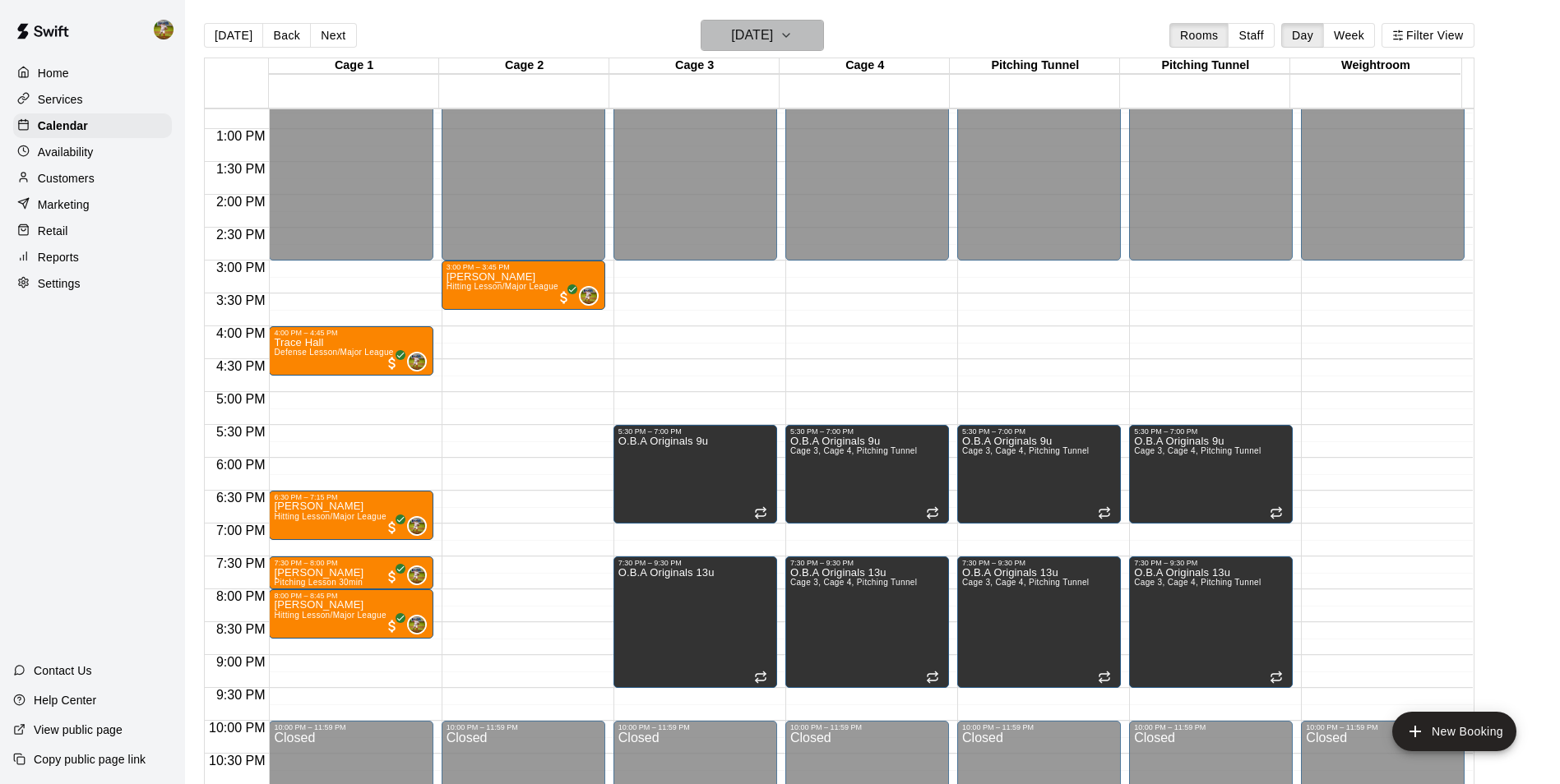
click at [792, 37] on icon "button" at bounding box center [786, 35] width 14 height 19
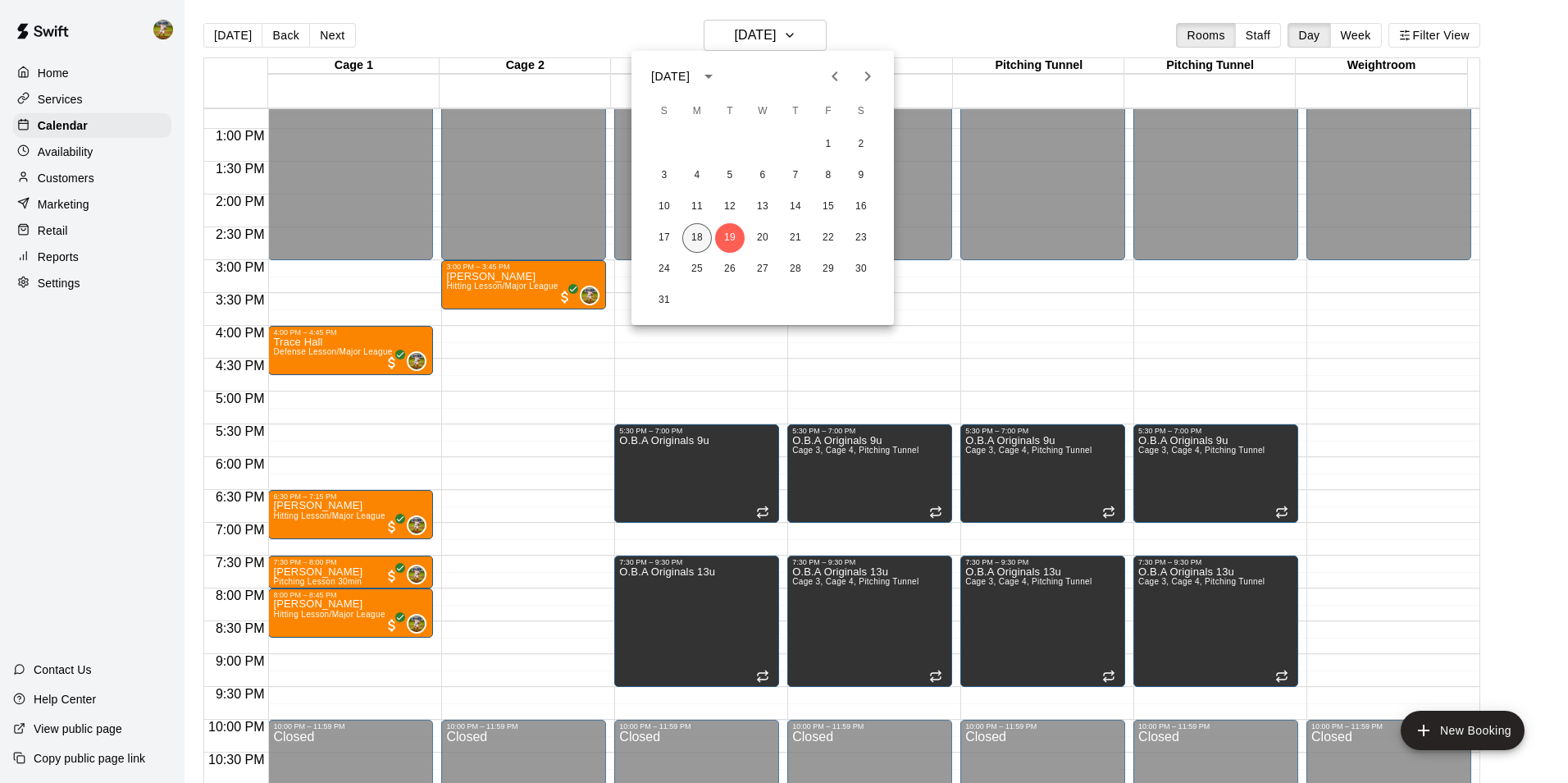
click at [703, 244] on button "18" at bounding box center [697, 237] width 29 height 29
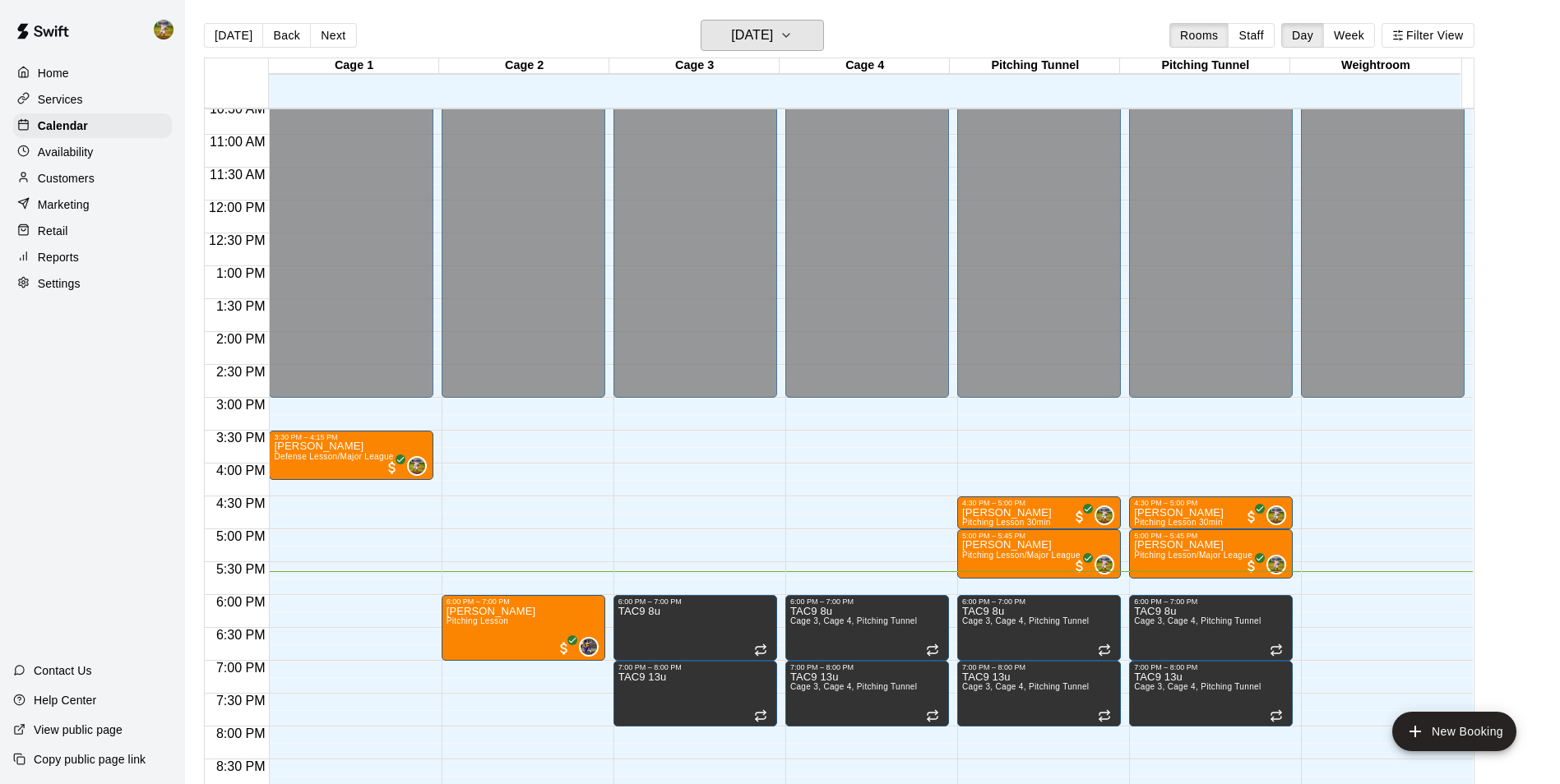
scroll to position [886, 0]
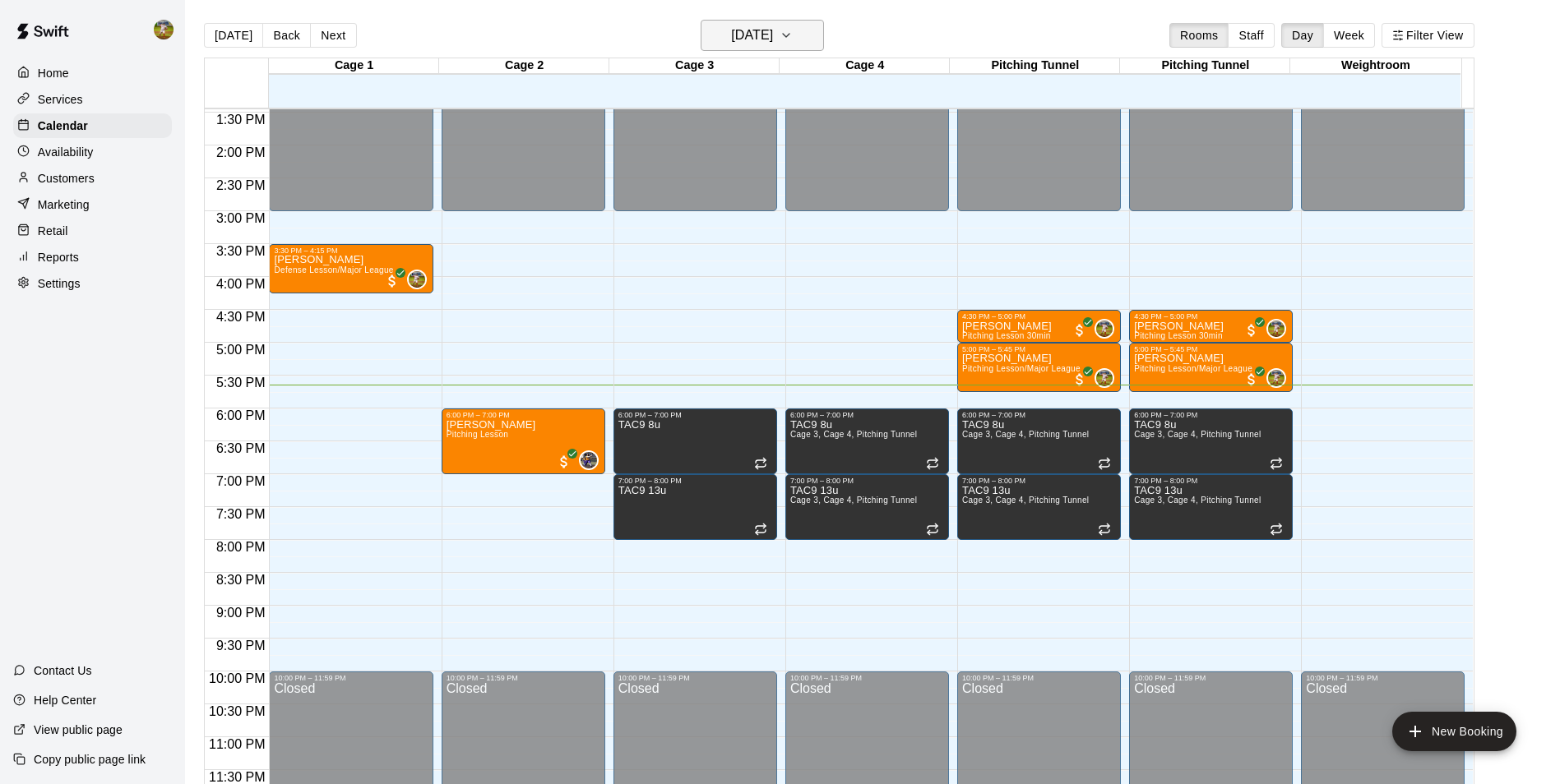
click at [773, 39] on h6 "[DATE]" at bounding box center [751, 36] width 42 height 23
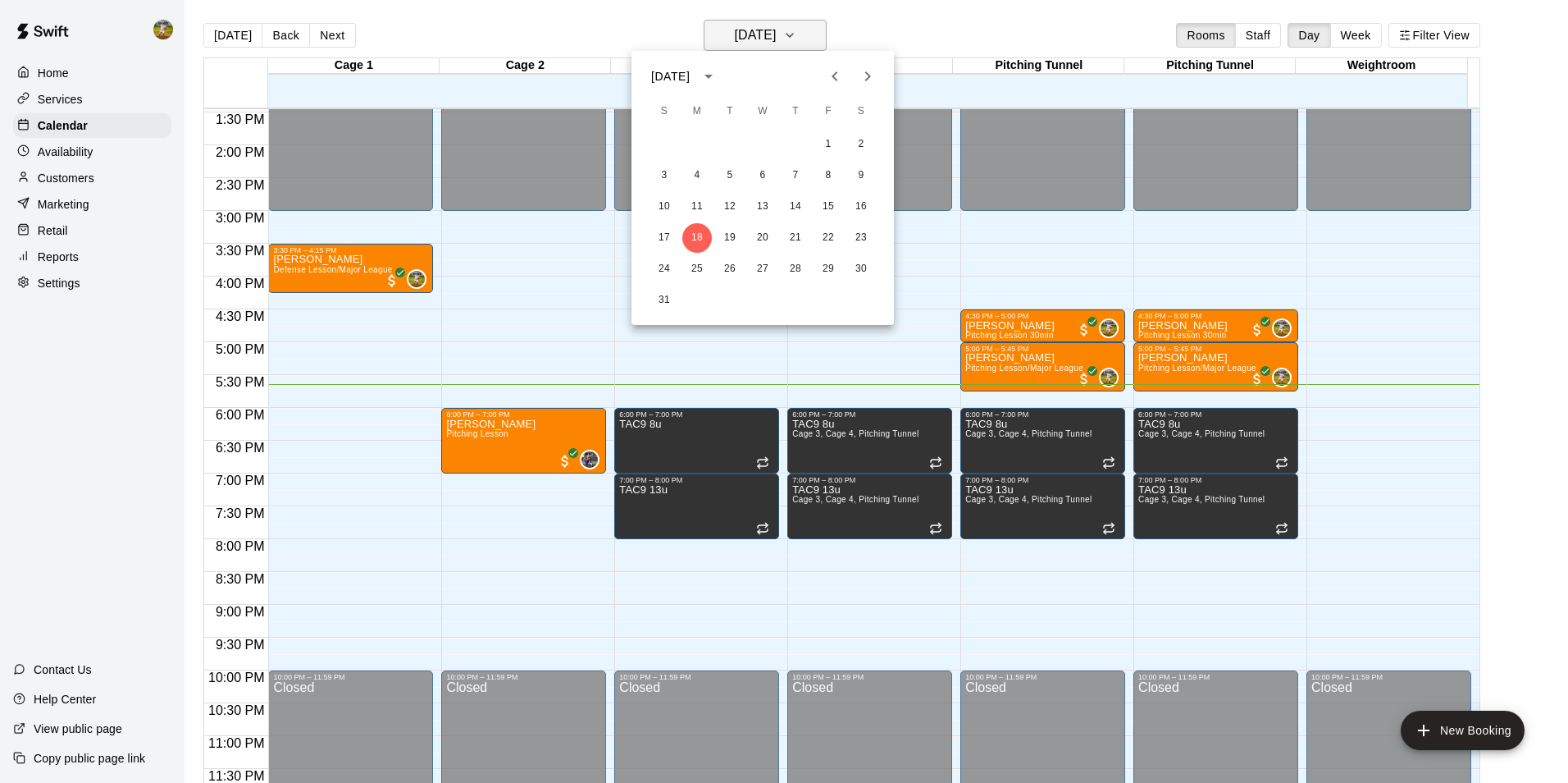
click at [792, 39] on div at bounding box center [784, 392] width 1568 height 783
